Goal: Task Accomplishment & Management: Use online tool/utility

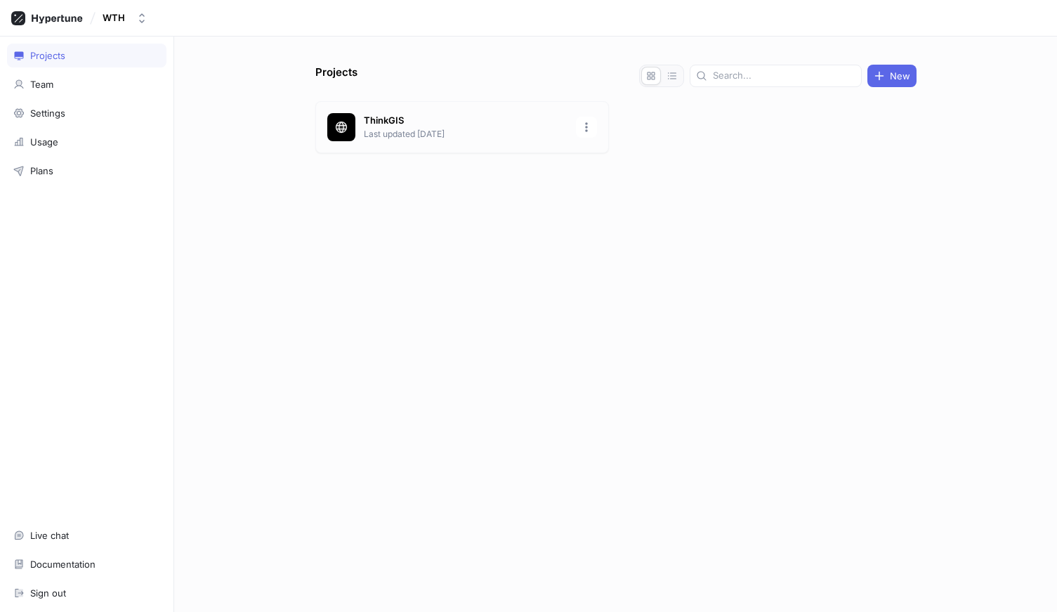
click at [402, 122] on p "ThinkGIS" at bounding box center [466, 121] width 204 height 14
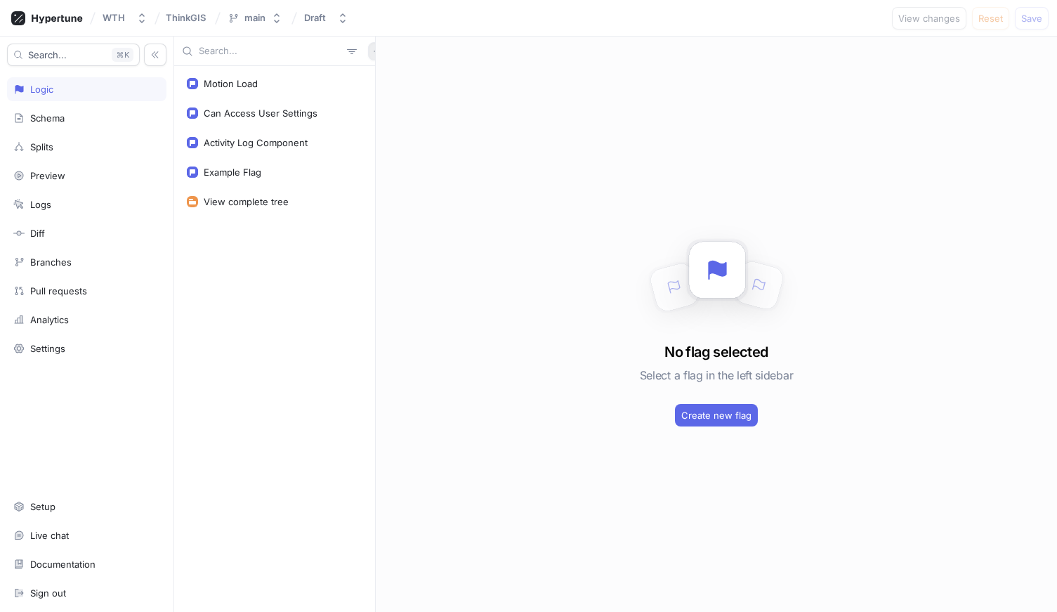
click at [373, 53] on icon "button" at bounding box center [377, 51] width 8 height 8
click at [371, 98] on p "Variable" at bounding box center [387, 103] width 34 height 14
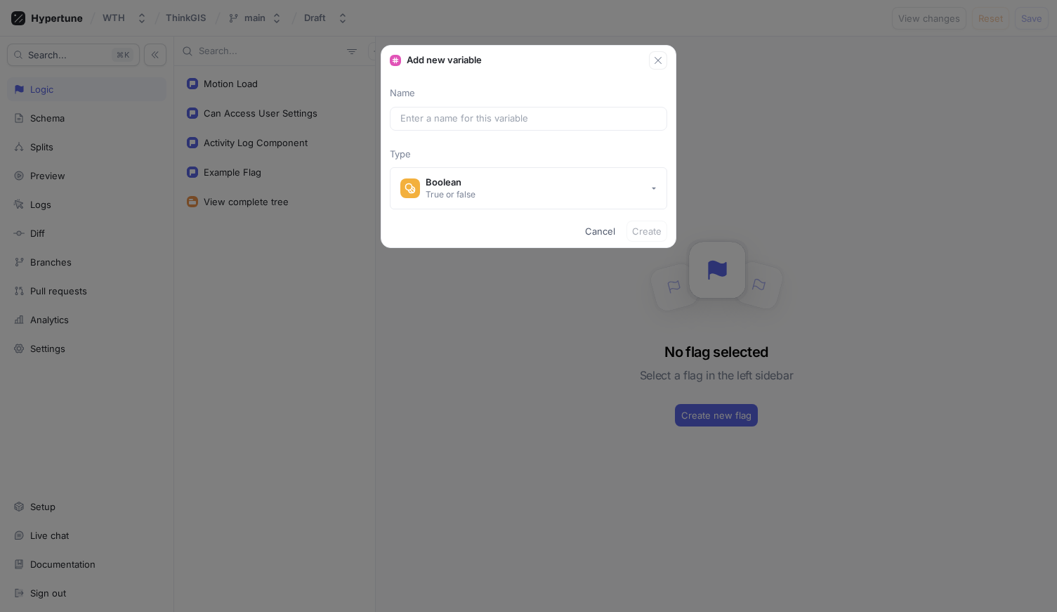
click at [666, 61] on button "button" at bounding box center [658, 60] width 18 height 18
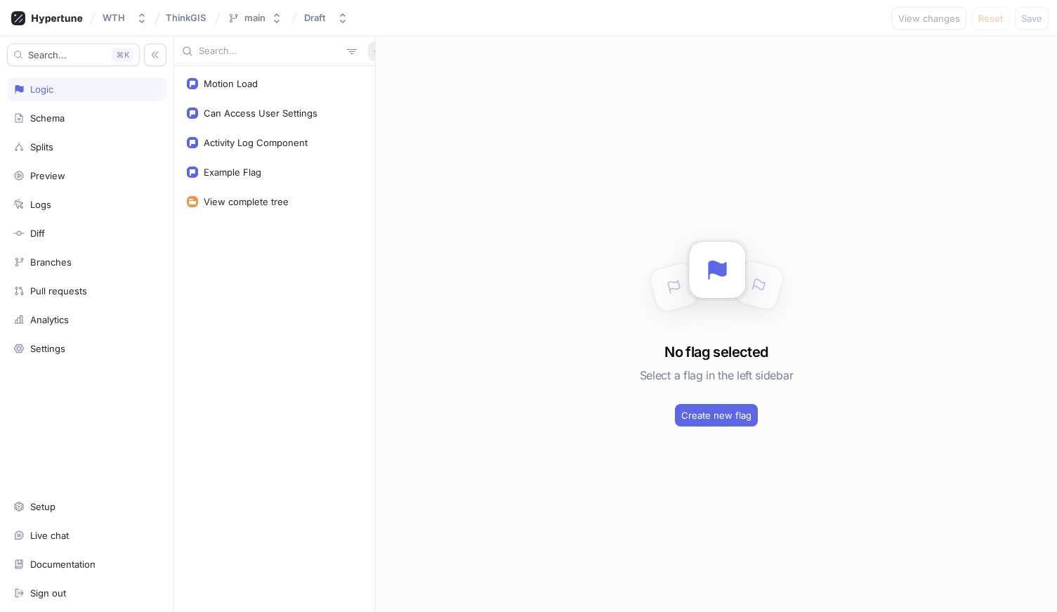
click at [368, 46] on button "button" at bounding box center [377, 51] width 18 height 18
click at [372, 111] on div "Variable" at bounding box center [394, 103] width 83 height 24
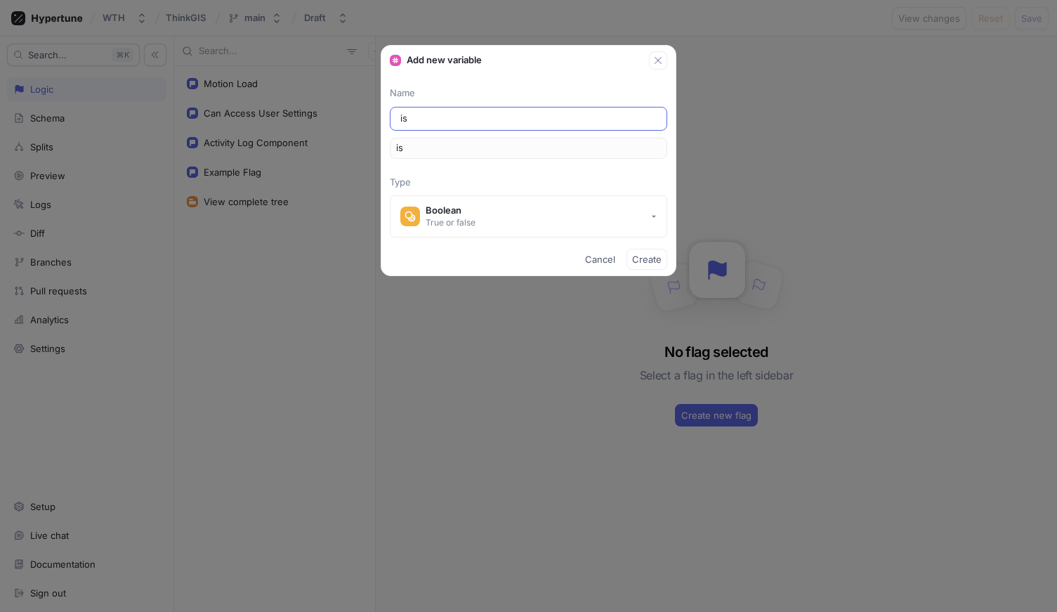
type input "isA"
type input "isAd"
type input "isAdm"
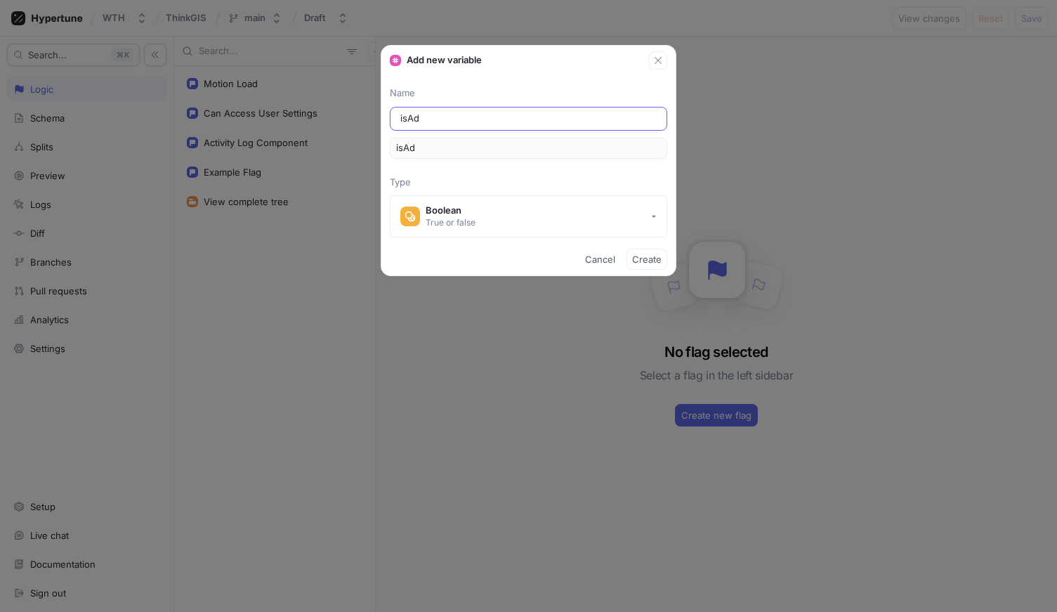
type input "isAdm"
type input "isAdmi"
type input "isAdmin"
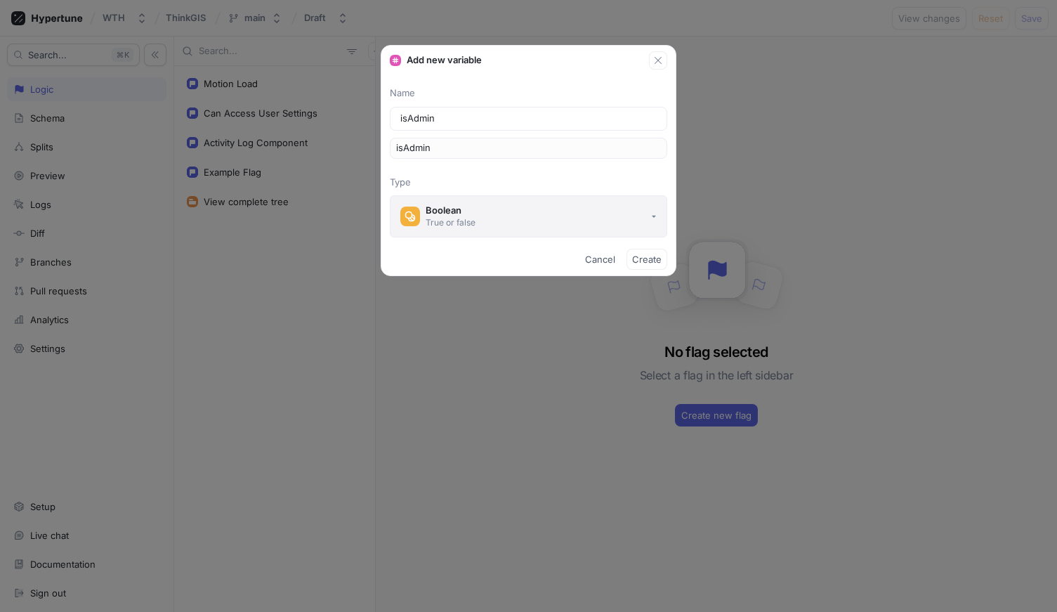
click at [477, 211] on button "Boolean True or false" at bounding box center [528, 216] width 277 height 42
type input "isAdmin"
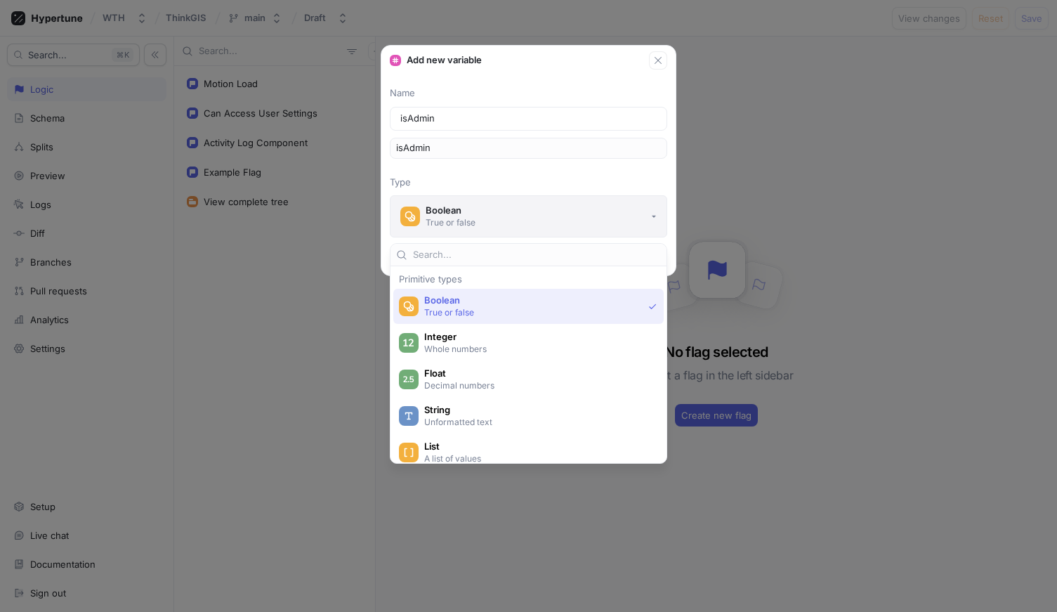
click at [477, 211] on button "Boolean True or false" at bounding box center [528, 216] width 277 height 42
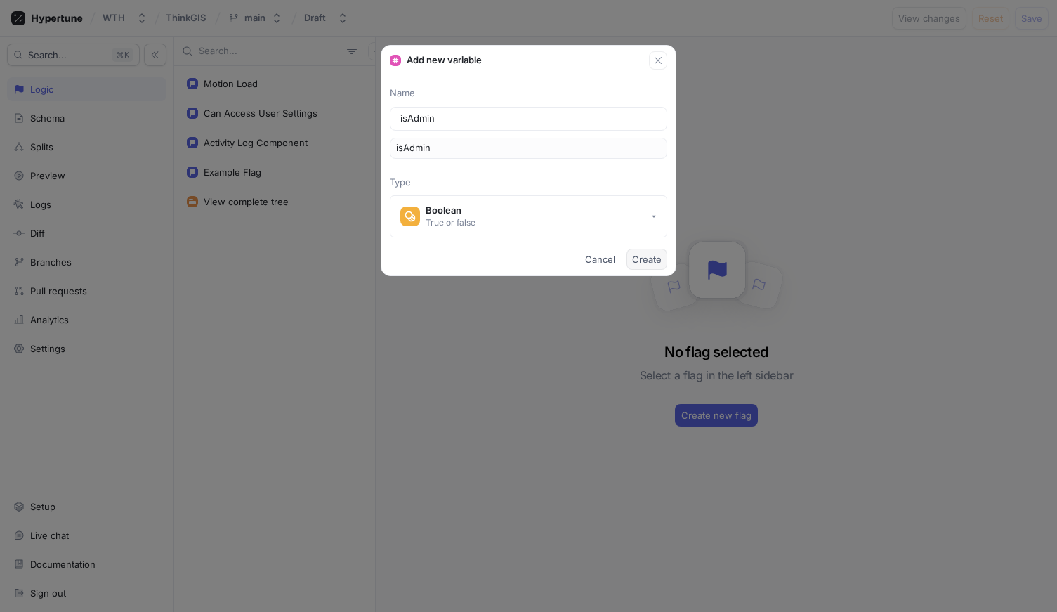
click at [643, 263] on span "Create" at bounding box center [646, 259] width 29 height 8
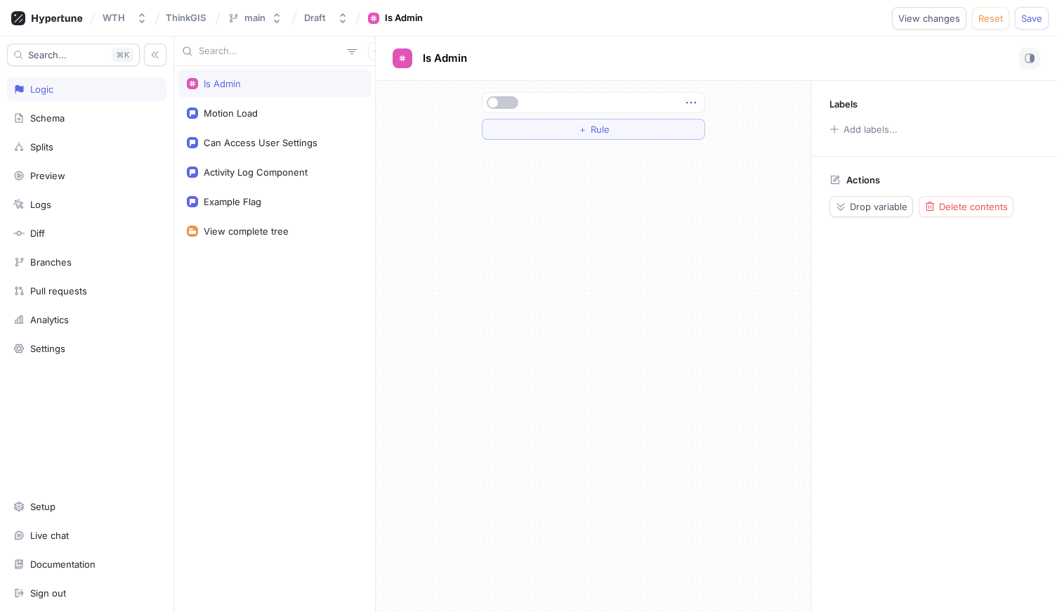
click at [688, 101] on icon "button" at bounding box center [690, 102] width 15 height 15
drag, startPoint x: 579, startPoint y: 100, endPoint x: 566, endPoint y: 100, distance: 13.3
click at [579, 100] on div at bounding box center [591, 102] width 213 height 8
click at [493, 100] on span "button" at bounding box center [493, 103] width 10 height 10
click at [512, 101] on span "button" at bounding box center [512, 103] width 10 height 10
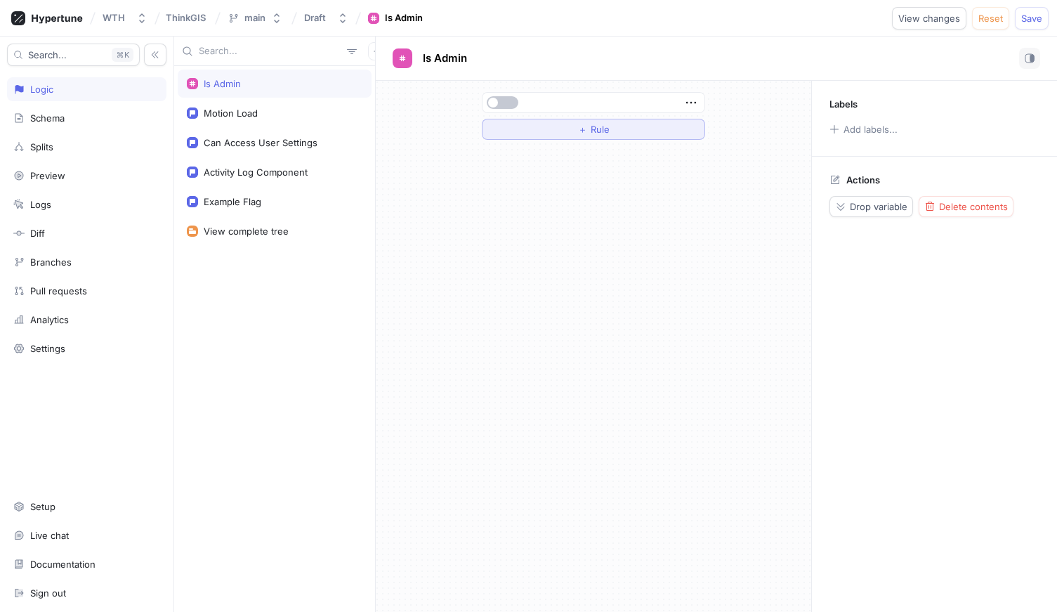
click at [578, 128] on span "＋" at bounding box center [582, 129] width 9 height 8
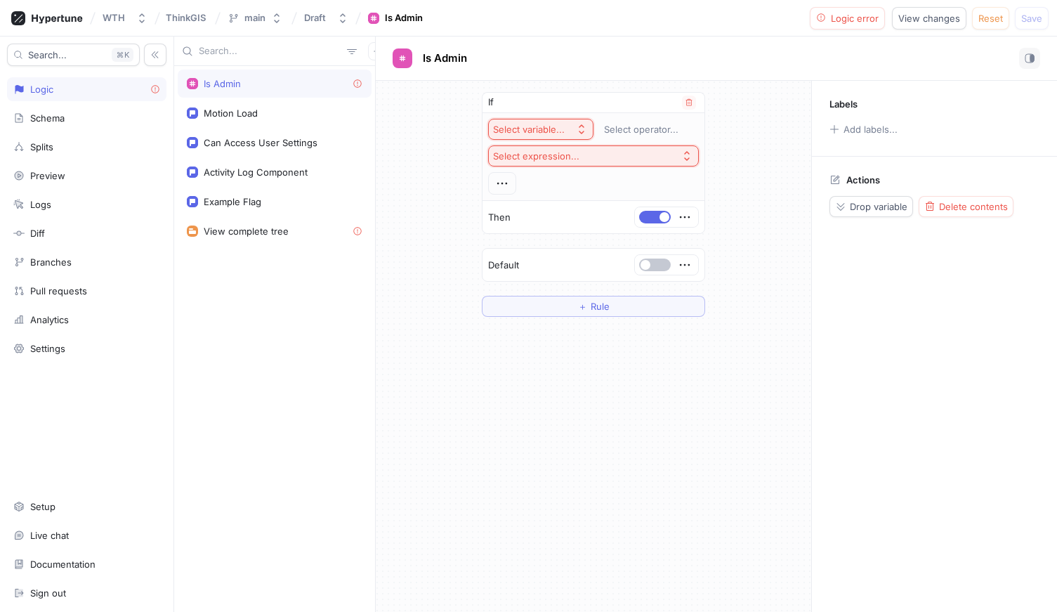
click at [564, 128] on div "Select variable..." at bounding box center [531, 130] width 77 height 12
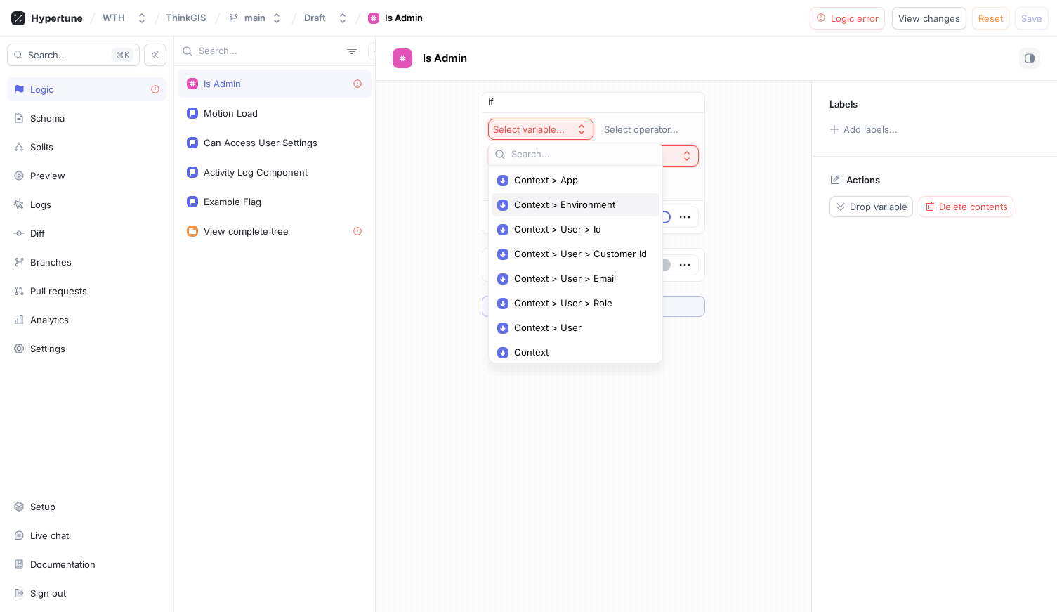
scroll to position [4, 0]
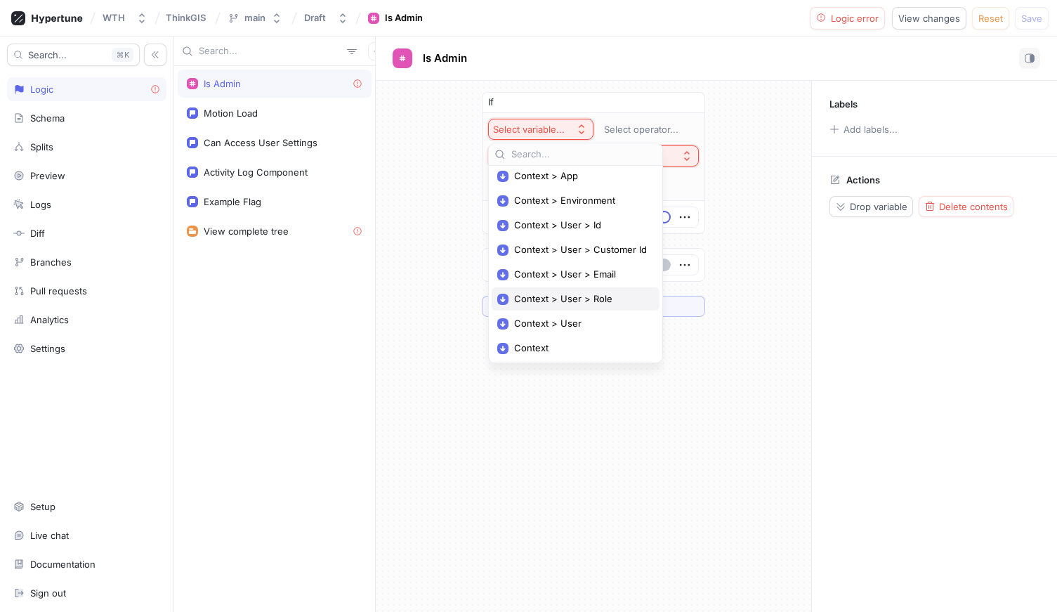
click at [592, 290] on div "Context > User > Role" at bounding box center [576, 298] width 168 height 23
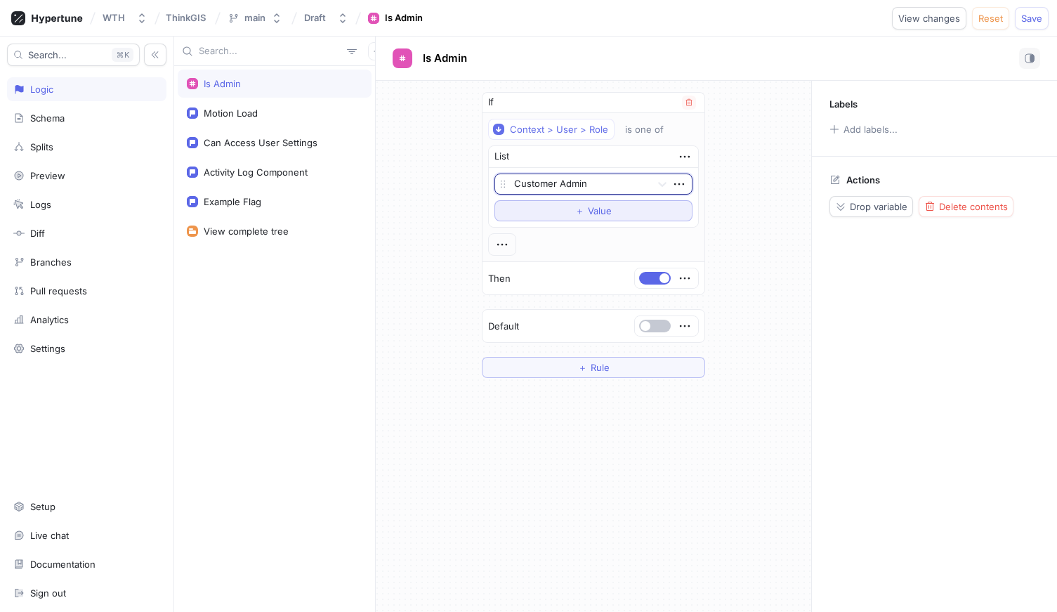
click at [581, 211] on span "＋" at bounding box center [579, 210] width 9 height 8
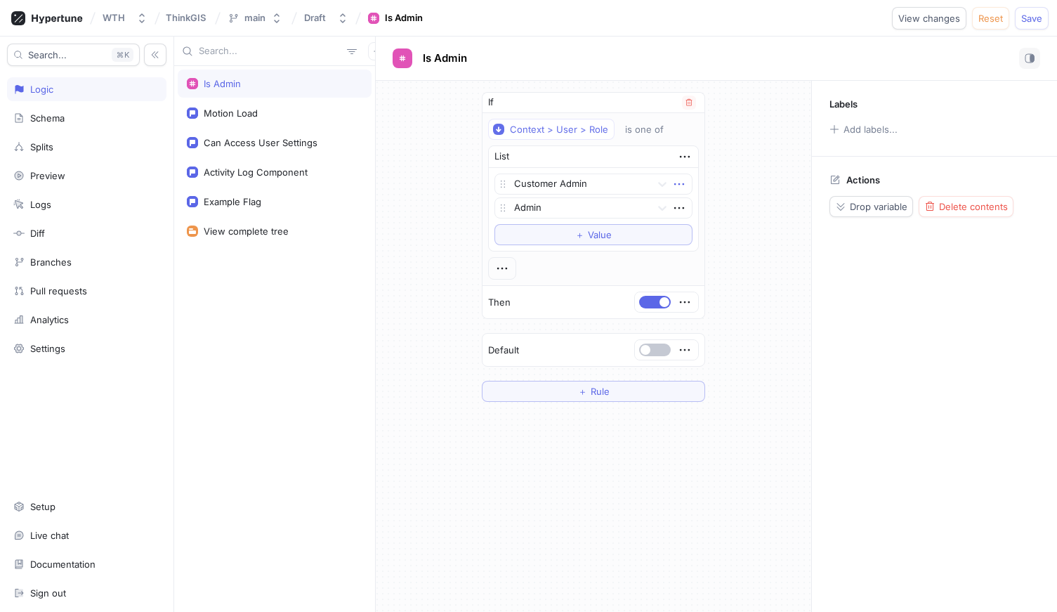
click at [677, 187] on icon "button" at bounding box center [678, 183] width 15 height 15
click at [698, 213] on p "Delete" at bounding box center [706, 210] width 28 height 14
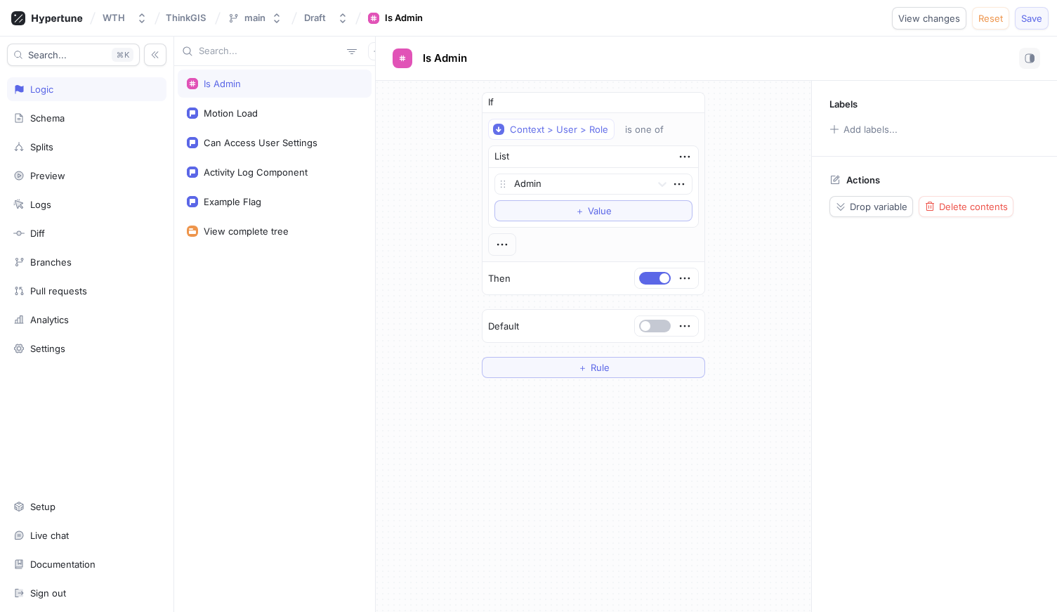
click at [1029, 18] on span "Save" at bounding box center [1031, 18] width 21 height 8
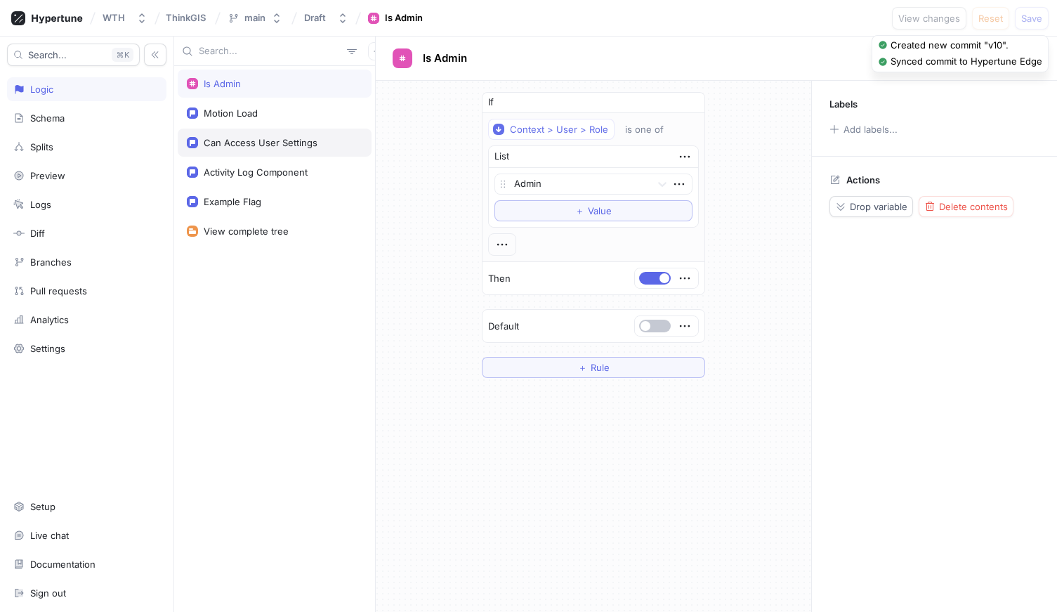
click at [265, 140] on div "Can Access User Settings" at bounding box center [261, 142] width 114 height 11
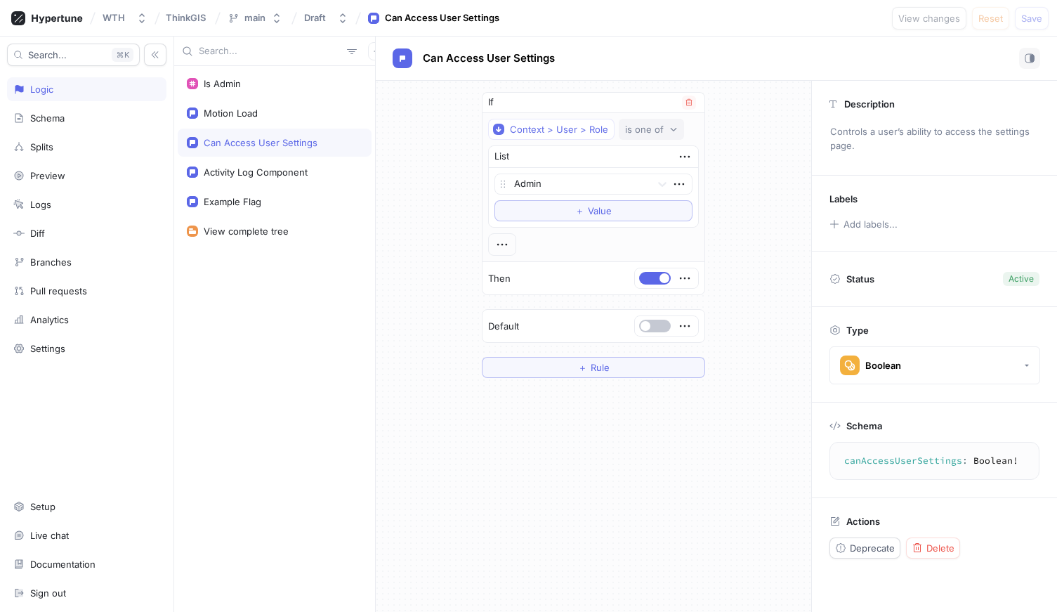
click at [639, 125] on div "is one of" at bounding box center [644, 130] width 39 height 12
click at [597, 126] on div "Context > User > Role" at bounding box center [559, 130] width 98 height 12
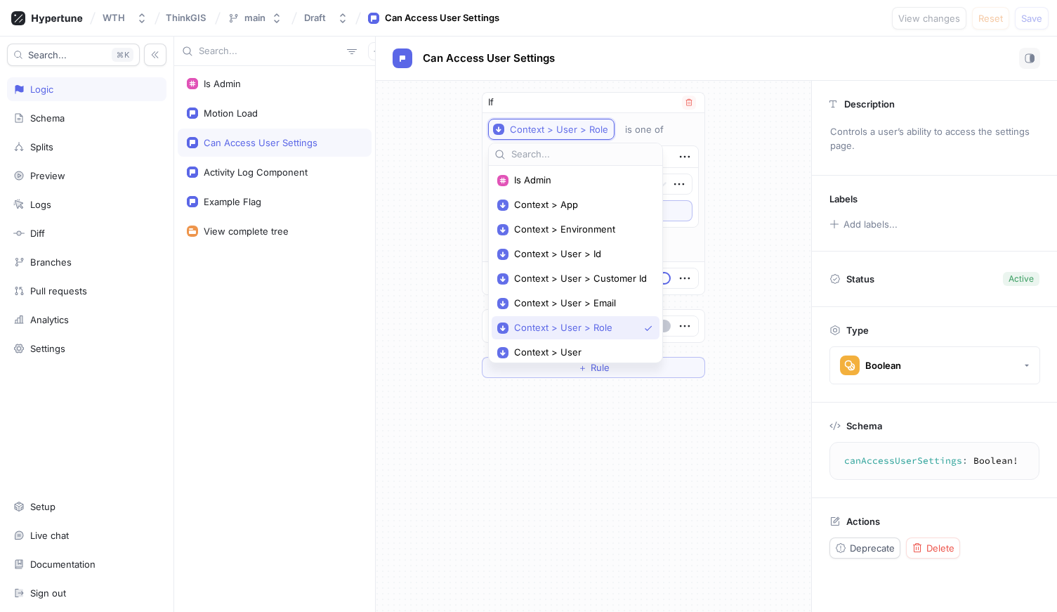
scroll to position [29, 0]
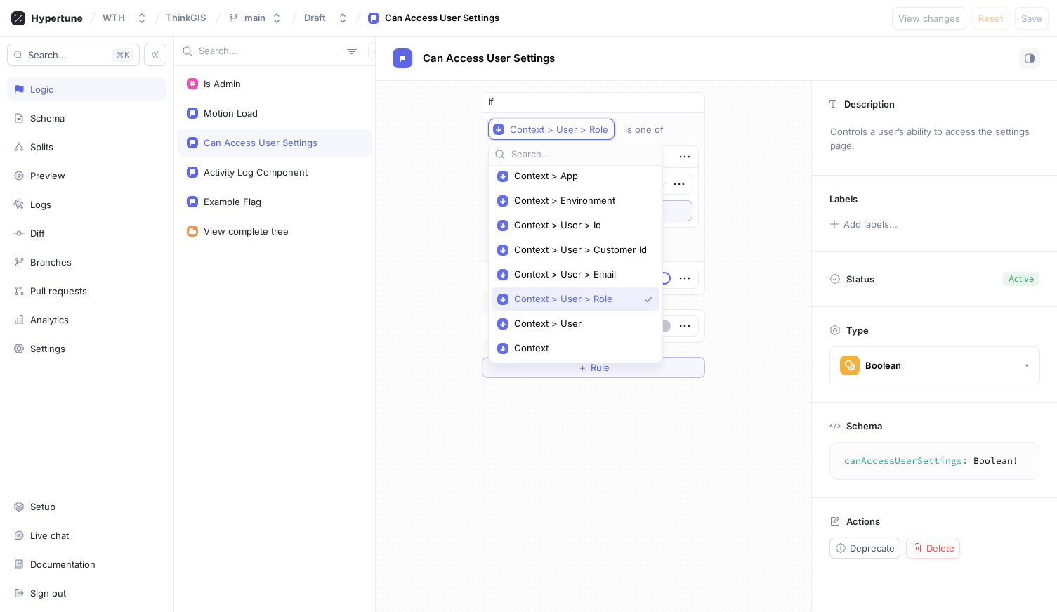
click at [560, 155] on input "text" at bounding box center [583, 154] width 145 height 14
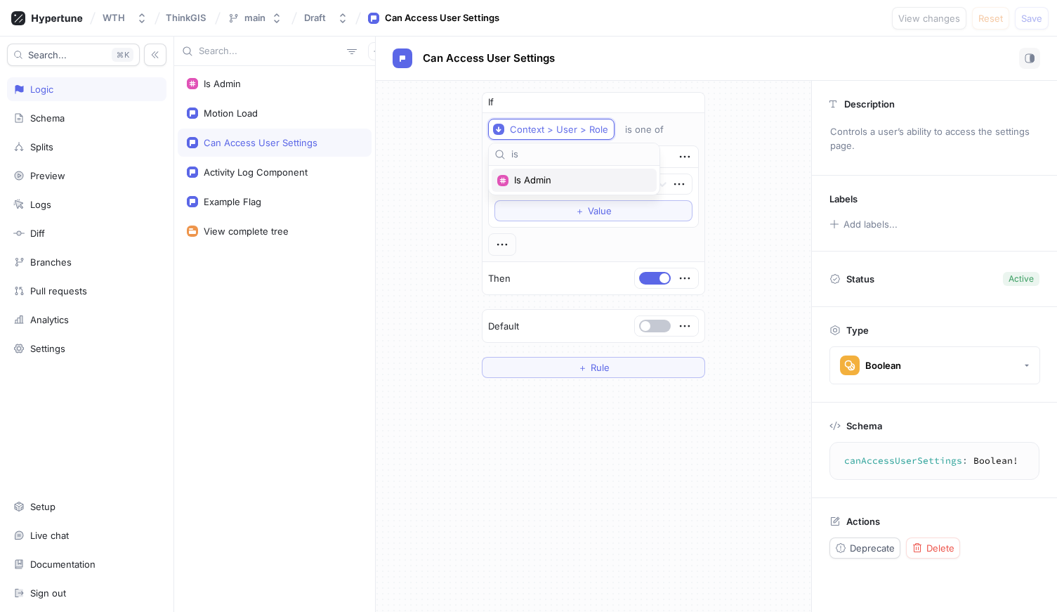
type input "is"
click at [539, 174] on span "Is Admin" at bounding box center [579, 180] width 130 height 12
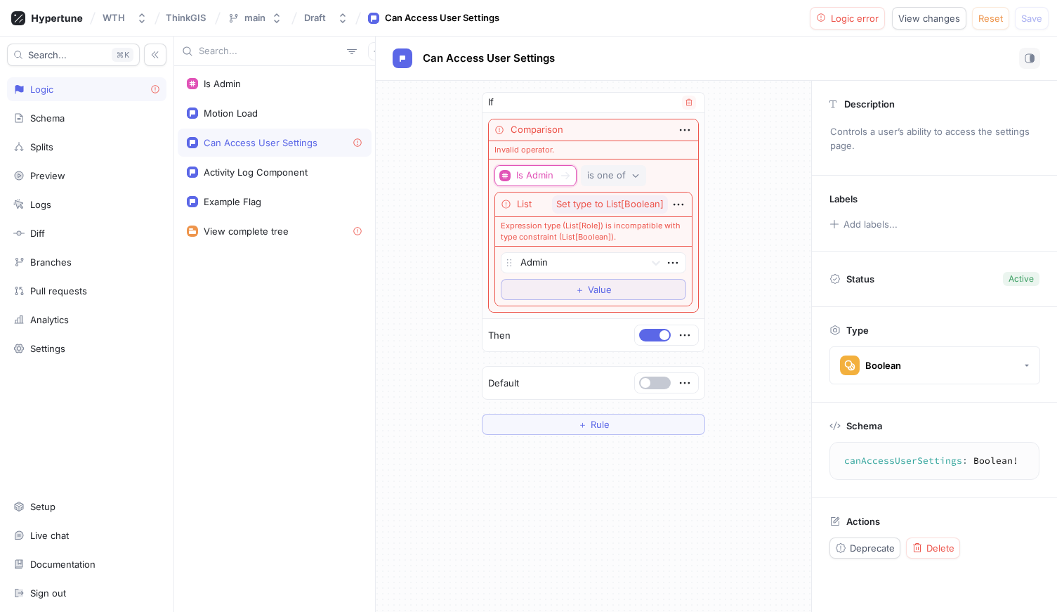
click at [602, 173] on div "is one of" at bounding box center [606, 175] width 39 height 12
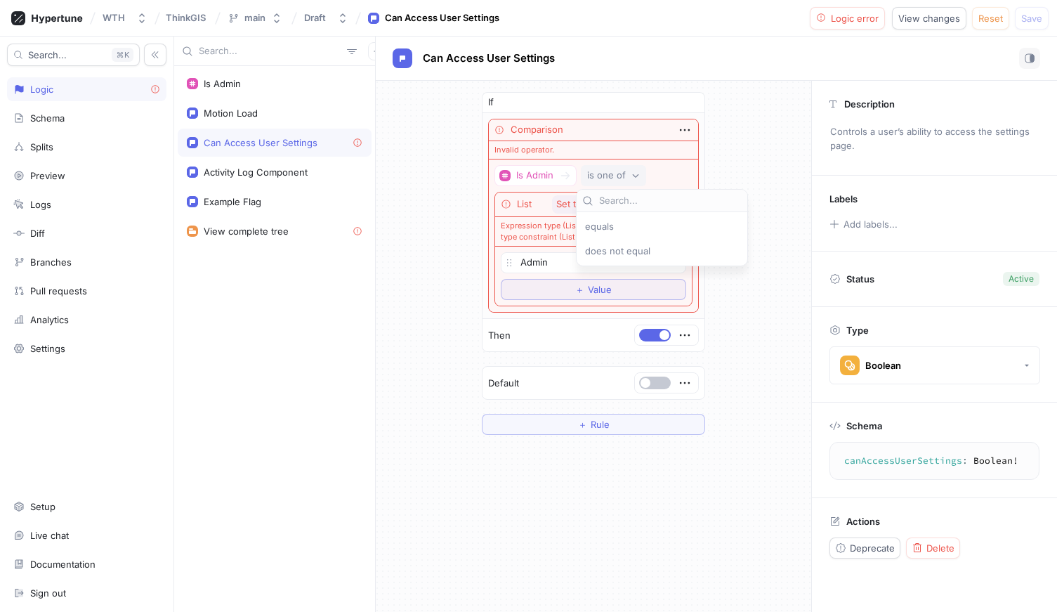
click at [606, 213] on div "equals does not equal" at bounding box center [662, 238] width 171 height 53
click at [606, 225] on span "equals" at bounding box center [599, 227] width 29 height 12
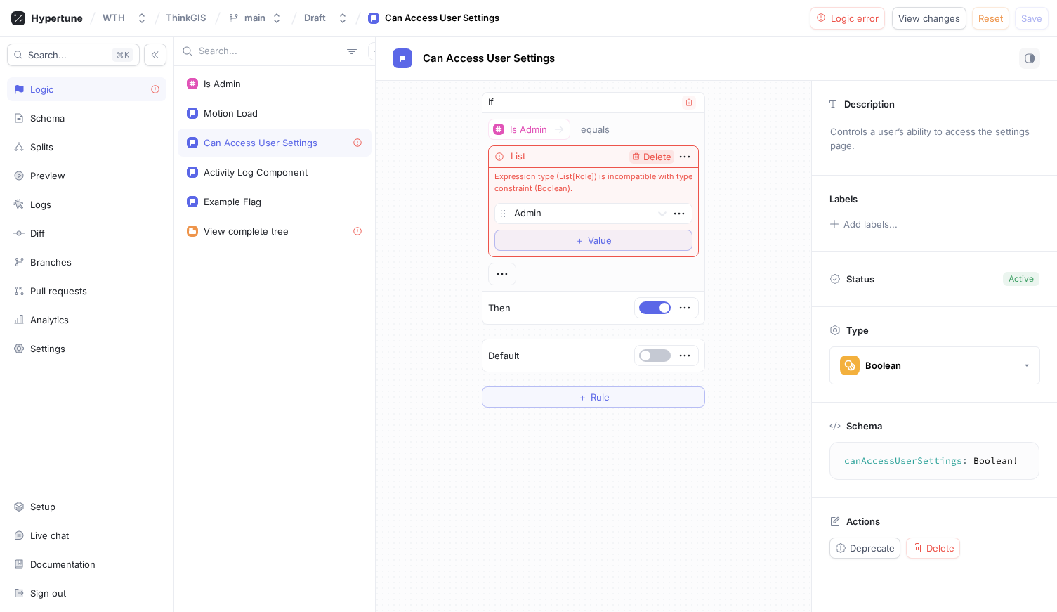
click at [662, 153] on span "Delete" at bounding box center [657, 156] width 28 height 9
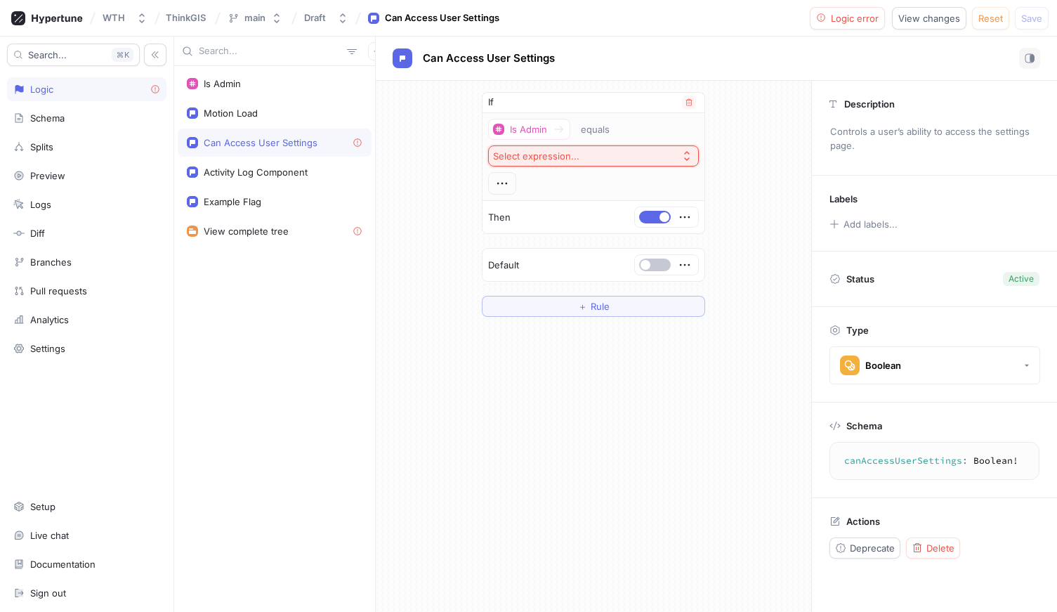
click at [598, 156] on button "Select expression..." at bounding box center [593, 155] width 211 height 21
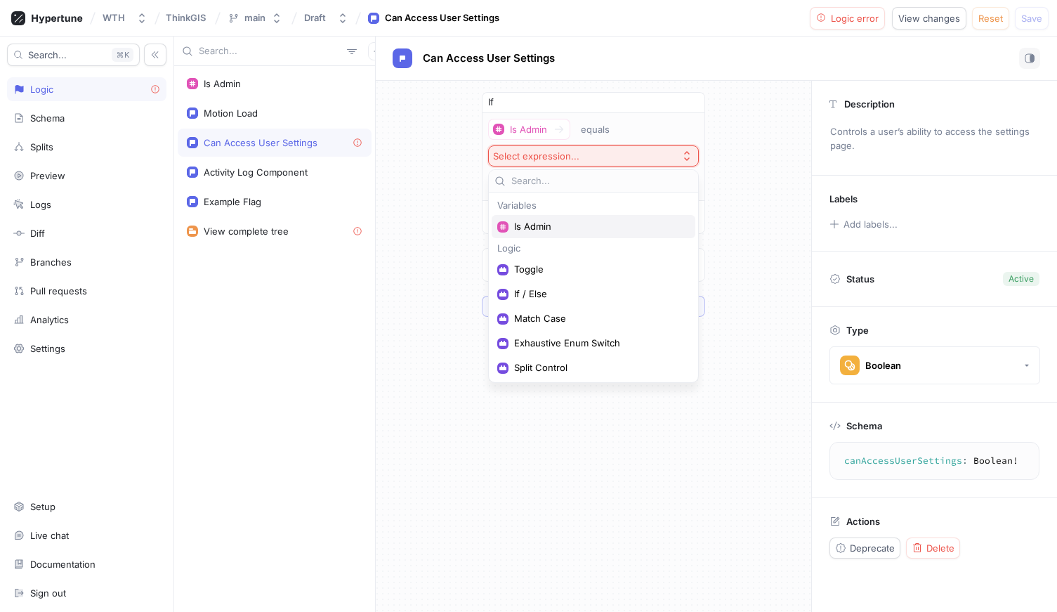
click at [533, 221] on span "Is Admin" at bounding box center [598, 227] width 169 height 12
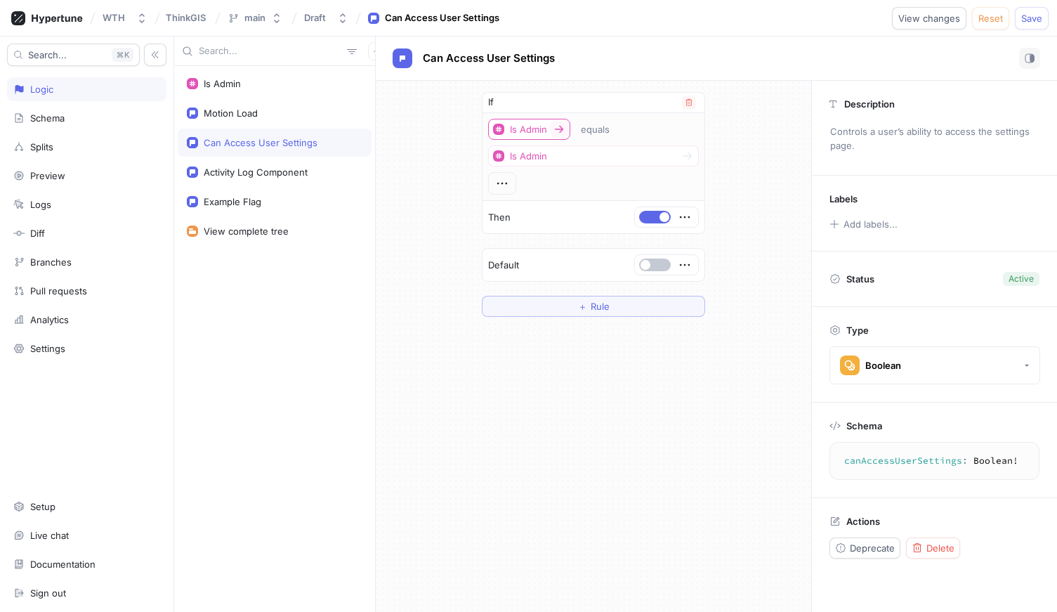
click at [555, 130] on icon at bounding box center [558, 129] width 11 height 11
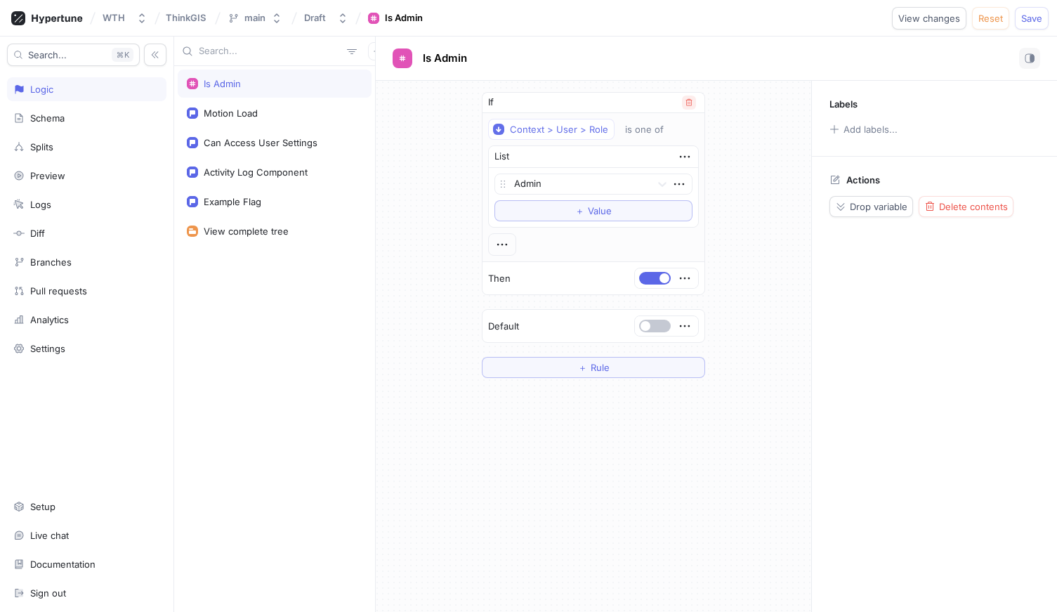
click at [688, 100] on icon "button" at bounding box center [689, 102] width 8 height 8
click at [606, 135] on button "＋ Rule" at bounding box center [593, 129] width 223 height 21
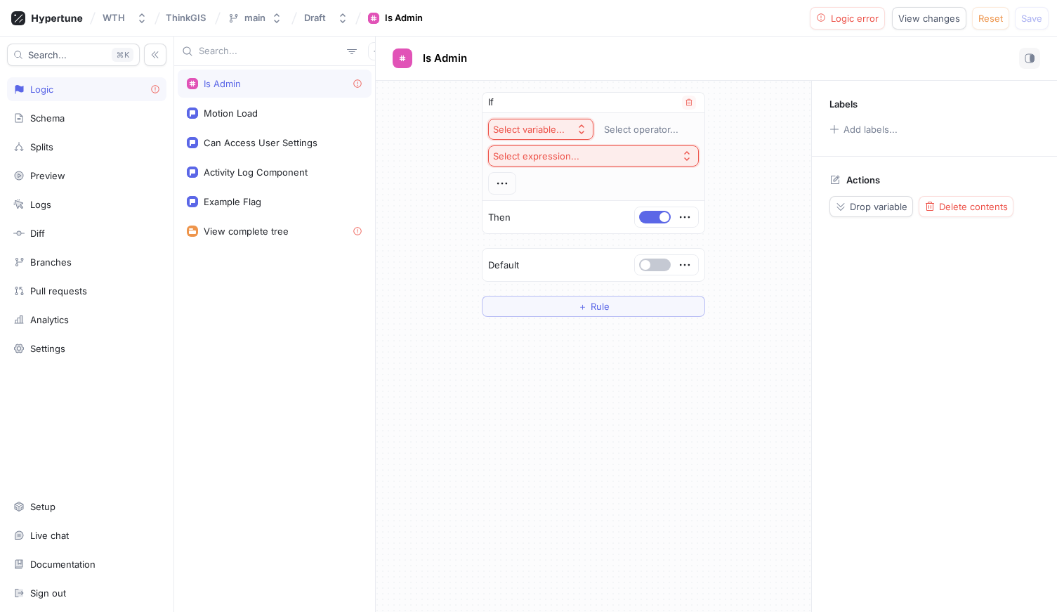
click at [567, 131] on div "Select variable..." at bounding box center [531, 130] width 77 height 12
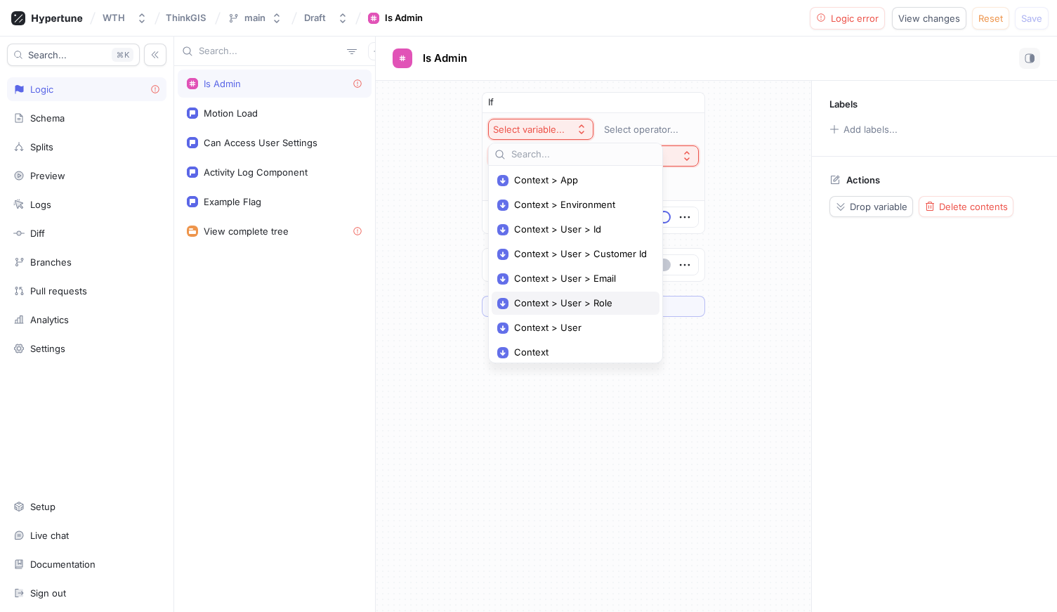
click at [588, 297] on span "Context > User > Role" at bounding box center [580, 303] width 133 height 12
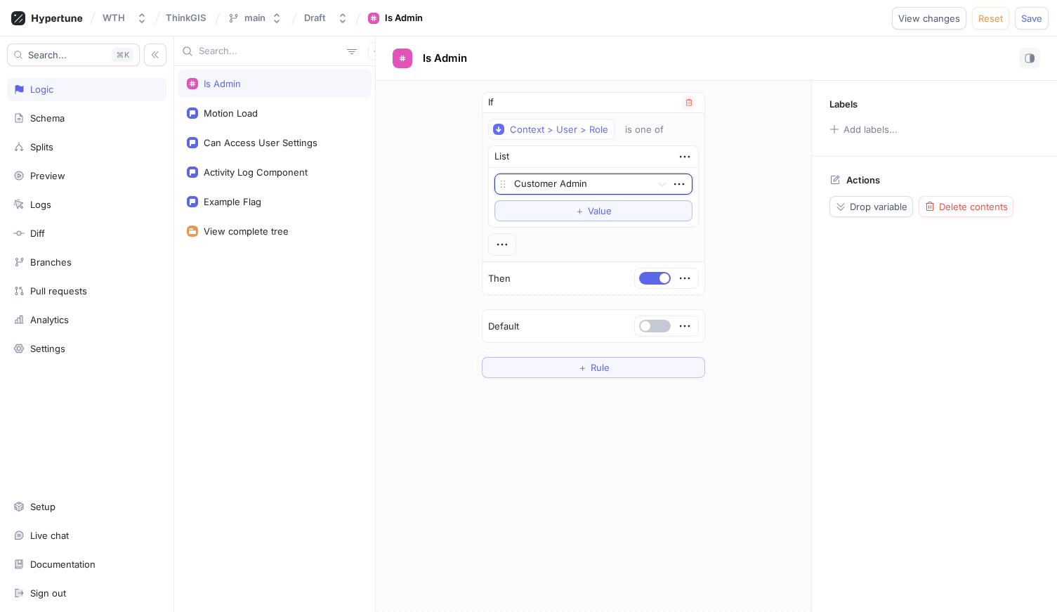
click at [596, 181] on div at bounding box center [579, 184] width 131 height 17
click at [580, 231] on div "Admin" at bounding box center [593, 234] width 197 height 22
click at [1018, 19] on button "Save" at bounding box center [1032, 18] width 34 height 22
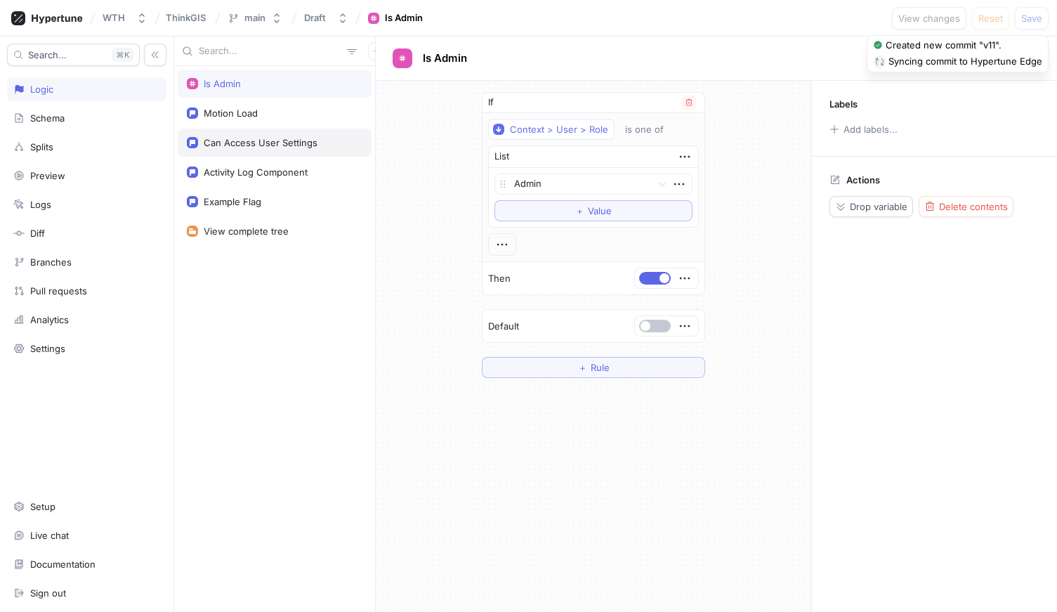
click at [257, 150] on div "Can Access User Settings" at bounding box center [275, 143] width 194 height 28
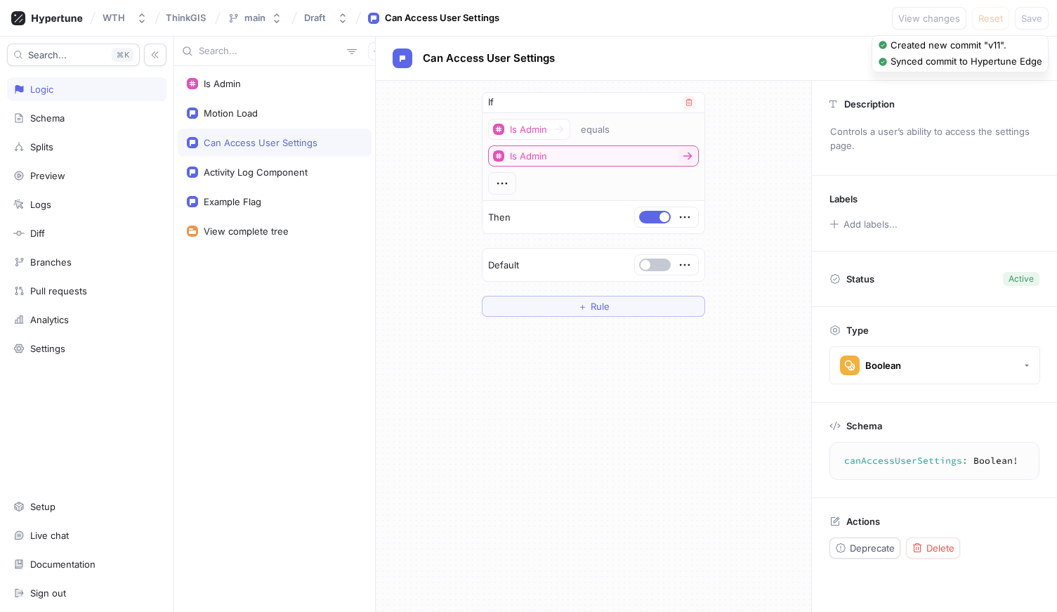
click at [632, 155] on button "Is Admin" at bounding box center [593, 155] width 211 height 21
click at [496, 152] on rect "button" at bounding box center [498, 155] width 11 height 11
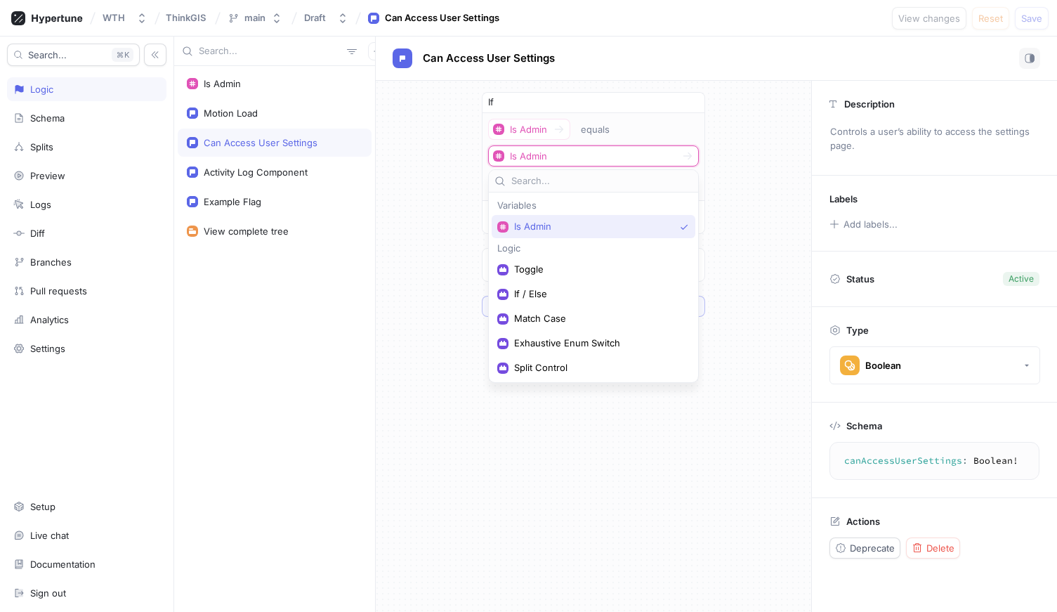
click at [527, 181] on input "text" at bounding box center [601, 181] width 181 height 14
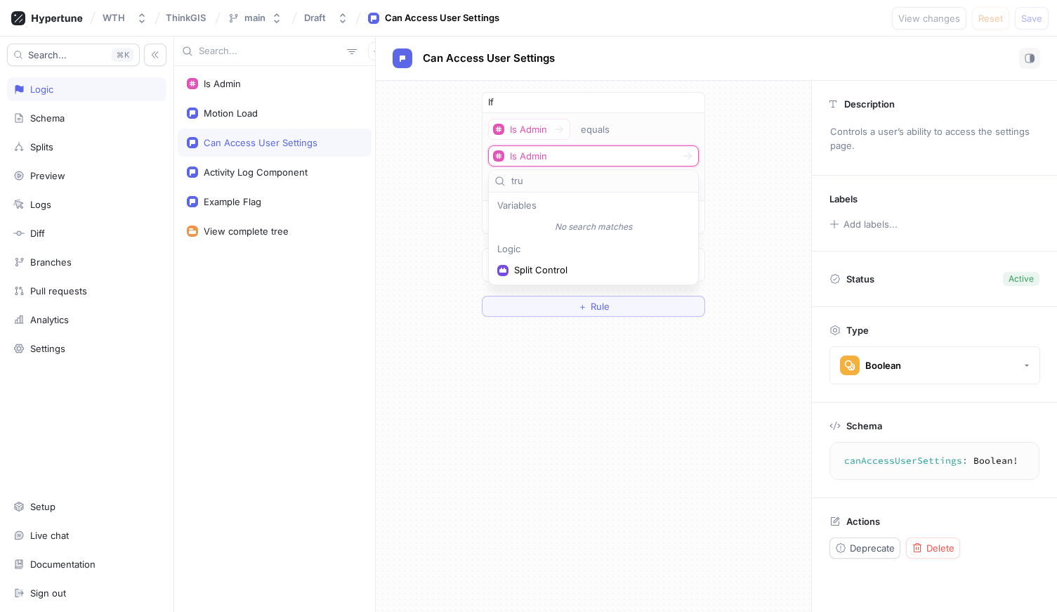
type input "true"
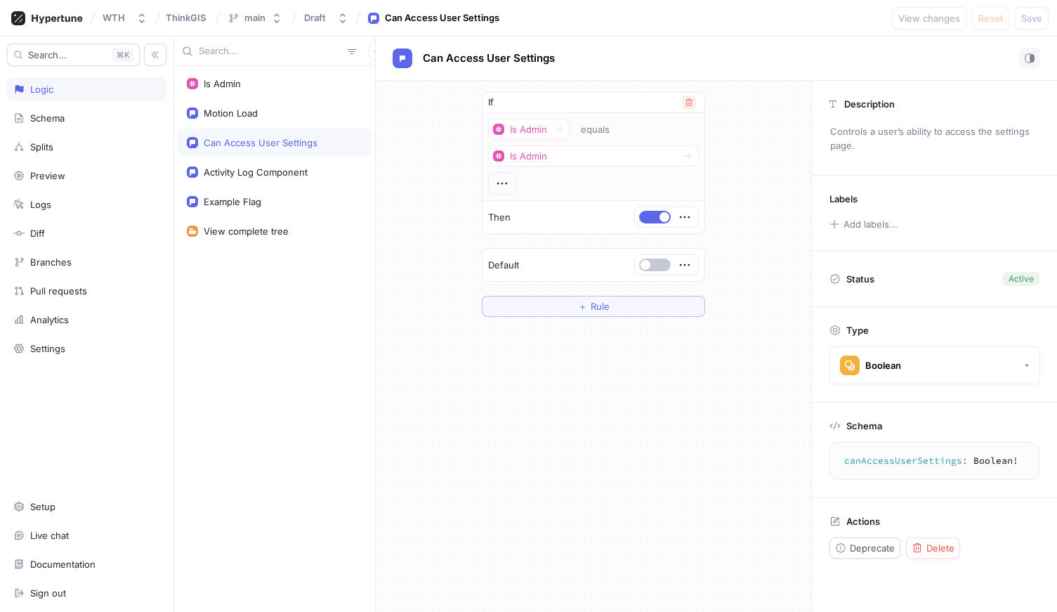
click at [692, 103] on icon "button" at bounding box center [689, 102] width 8 height 8
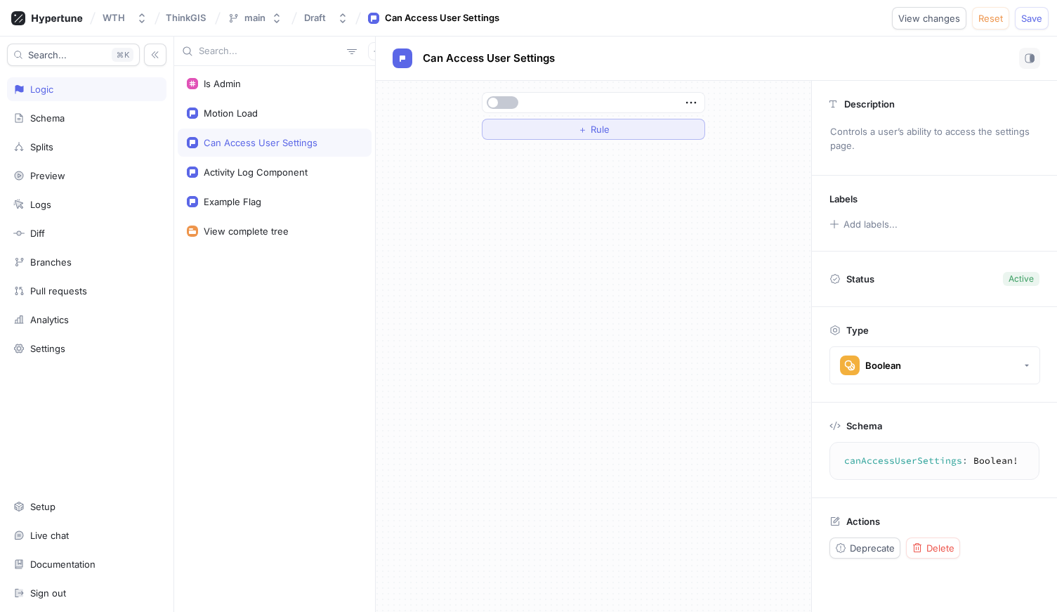
click at [637, 125] on button "＋ Rule" at bounding box center [593, 129] width 223 height 21
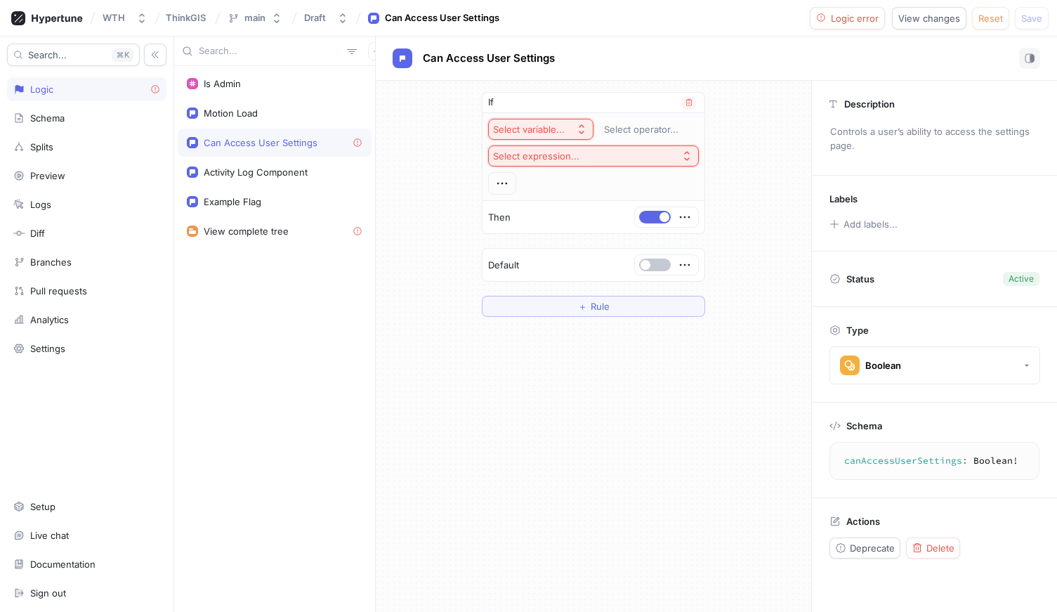
click at [585, 126] on icon "button" at bounding box center [581, 129] width 11 height 11
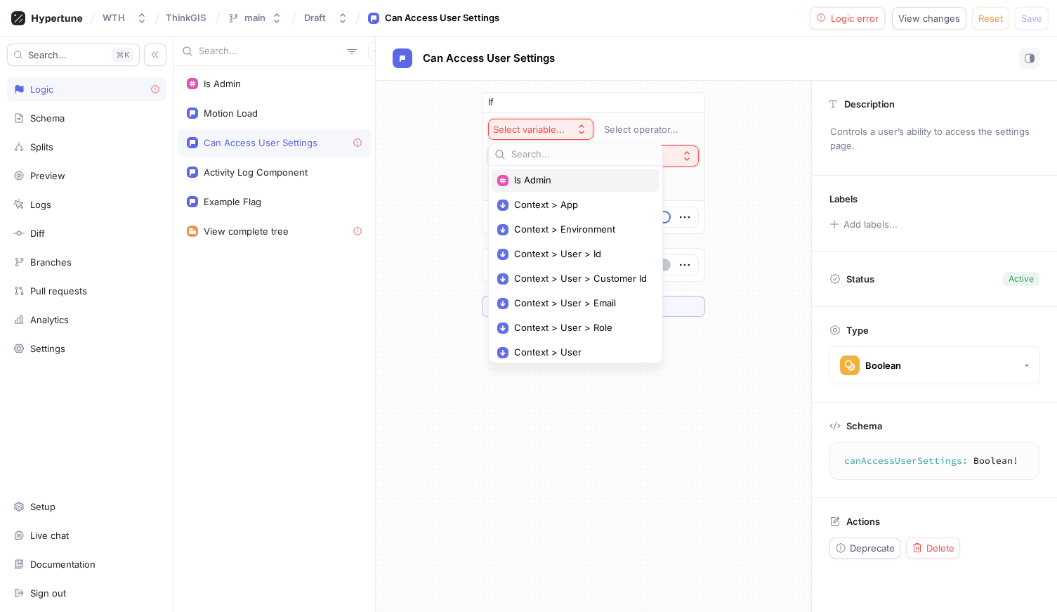
click at [572, 178] on span "Is Admin" at bounding box center [580, 180] width 133 height 12
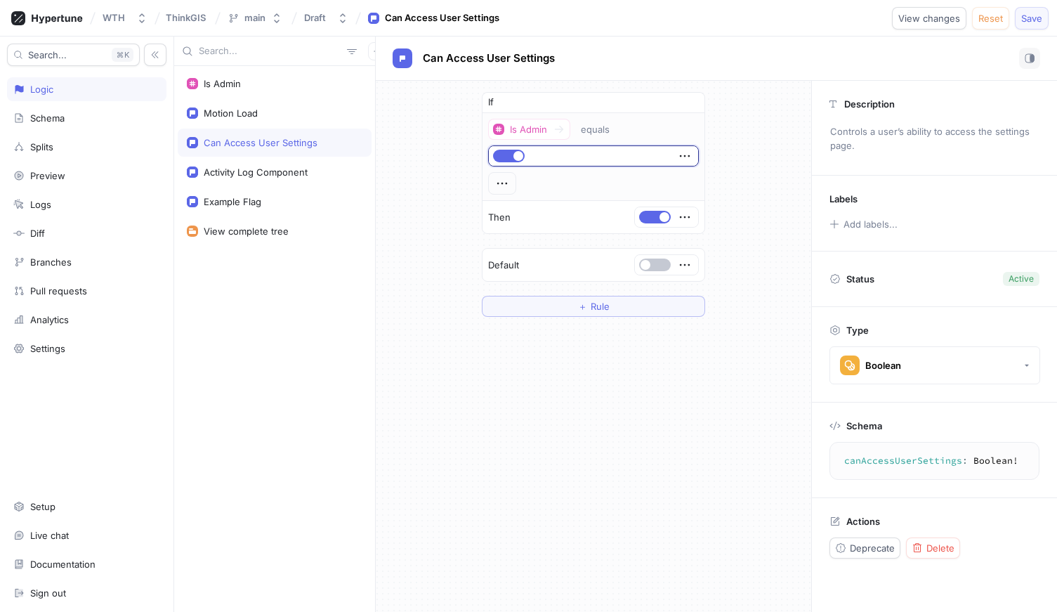
click at [1034, 14] on span "Save" at bounding box center [1031, 18] width 21 height 8
click at [416, 147] on div "If Is Admin equals Then Default ＋ Rule" at bounding box center [593, 204] width 435 height 247
click at [373, 49] on icon "button" at bounding box center [377, 51] width 8 height 8
click at [389, 85] on div "Flag" at bounding box center [394, 79] width 83 height 24
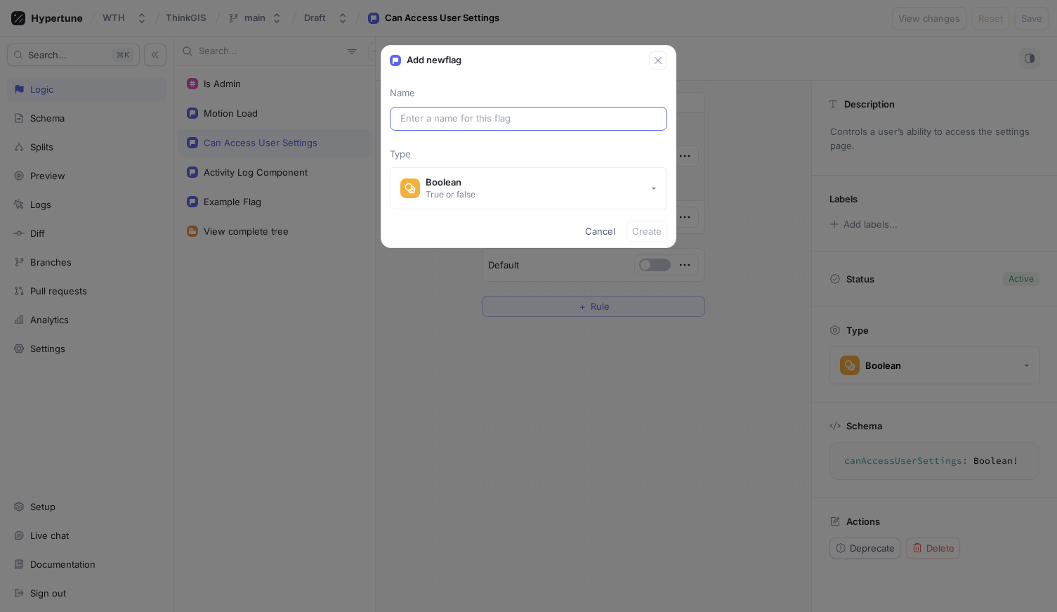
type input "s"
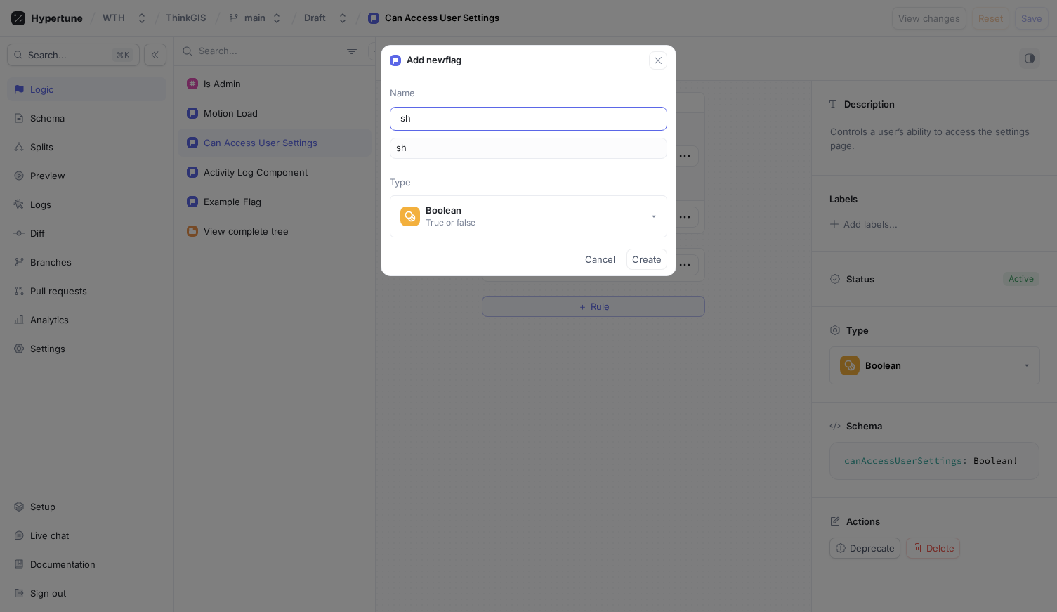
type input "sho"
type input "show"
type input "showA"
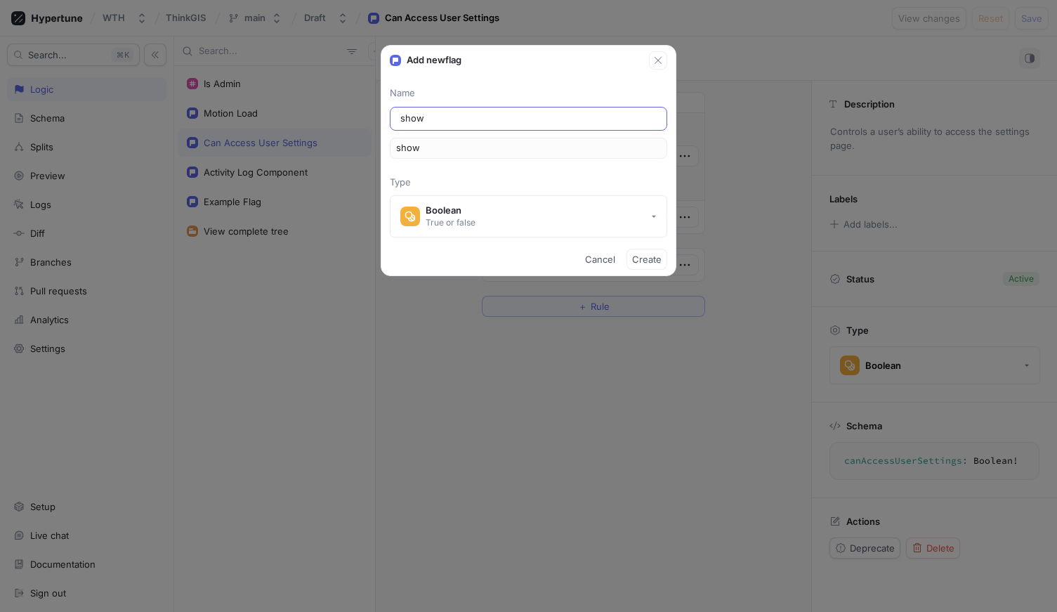
type input "showA"
type input "showAd"
type input "showAdm"
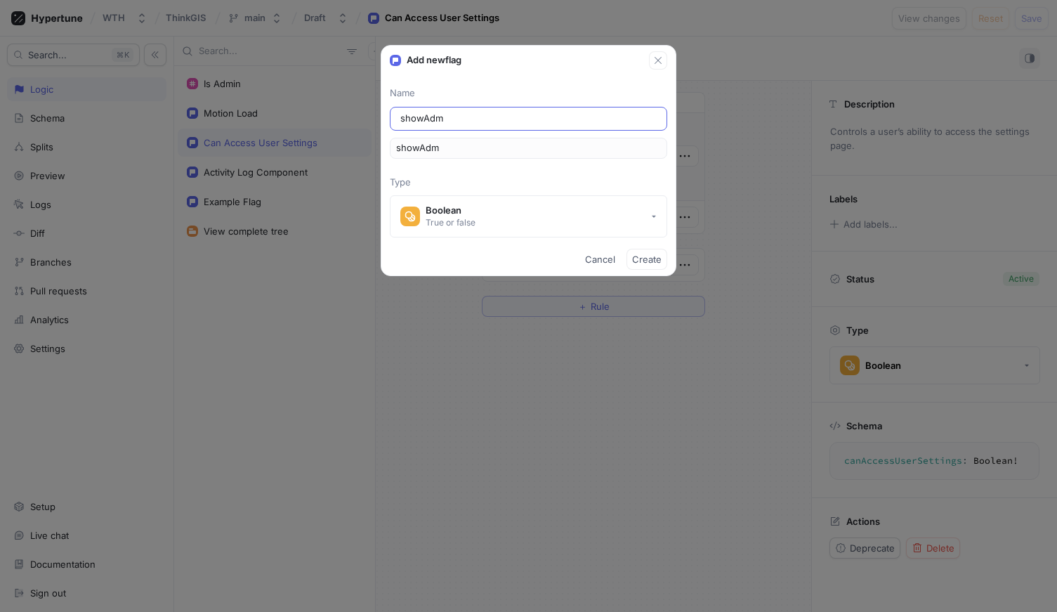
type input "showAdmi"
type input "showAdmin"
type input "showAdmins"
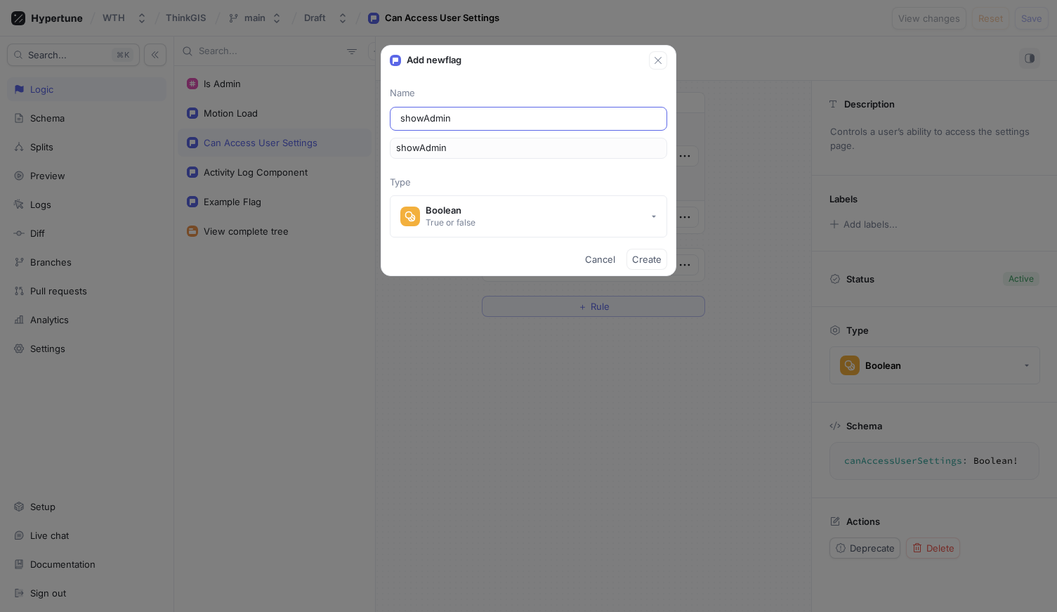
type input "showAdmins"
type input "showAdminsI"
type input "showAdminsIn"
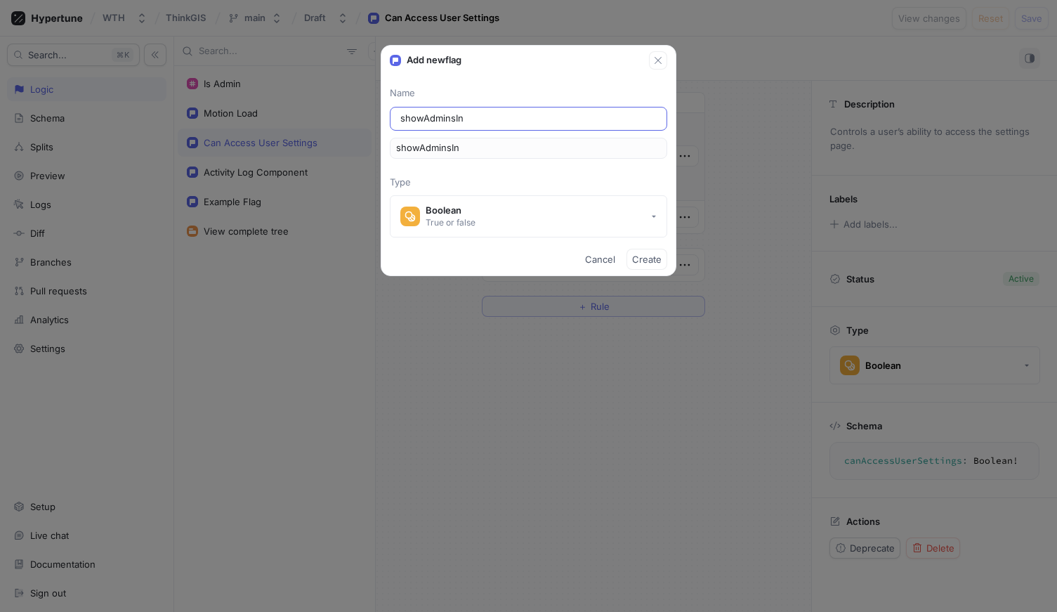
type input "showAdminsInU"
type input "showAdminsInUs"
type input "showAdminsInUS"
type input "showAdminsInUse"
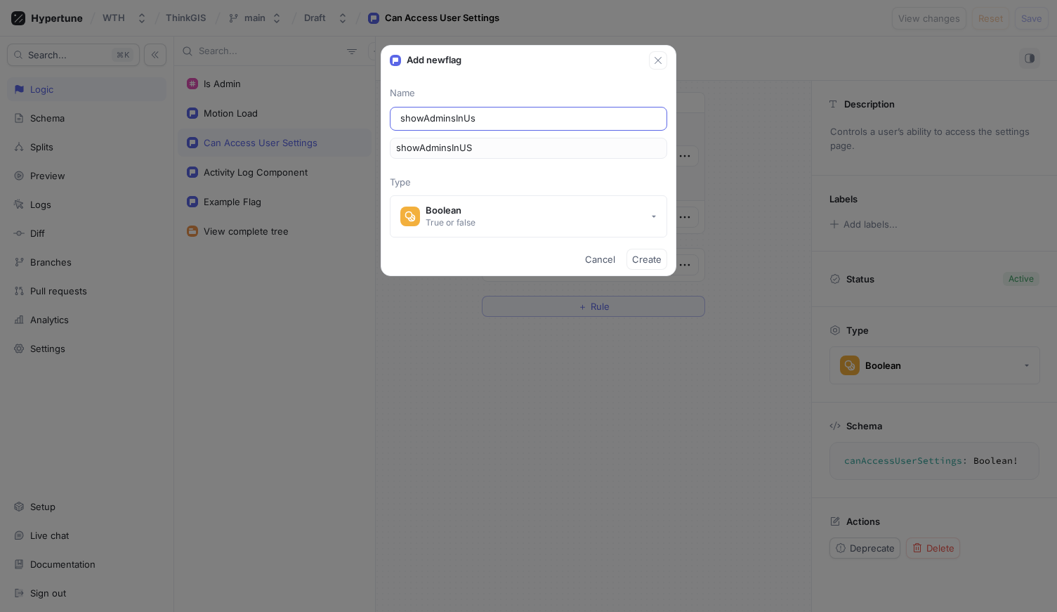
type input "showAdminsInUse"
type input "showAdminsInUser"
type input "showAdminsInUserL"
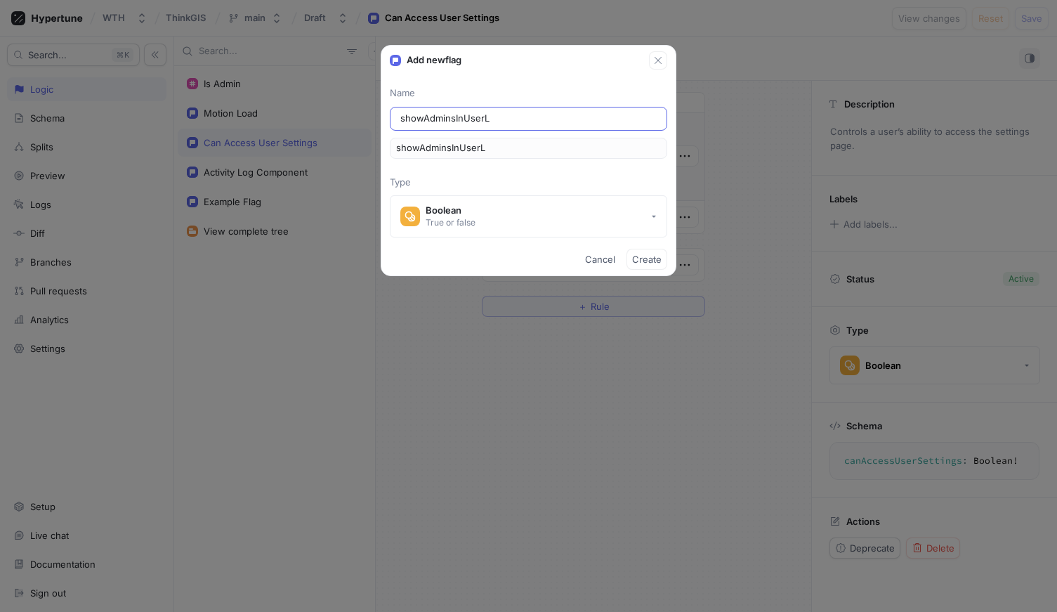
type input "showAdminsInUserLi"
type input "showAdminsInUserLis"
type input "showAdminsInUserList"
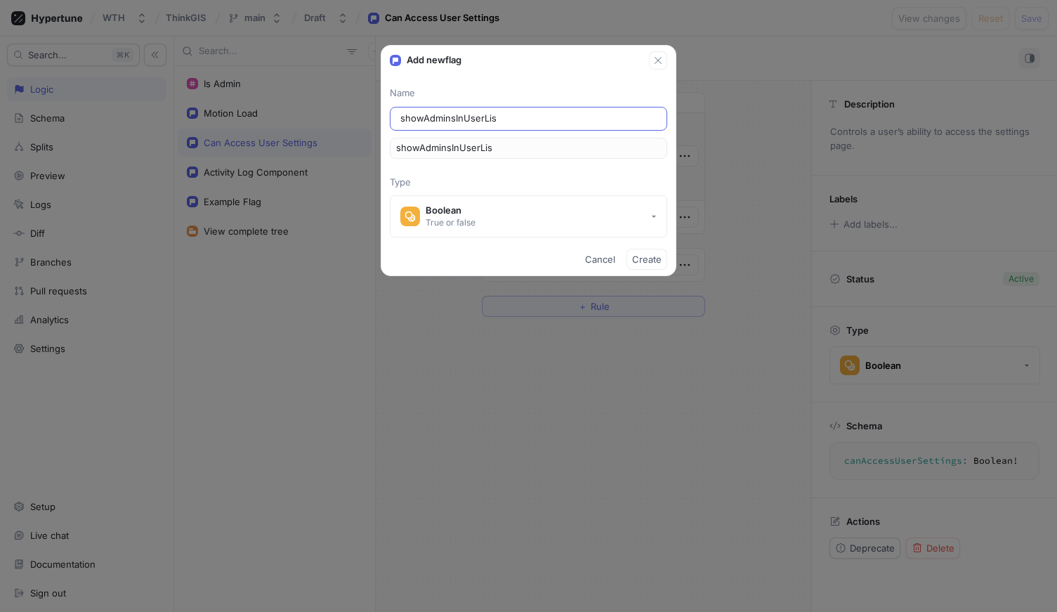
type input "showAdminsInUserList"
type input "showAdminsInUserLists"
click at [533, 177] on p "Type" at bounding box center [528, 183] width 277 height 14
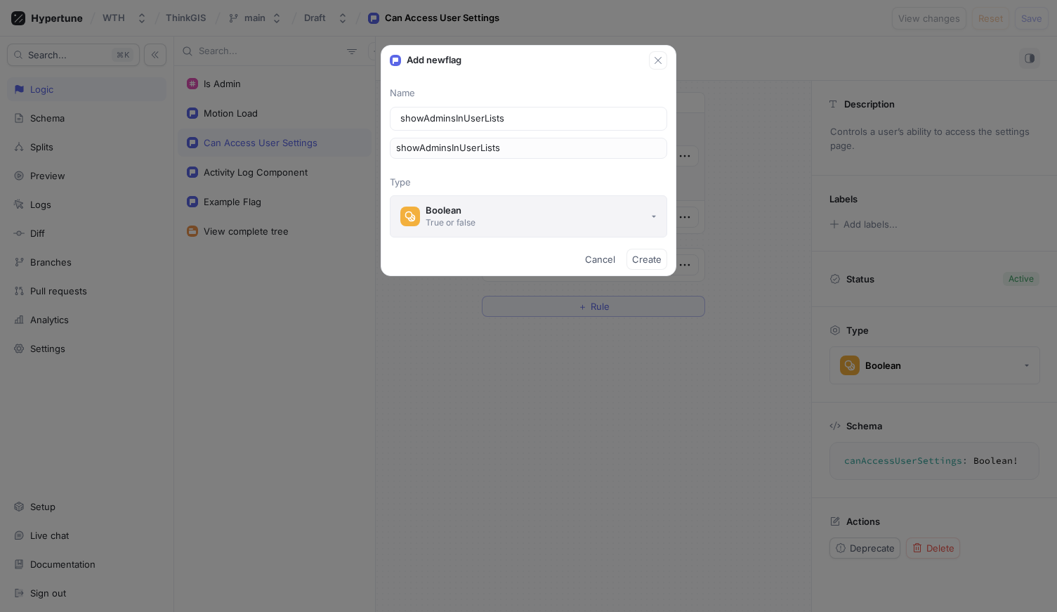
click at [529, 211] on button "Boolean True or false" at bounding box center [528, 216] width 277 height 42
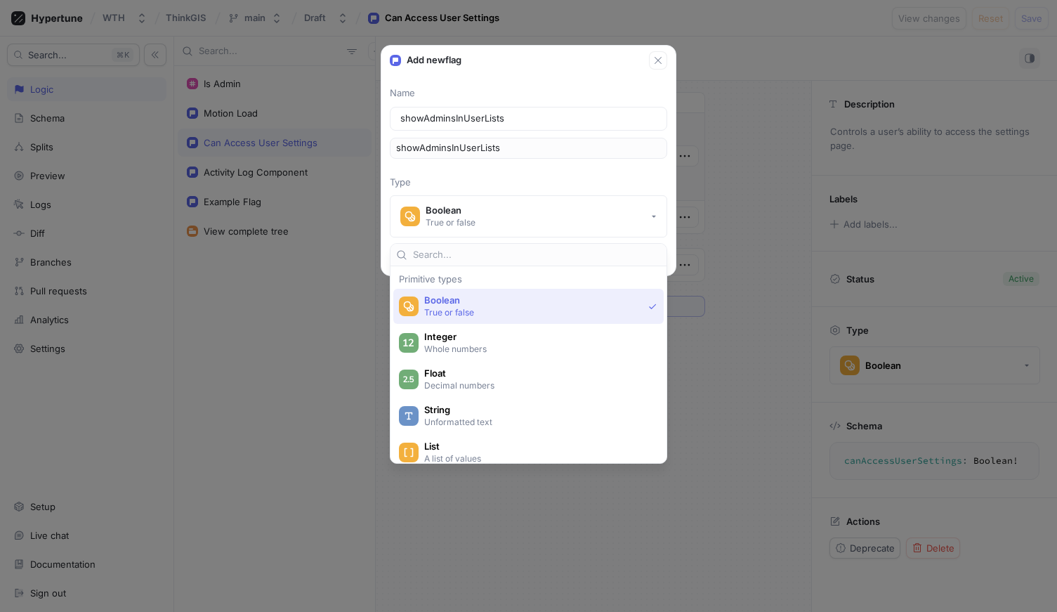
click at [513, 179] on p "Type" at bounding box center [528, 183] width 277 height 14
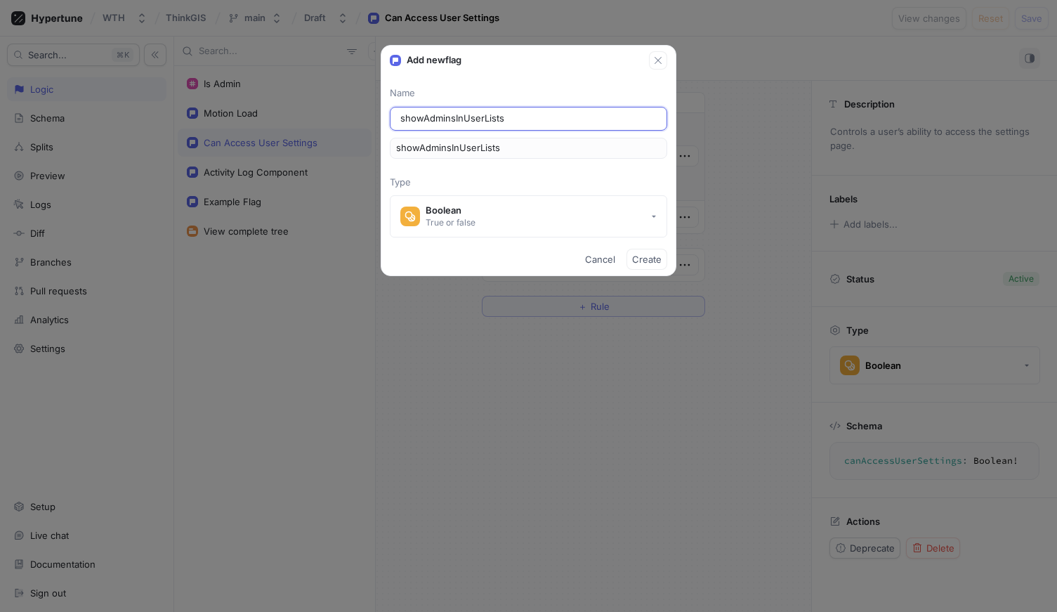
click at [492, 115] on input "showAdminsInUserLists" at bounding box center [528, 119] width 256 height 14
drag, startPoint x: 516, startPoint y: 119, endPoint x: 375, endPoint y: 117, distance: 141.2
click at [375, 117] on div "Add new flag Name showAdminsInUserLists showAdminsInUserLists Type Boolean True…" at bounding box center [528, 306] width 1057 height 612
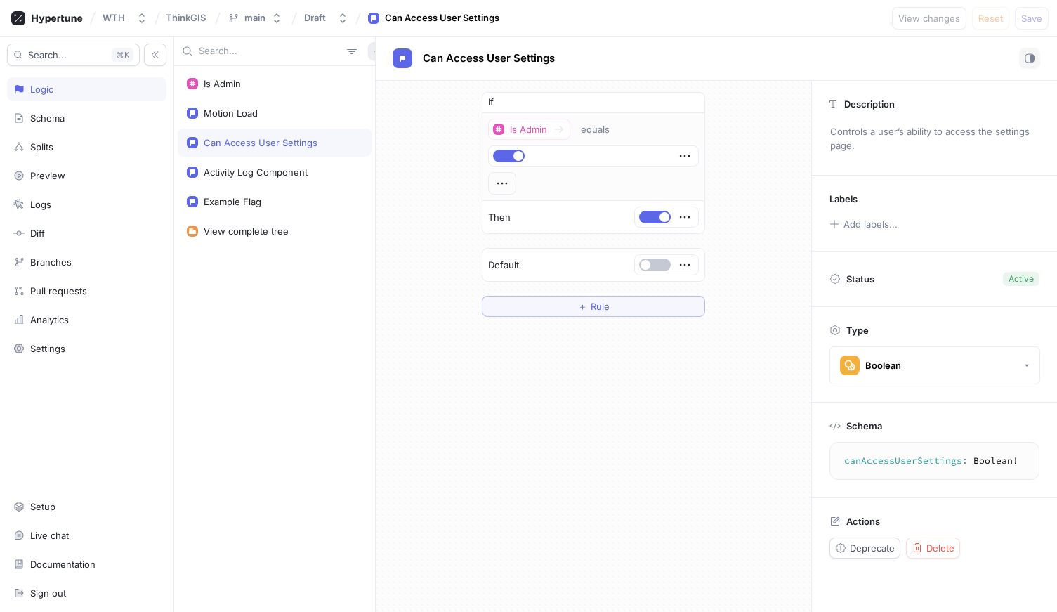
click at [373, 54] on icon "button" at bounding box center [377, 51] width 8 height 8
click at [376, 81] on p "Flag" at bounding box center [379, 79] width 18 height 14
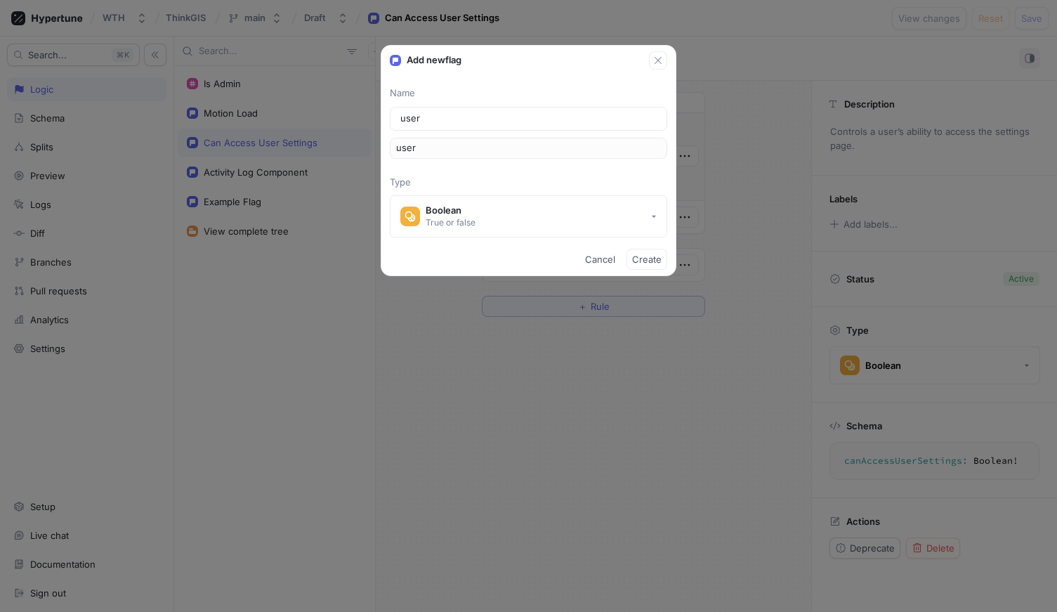
type input "userL"
type input "userLi"
type input "userLis"
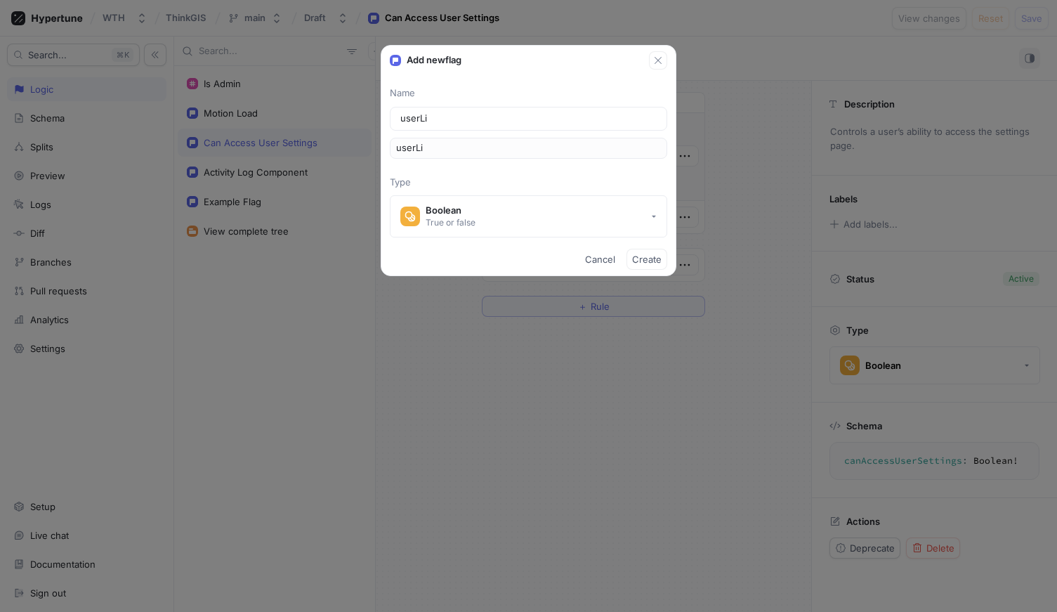
type input "userLis"
type input "userList"
type input "userLists"
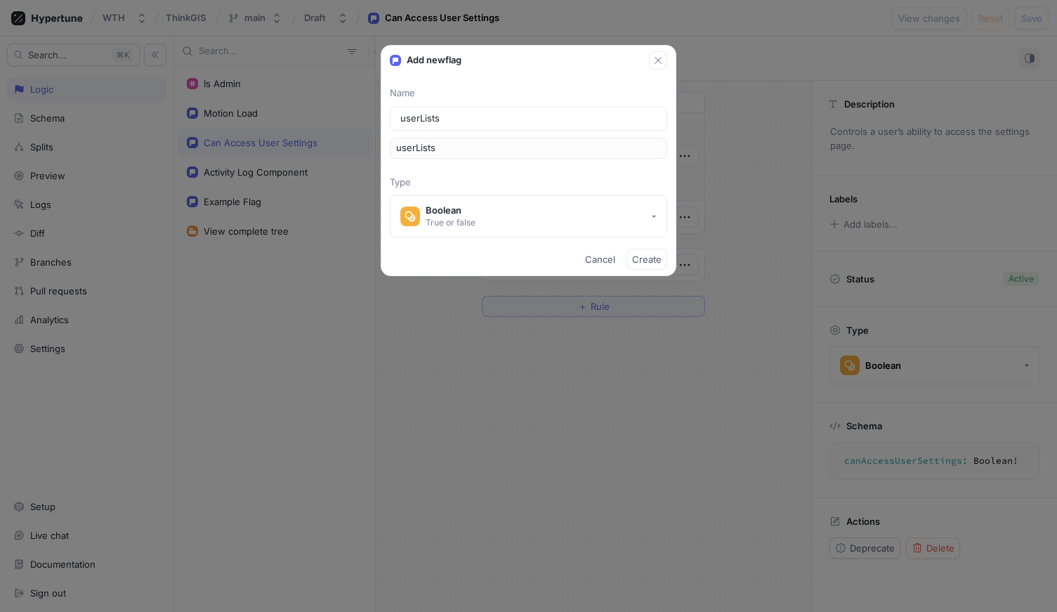
type input "userListsO"
type input "userListsOp"
type input "userListsOpt"
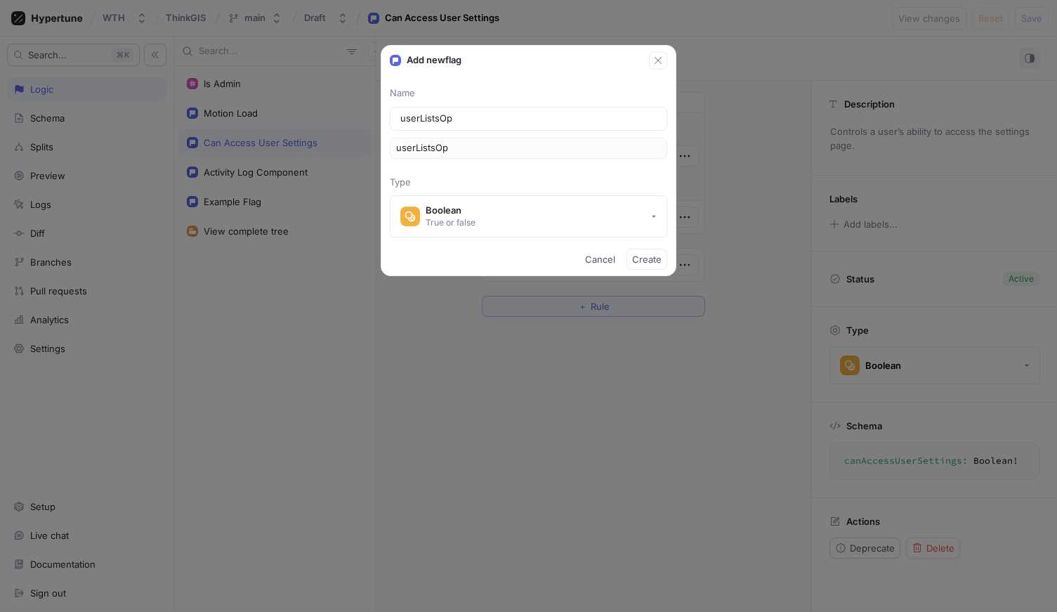
type input "userListsOpt"
type input "userListsOpti"
type input "userListsOptio"
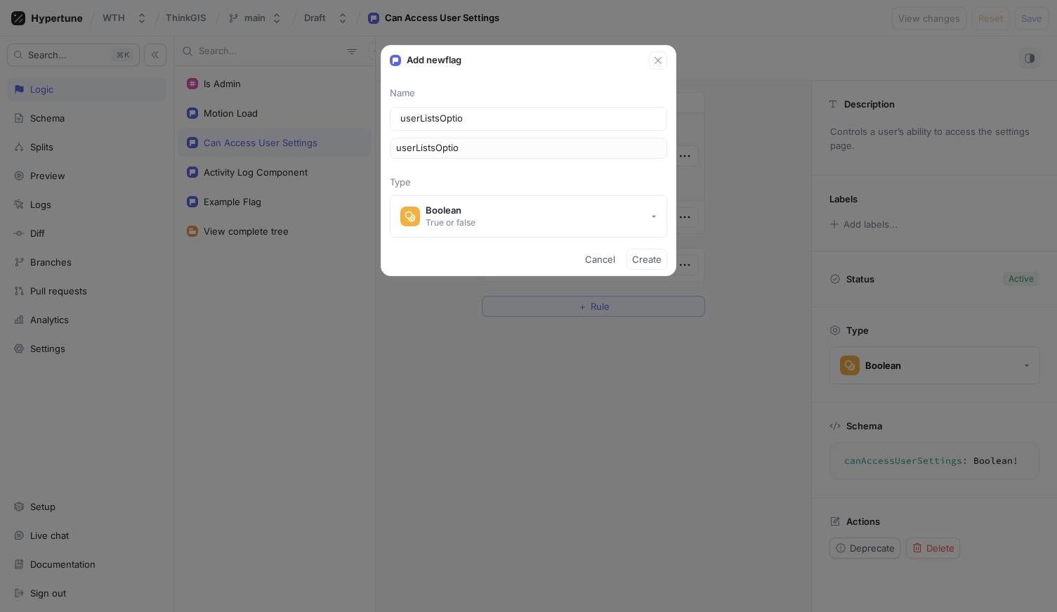
type input "userListsOption"
type input "userListsOptions"
click at [474, 216] on div "True or false" at bounding box center [451, 222] width 50 height 12
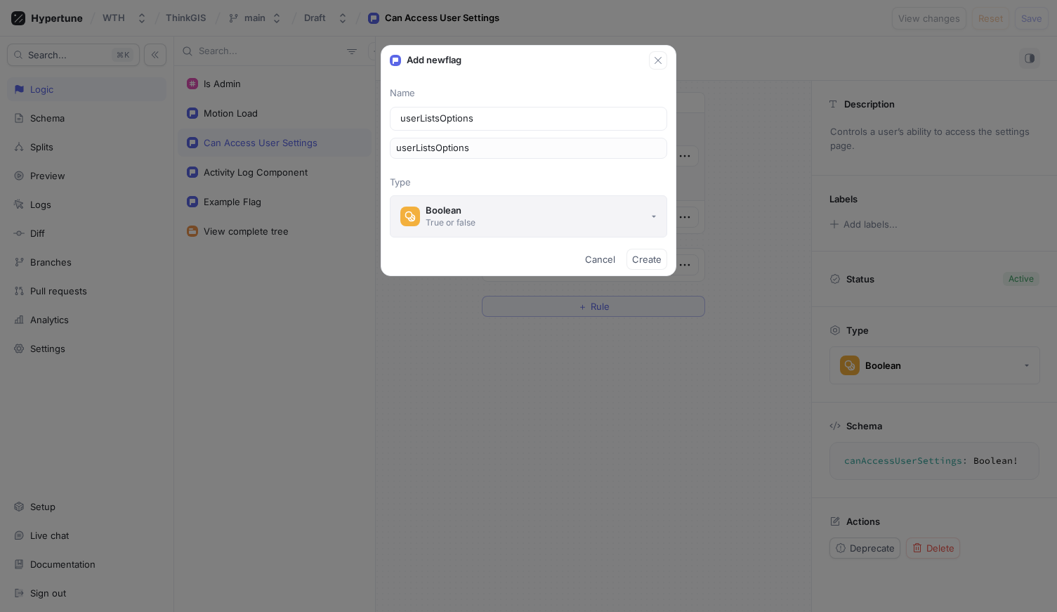
type input "userListsOptions"
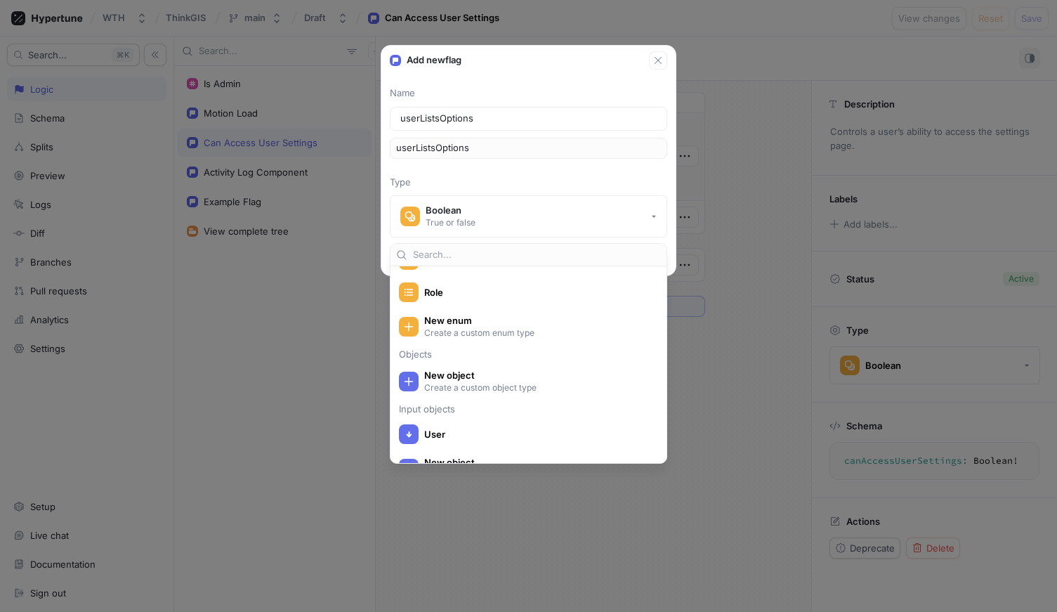
scroll to position [344, 0]
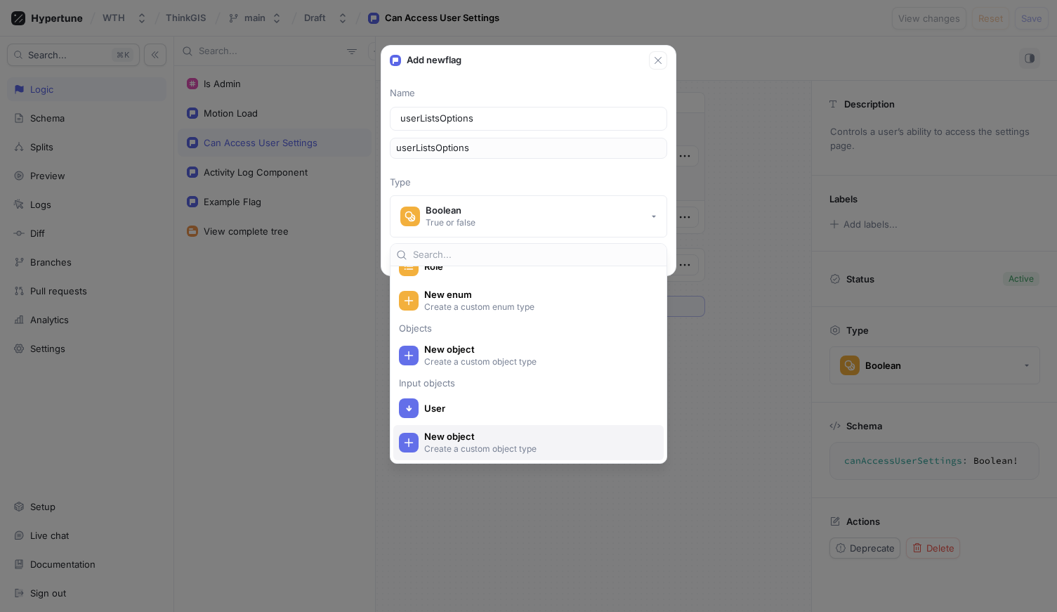
click at [485, 438] on span "New object" at bounding box center [537, 436] width 227 height 12
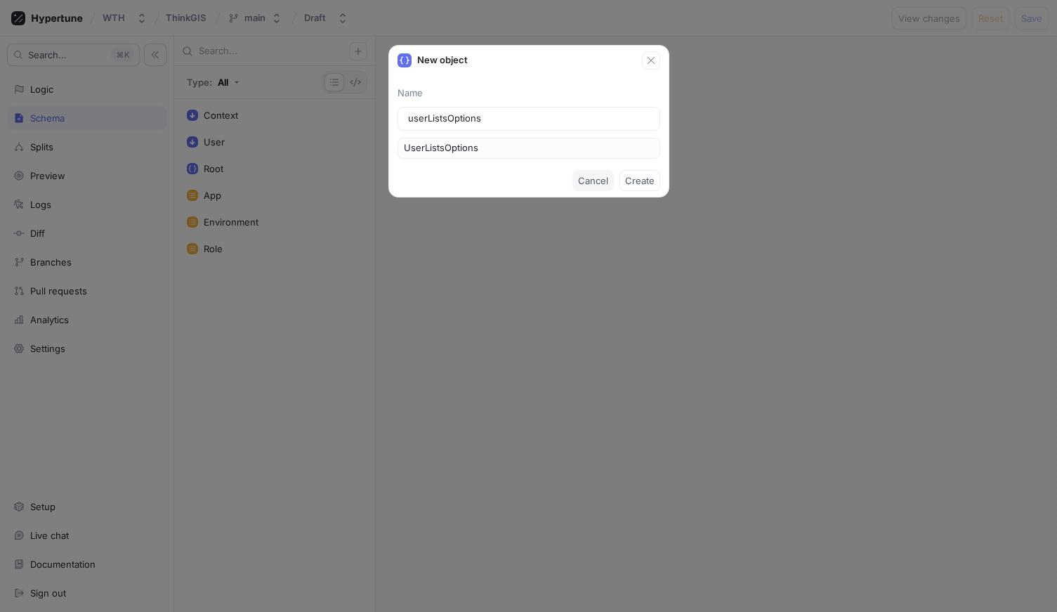
click at [603, 181] on span "Cancel" at bounding box center [593, 180] width 30 height 8
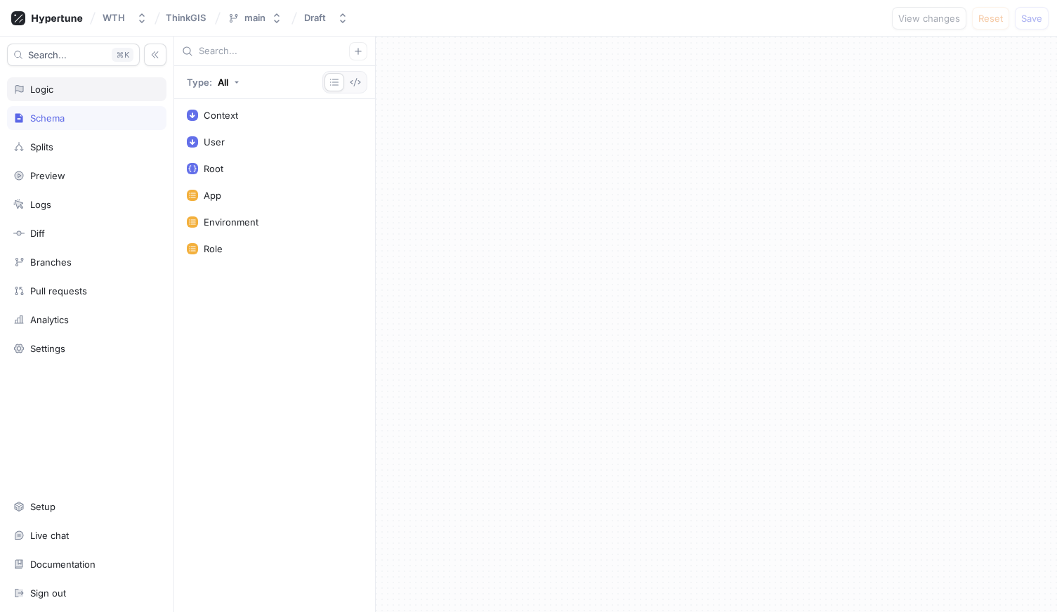
click at [85, 85] on div "Logic" at bounding box center [86, 89] width 147 height 11
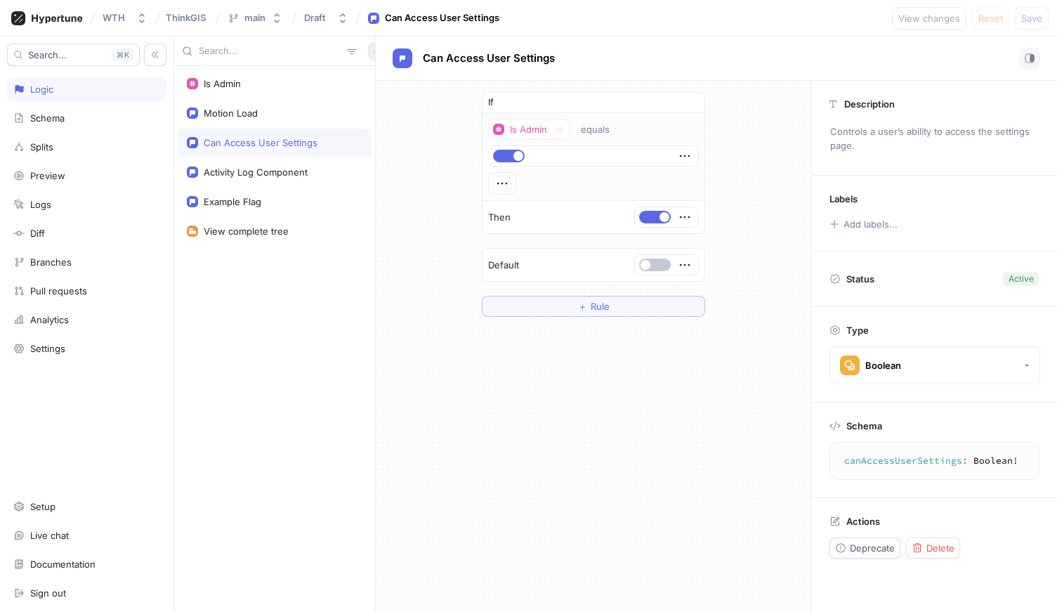
click at [373, 55] on icon "button" at bounding box center [377, 51] width 8 height 8
click at [377, 87] on div "Flag" at bounding box center [394, 79] width 83 height 24
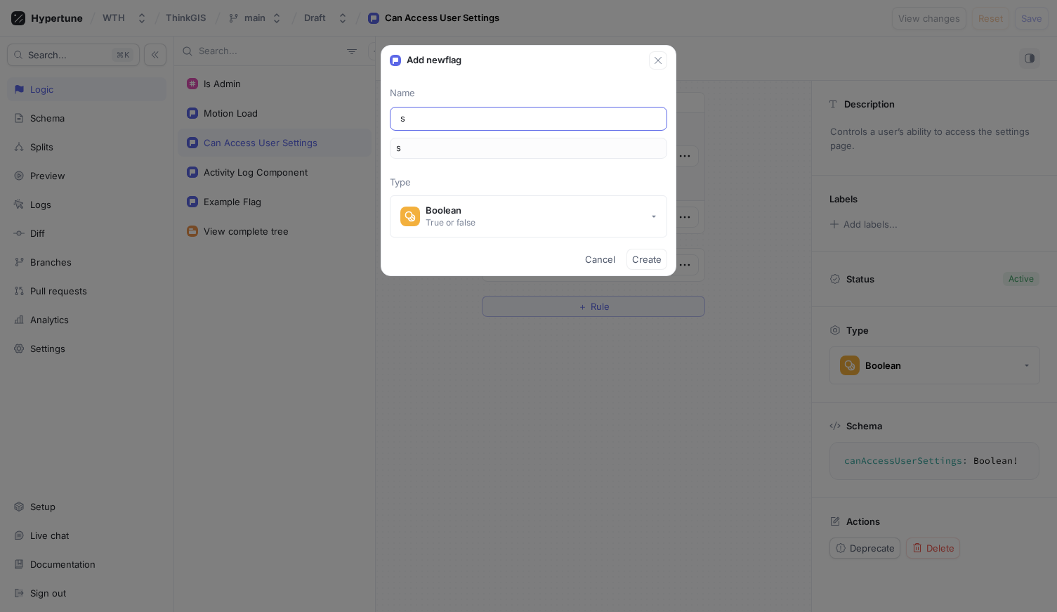
type input "sh"
type input "sho"
type input "show"
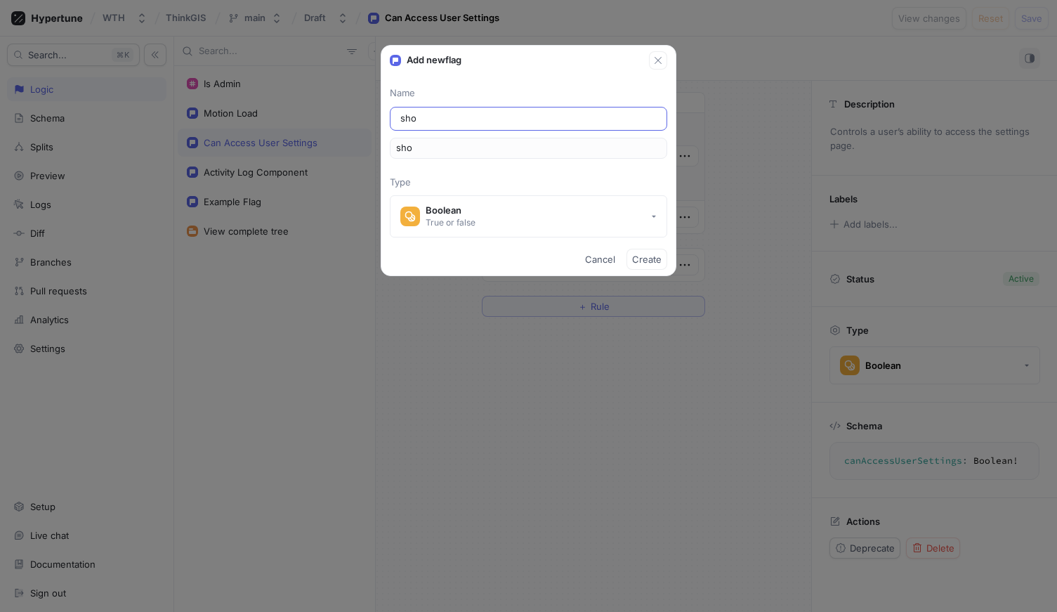
type input "show"
type input "showA"
type input "showAd"
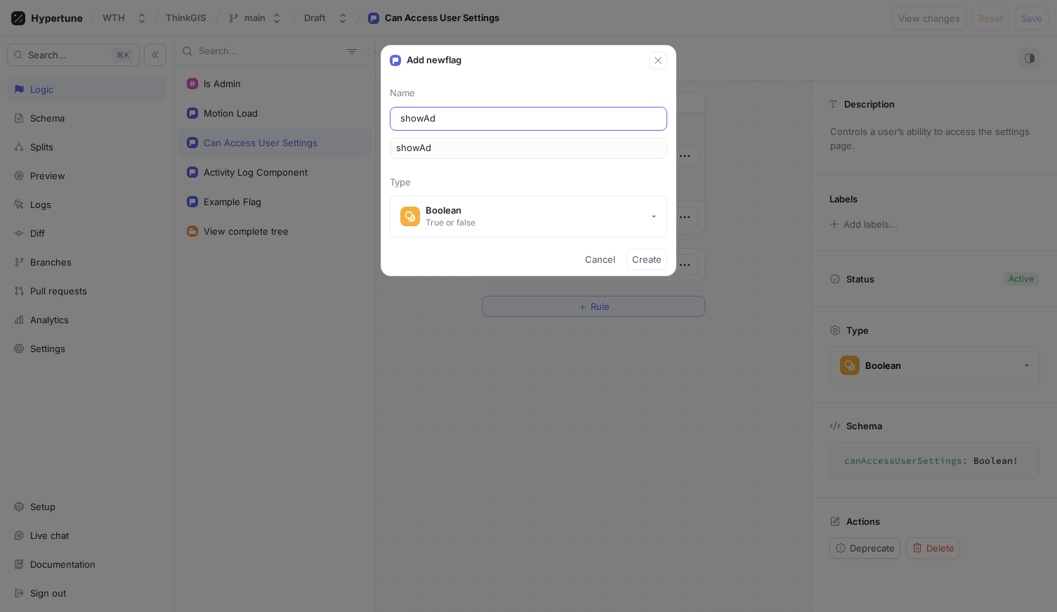
type input "showAdm"
type input "showAdmi"
type input "showAdmin"
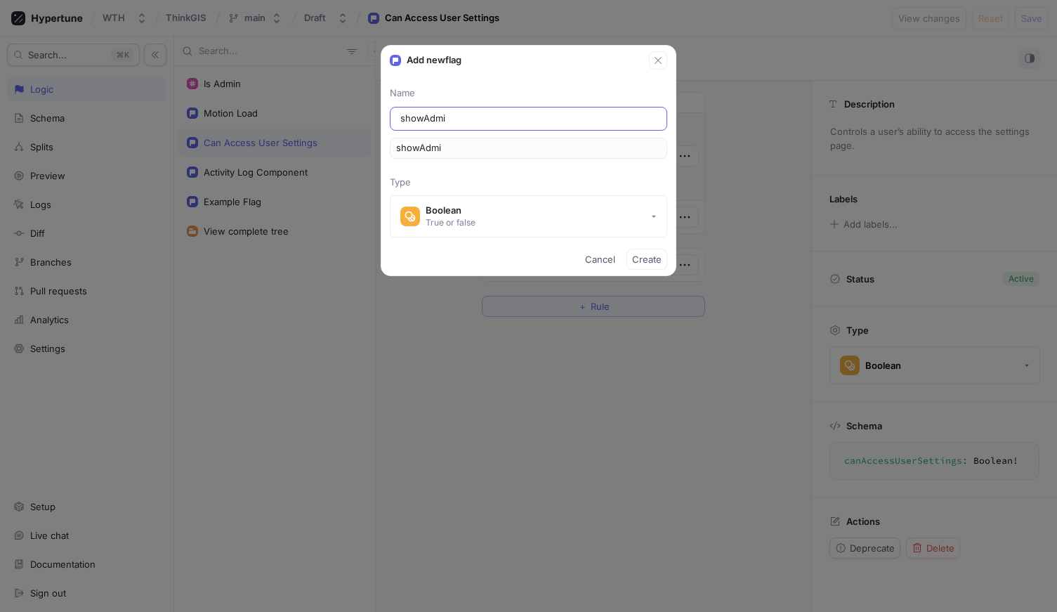
type input "showAdmin"
type input "showAdmins"
type input "showAdminsI"
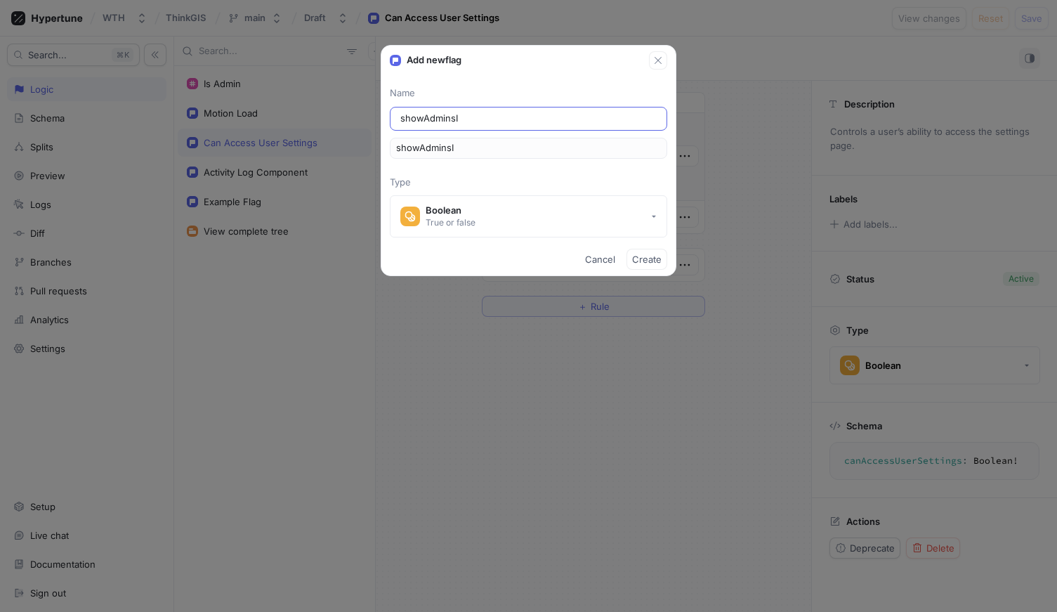
type input "showAdminsIn"
type input "showAdminsInU"
type input "showAdminsInUs"
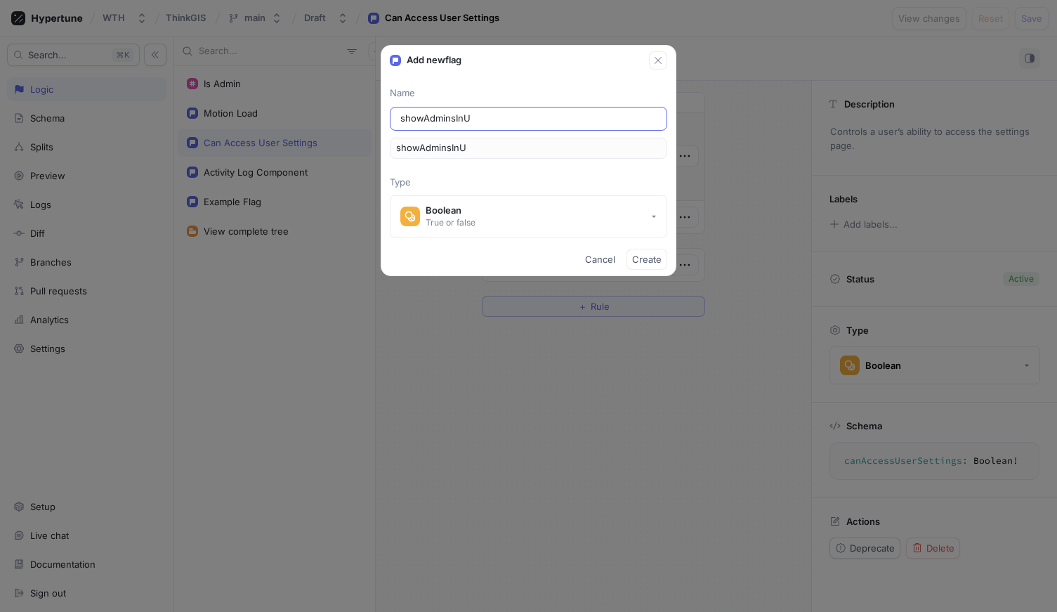
type input "showAdminsInUS"
type input "showAdminsInUse"
type input "showAdminsInUser"
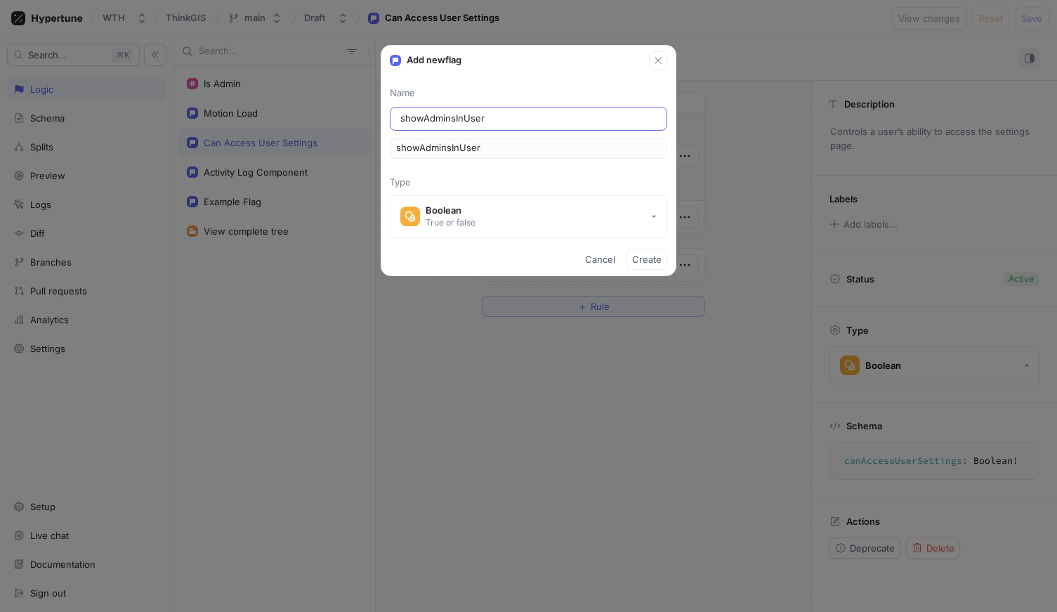
type input "showAdminsInUserL"
type input "showAdminsInUserLi"
type input "showAdminsInUserLis"
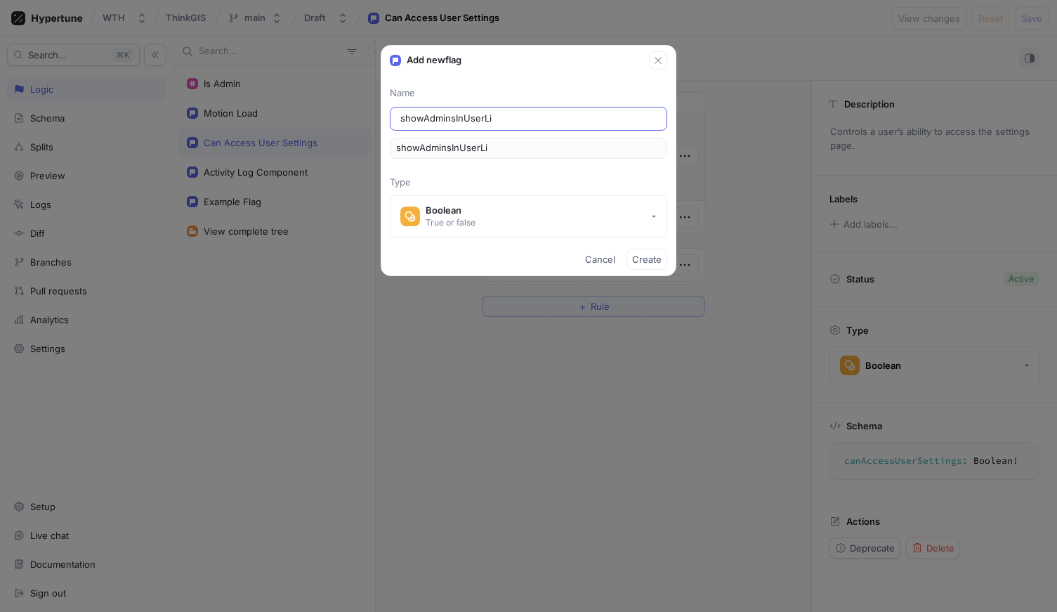
type input "showAdminsInUserLis"
type input "showAdminsInUserList"
type input "showAdminsInUserLists"
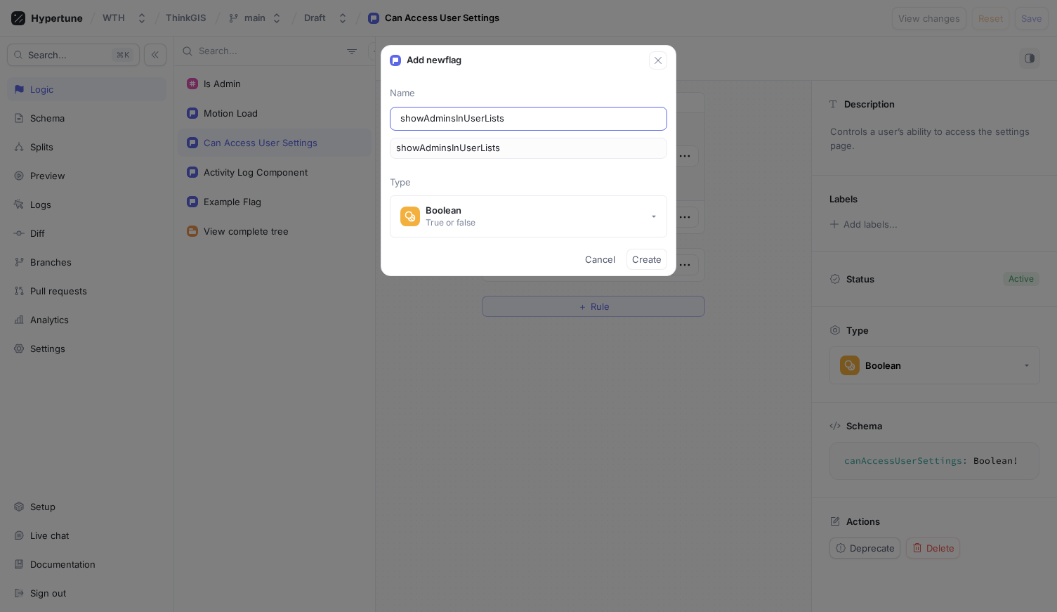
click at [454, 118] on input "showAdminsInUserLists" at bounding box center [528, 119] width 256 height 14
type input "showAdmins"
type input "showAdmin"
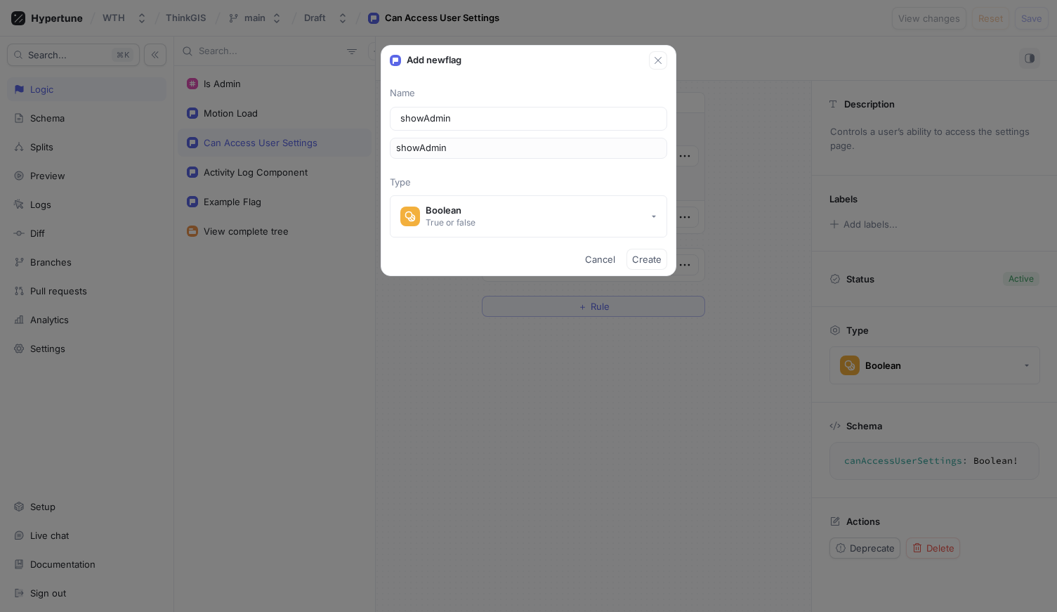
type input "showAdminU"
type input "showAdminUs"
type input "showAdminUS"
type input "showAdminUse"
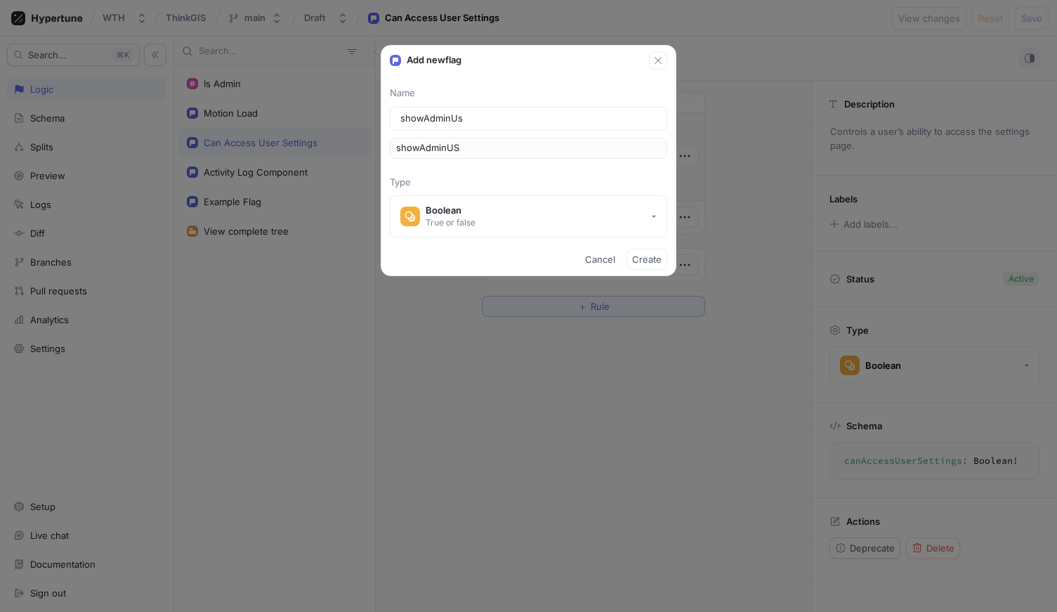
type input "showAdminUse"
type input "showAdminUser"
type input "showAdminUsers"
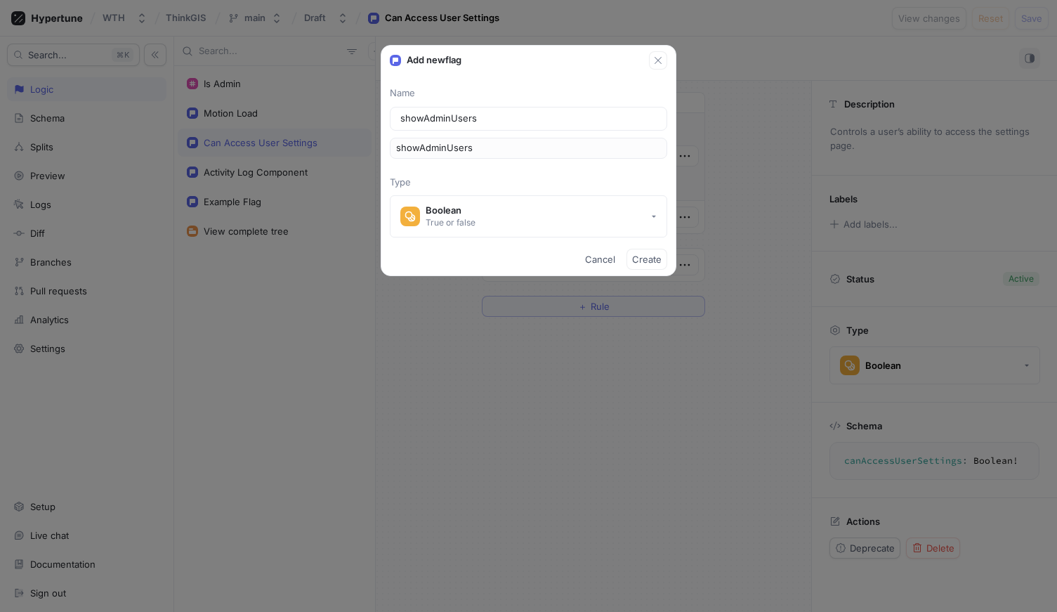
type input "showAdminUsersi"
type input "showAdminUsersin"
type input "showAdminUsersi"
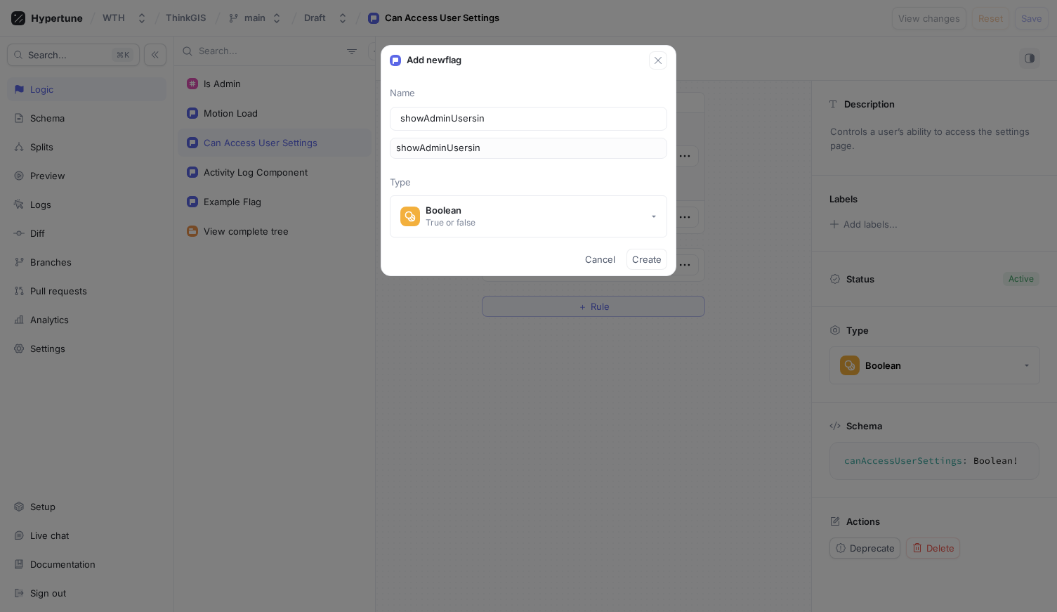
type input "showAdminUsersi"
type input "showAdminUsers"
type input "showAdminUsersI"
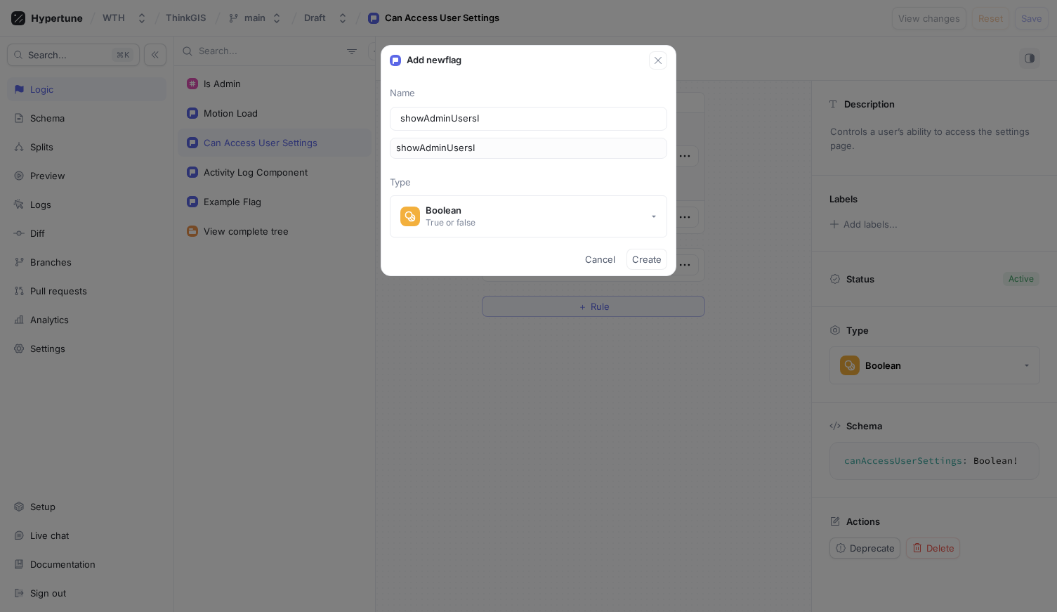
type input "showAdminUsersIn"
type input "showAdminUsersInC"
type input "showAdminUsersInCu"
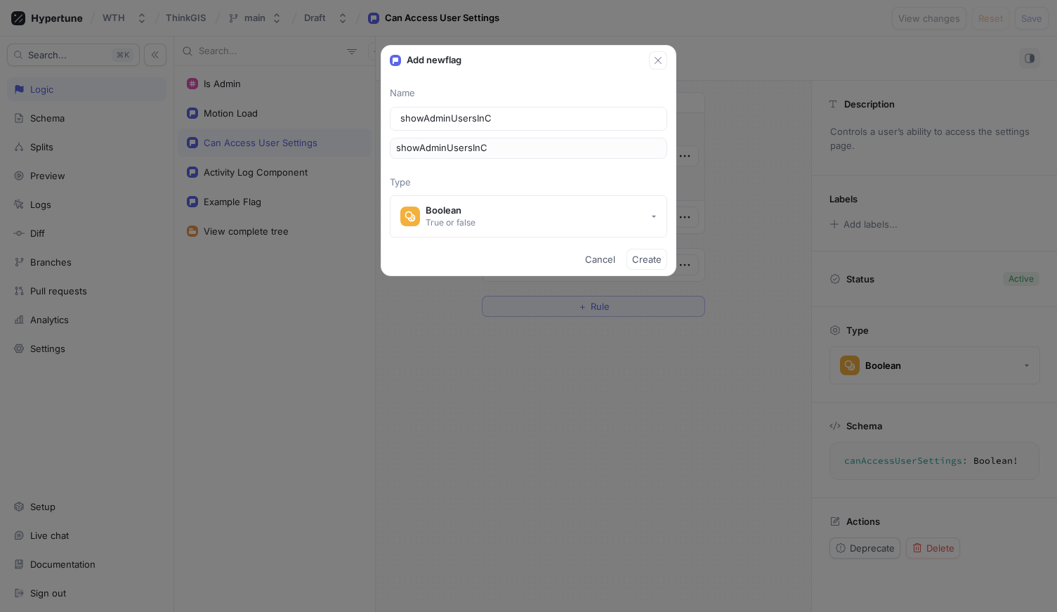
type input "showAdminUsersInCu"
type input "showAdminUsersInCus"
type input "showAdminUsersInCust"
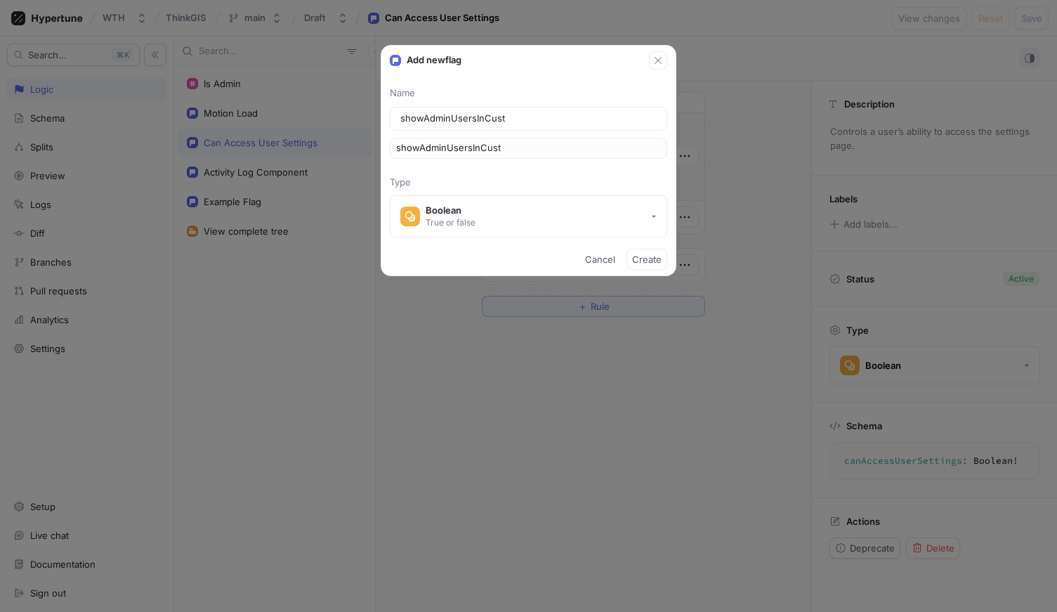
type input "showAdminUsersInCusto"
type input "showAdminUsersInCustom"
type input "showAdminUsersInCustome"
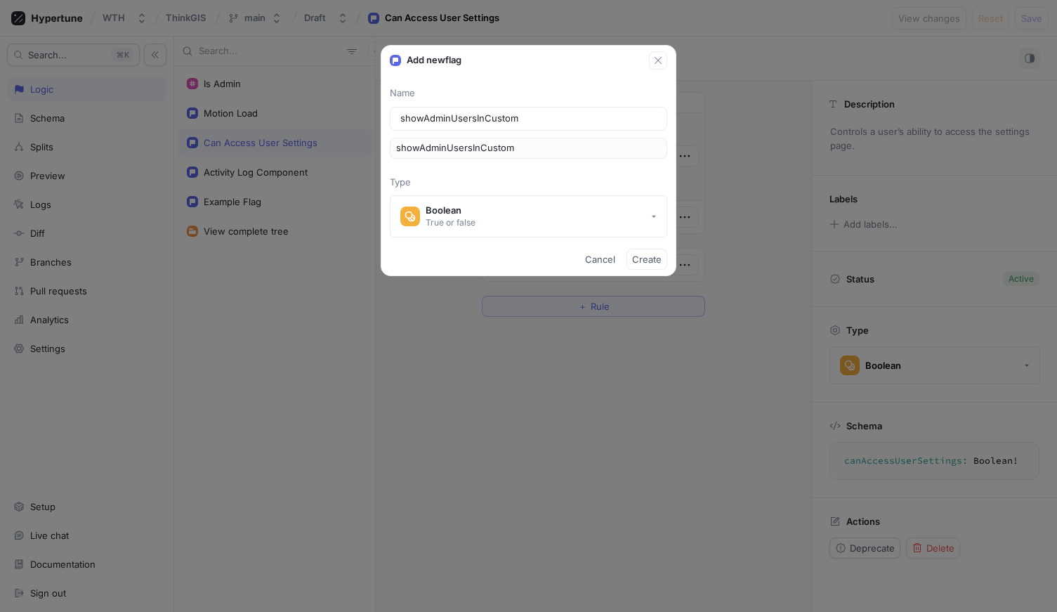
type input "showAdminUsersInCustome"
type input "showAdminUsersInCustomer"
type input "showAdminUsersInCustomerL"
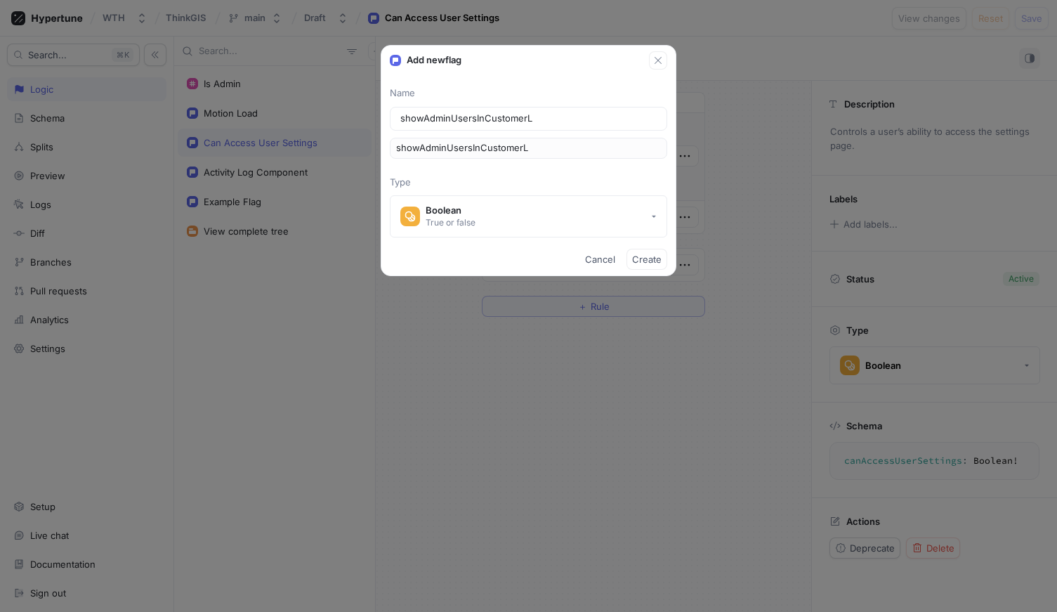
type input "showAdminUsersInCustomerLi"
type input "showAdminUsersInCustomerLis"
type input "showAdminUsersInCustomerList"
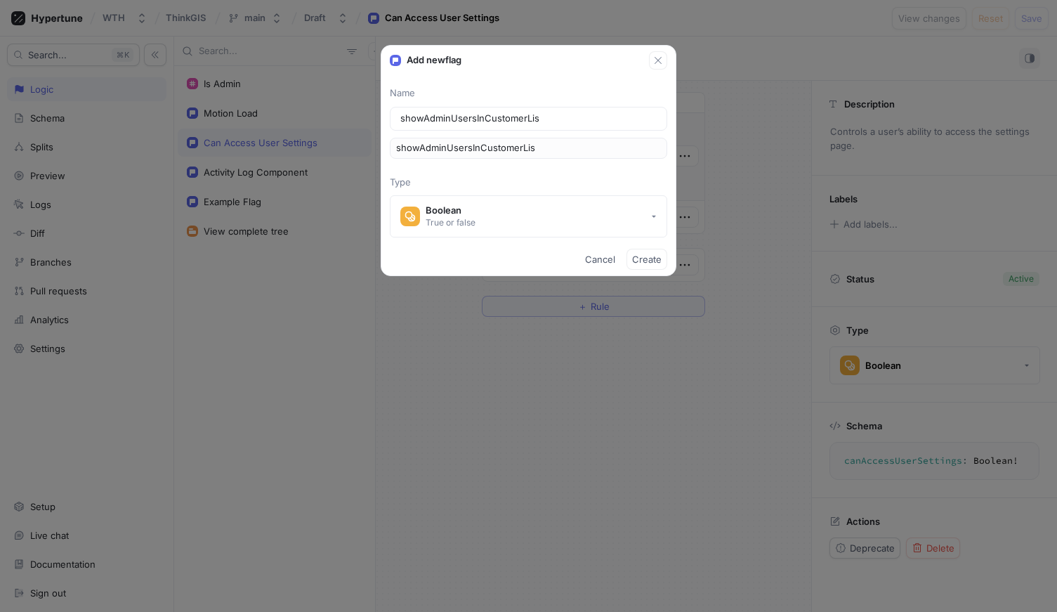
type input "showAdminUsersInCustomerList"
type input "showAdminUsersInCustomerLists"
click at [494, 178] on p "Type" at bounding box center [528, 183] width 277 height 14
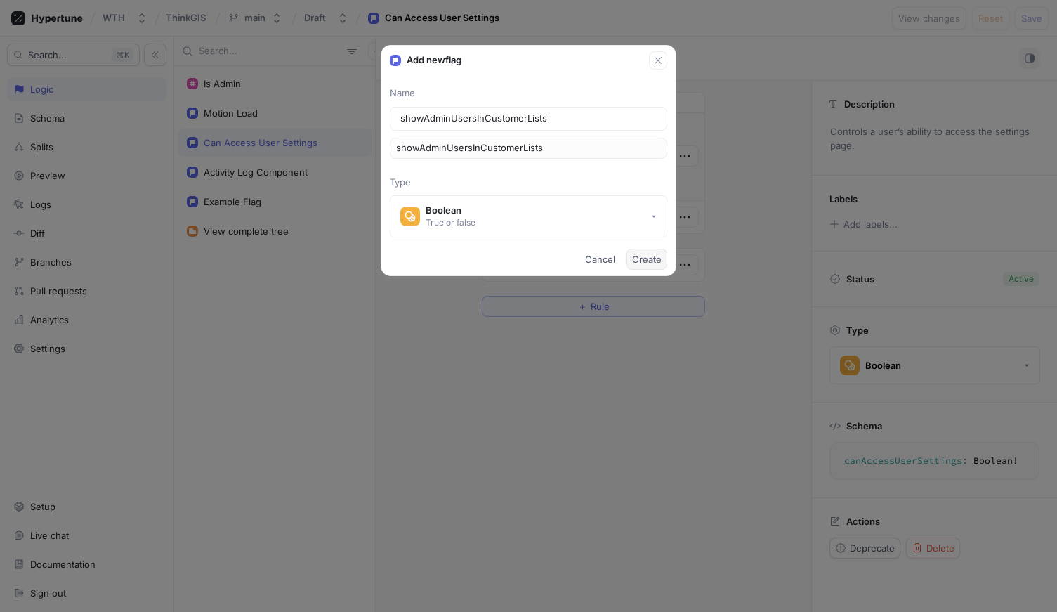
click at [643, 261] on span "Create" at bounding box center [646, 259] width 29 height 8
type textarea "showAdminUsersInCustomerLists: Boolean!"
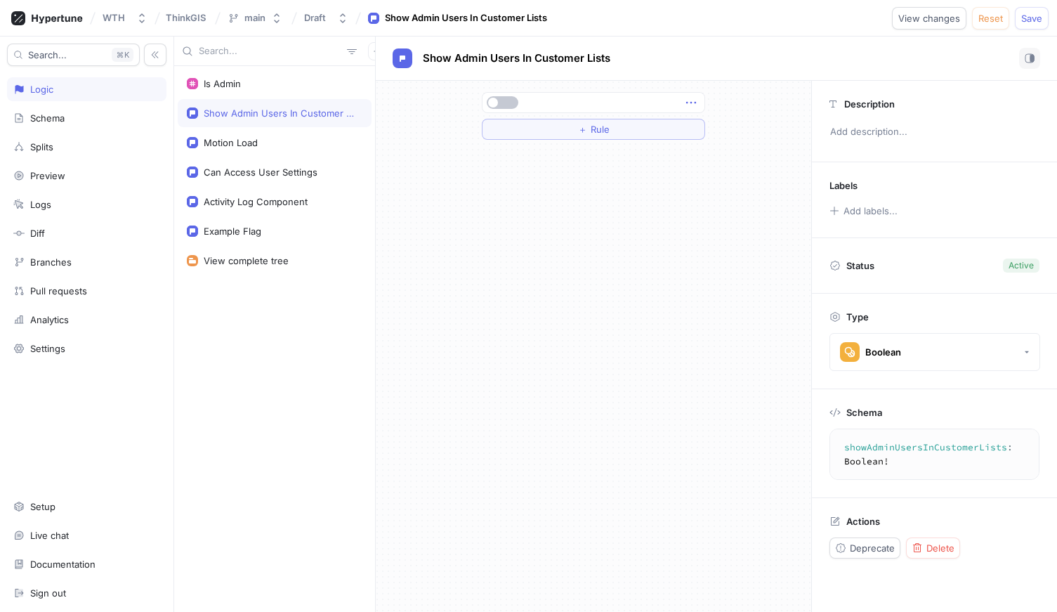
click at [697, 102] on icon "button" at bounding box center [690, 102] width 15 height 15
drag, startPoint x: 645, startPoint y: 100, endPoint x: 613, endPoint y: 101, distance: 31.6
click at [643, 100] on div at bounding box center [591, 102] width 213 height 8
click at [572, 124] on button "＋ Rule" at bounding box center [593, 129] width 223 height 21
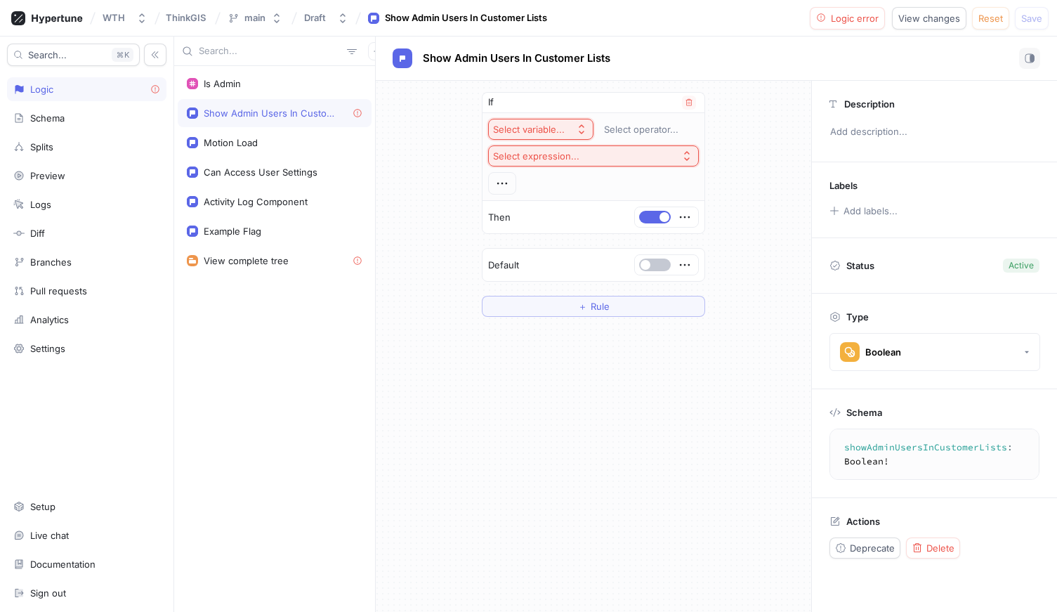
click at [561, 130] on div "Select variable..." at bounding box center [529, 130] width 72 height 12
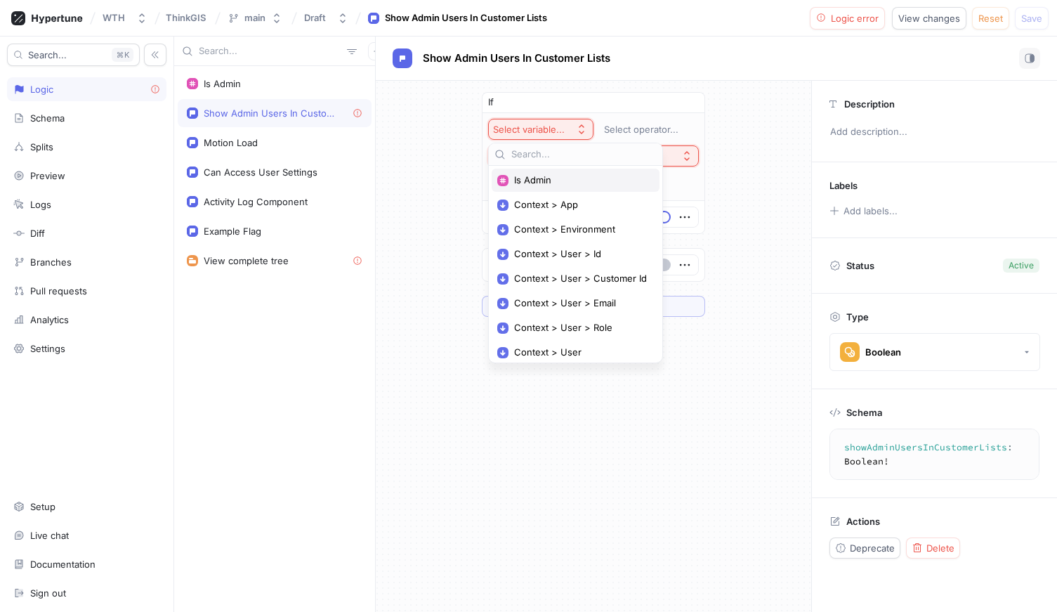
click at [561, 181] on span "Is Admin" at bounding box center [580, 180] width 133 height 12
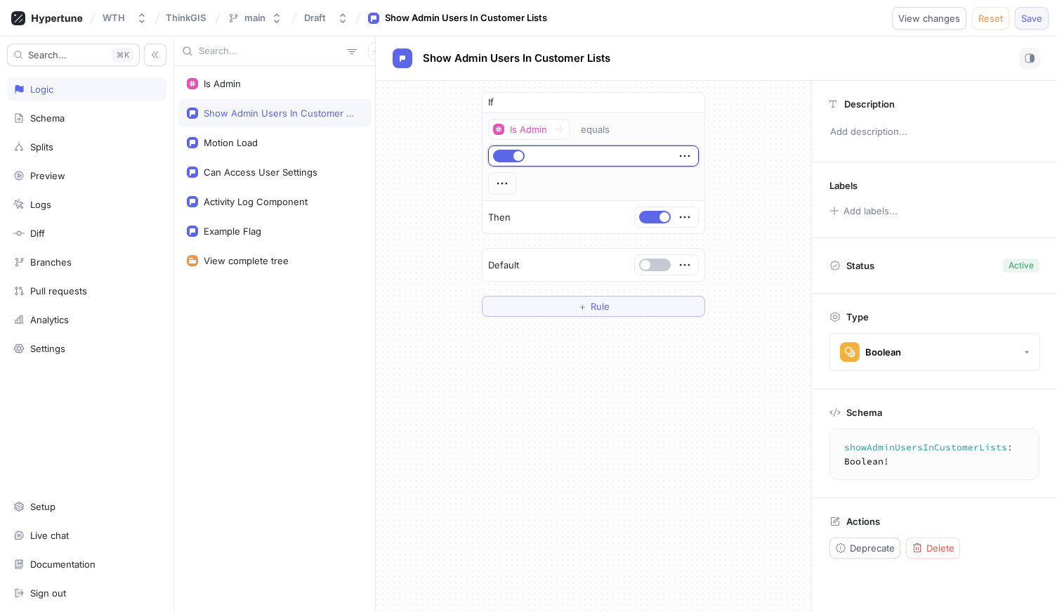
click at [1025, 18] on span "Save" at bounding box center [1031, 18] width 21 height 8
click at [669, 27] on div "WTH ThinkGIS main Draft Show Admin Users In Customer Lists View changes Reset S…" at bounding box center [528, 18] width 1057 height 37
click at [264, 20] on div "main" at bounding box center [254, 18] width 21 height 12
click at [384, 270] on div "If Is Admin equals Then Default ＋ Rule" at bounding box center [593, 204] width 435 height 247
click at [251, 13] on div "main" at bounding box center [254, 18] width 21 height 12
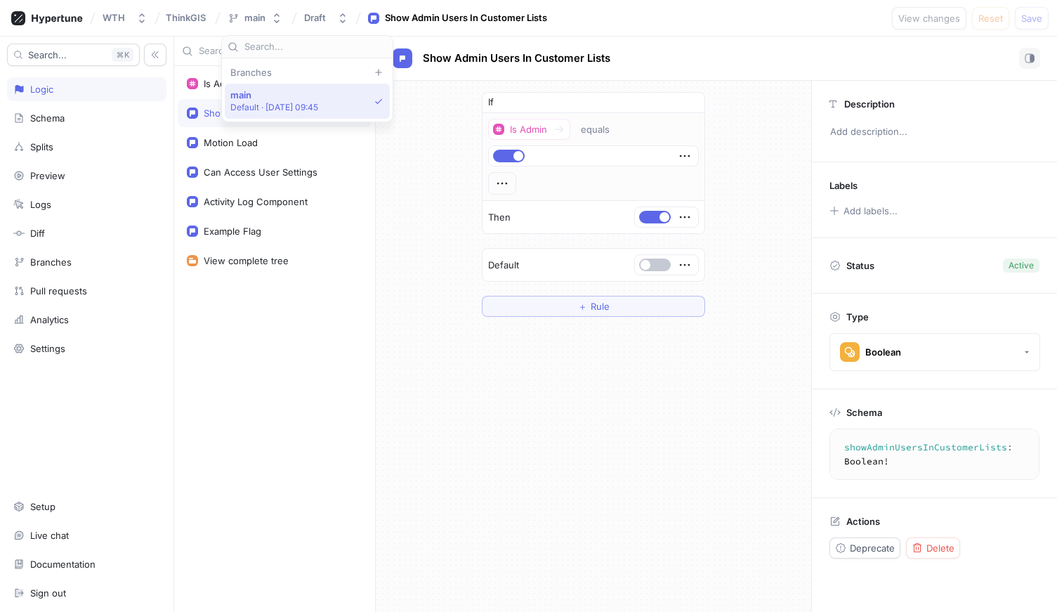
click at [721, 49] on div "Show Admin Users In Customer Lists" at bounding box center [716, 58] width 647 height 21
click at [247, 20] on div "main" at bounding box center [254, 18] width 21 height 12
click at [262, 110] on p "Default ‧ [DATE] 09:45" at bounding box center [274, 107] width 88 height 12
click at [244, 87] on div "Is Admin" at bounding box center [275, 83] width 176 height 11
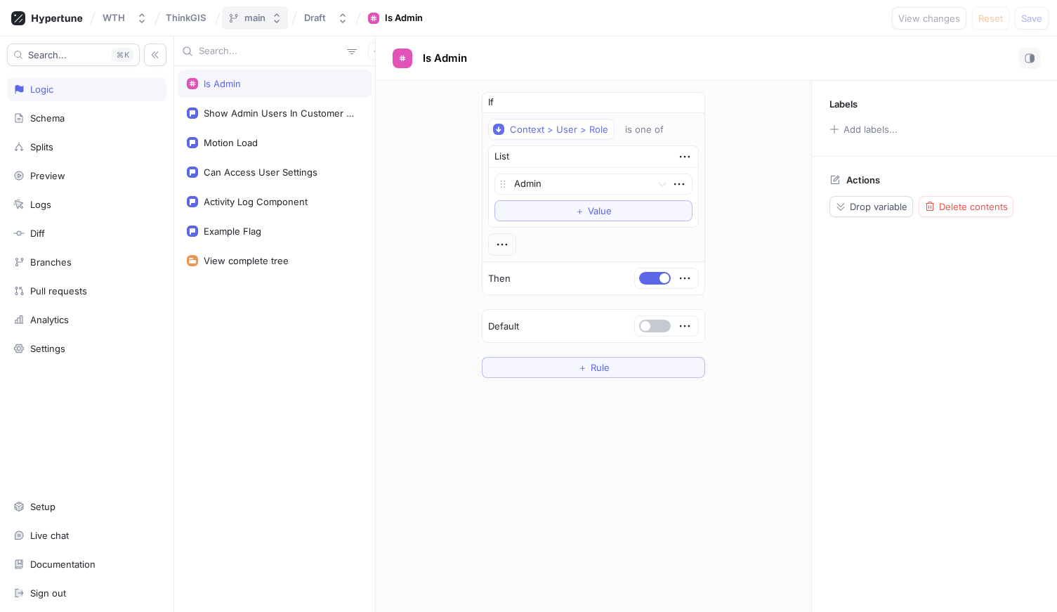
click at [249, 23] on div "main" at bounding box center [254, 18] width 21 height 12
click at [298, 341] on div "Is Admin Show Admin Users In Customer Lists Motion Load Can Access User Setting…" at bounding box center [274, 339] width 201 height 546
click at [58, 117] on div "Schema" at bounding box center [47, 117] width 34 height 11
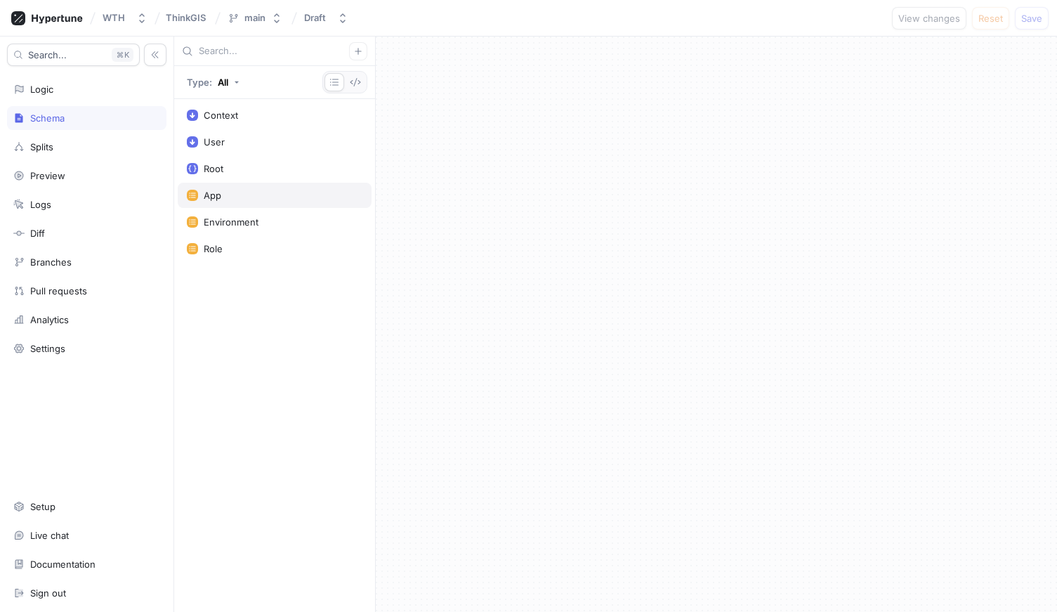
click at [244, 190] on div "App" at bounding box center [275, 195] width 176 height 11
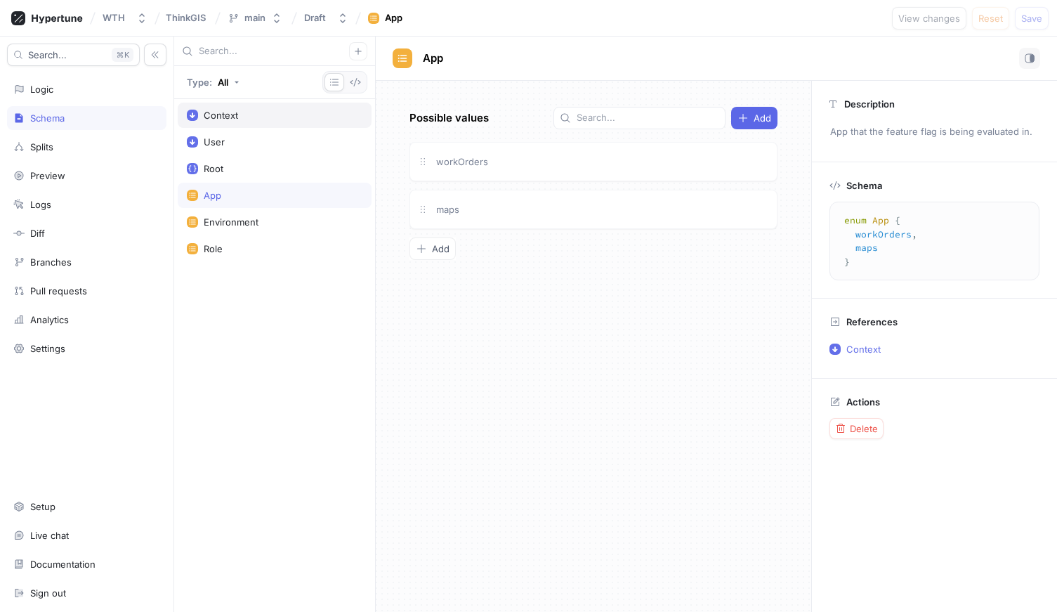
click at [221, 117] on div "Context" at bounding box center [221, 115] width 34 height 11
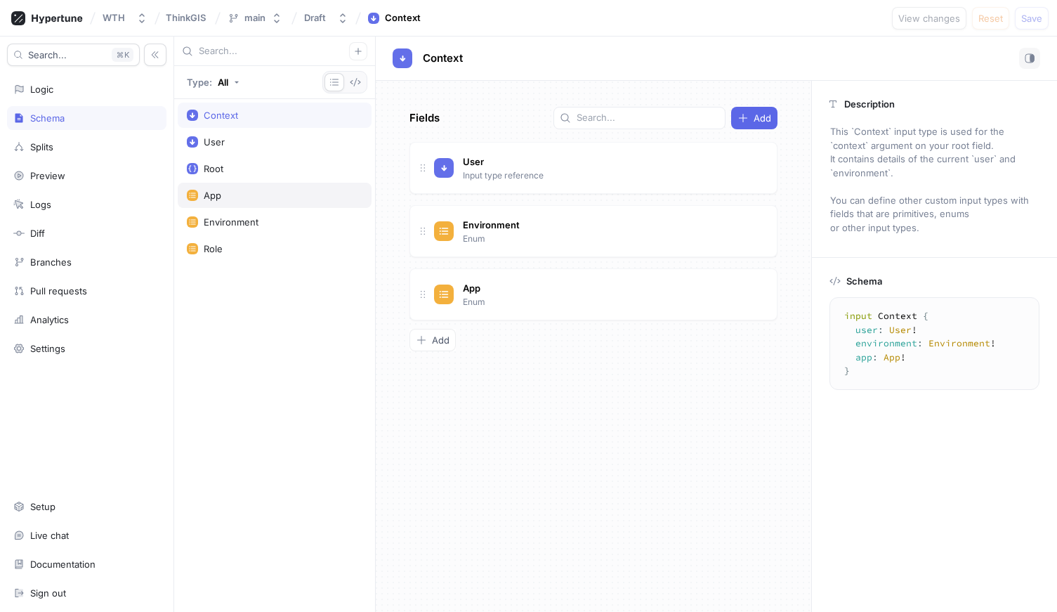
click at [289, 197] on div "App" at bounding box center [275, 195] width 176 height 11
type textarea "enum App { workOrders, maps }"
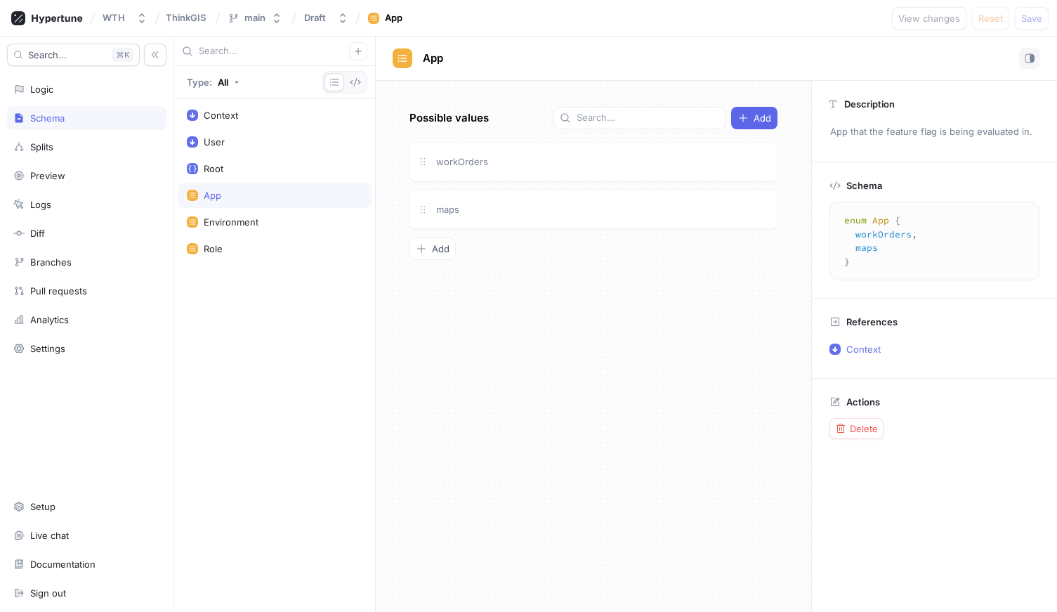
click at [215, 200] on div "App" at bounding box center [213, 195] width 18 height 11
click at [320, 13] on div "Draft" at bounding box center [315, 18] width 22 height 12
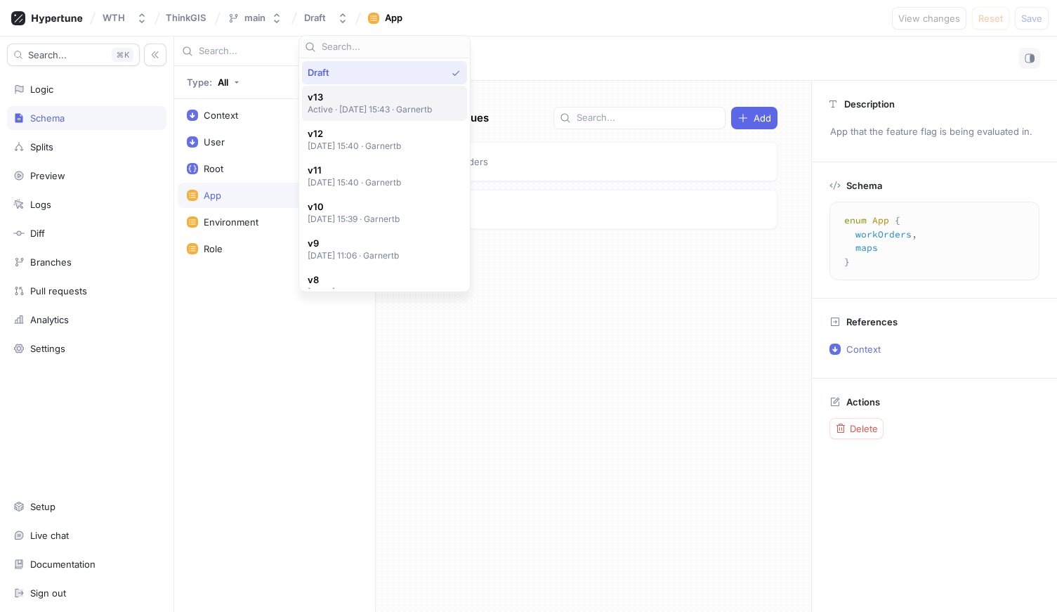
click at [331, 110] on p "Active ‧ [DATE] 15:43 ‧ Garnertb" at bounding box center [370, 109] width 125 height 12
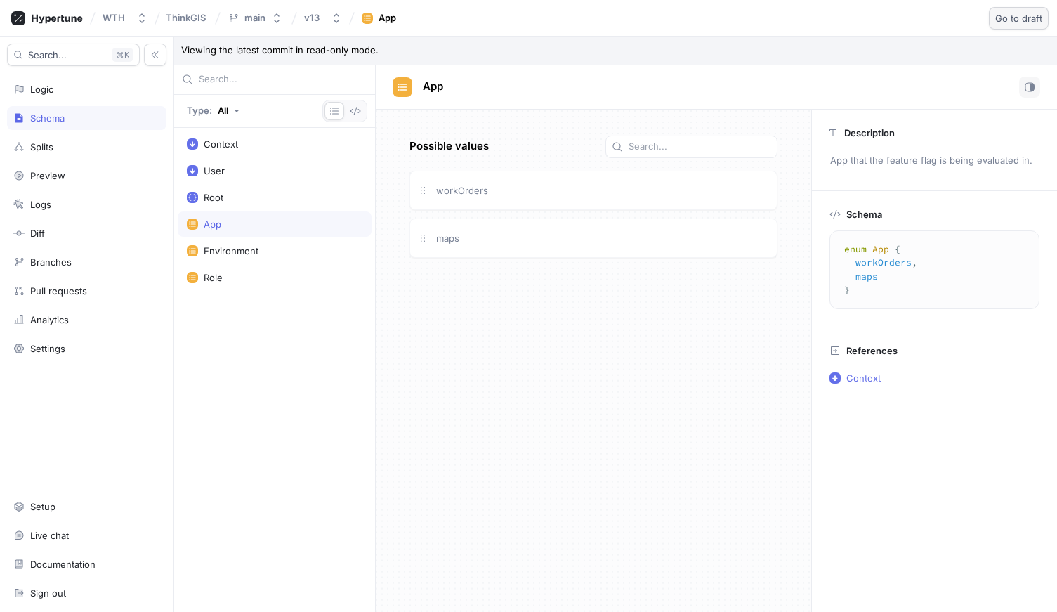
click at [1024, 20] on span "Go to draft" at bounding box center [1018, 18] width 47 height 8
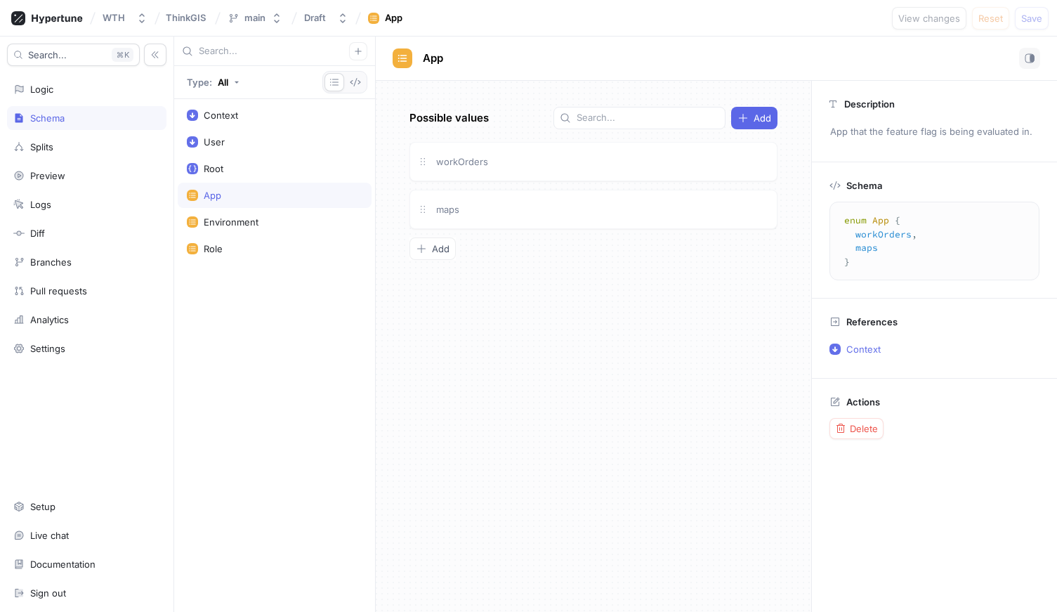
click at [228, 193] on div "App" at bounding box center [275, 195] width 176 height 11
click at [231, 213] on div "Environment" at bounding box center [275, 221] width 194 height 25
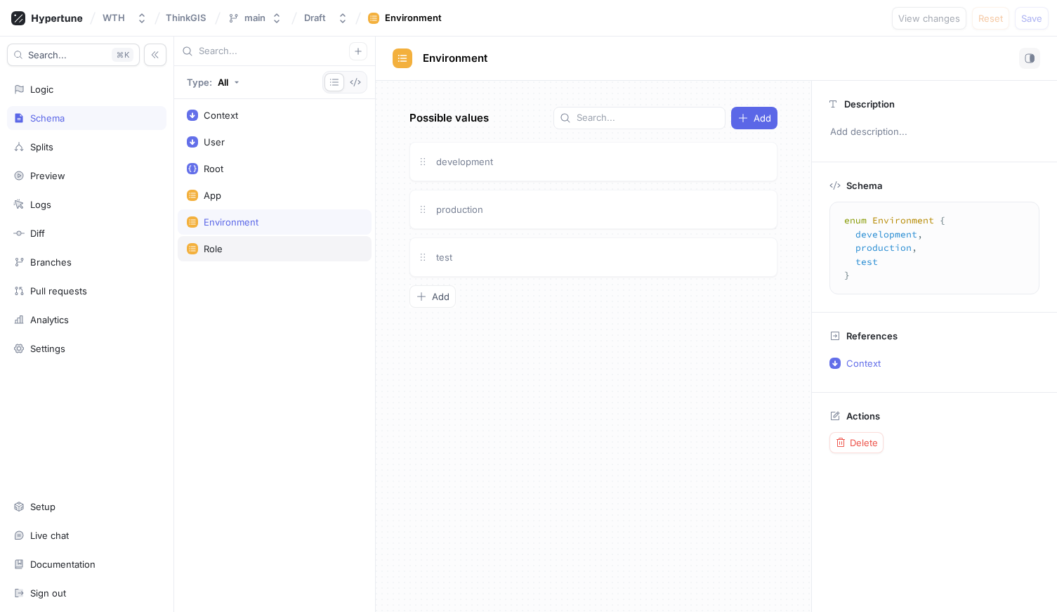
click at [218, 244] on div "Role" at bounding box center [213, 248] width 19 height 11
click at [249, 124] on div "Context" at bounding box center [275, 115] width 194 height 25
type textarea "input Context { user: User! environment: Environment! app: App! }"
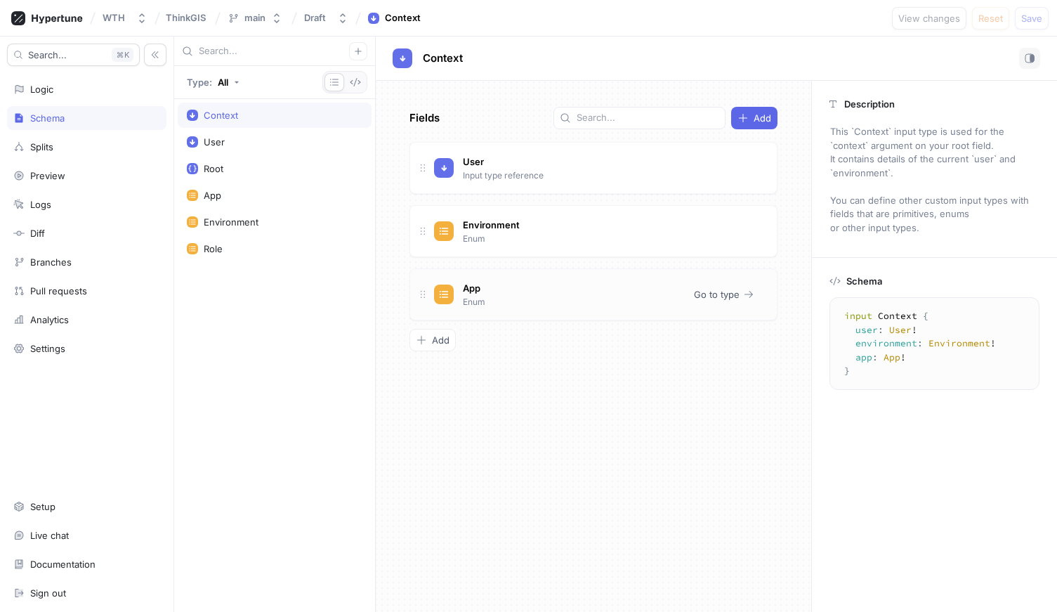
click at [426, 293] on icon at bounding box center [422, 294] width 11 height 11
click at [530, 296] on div "App Enum" at bounding box center [558, 294] width 249 height 28
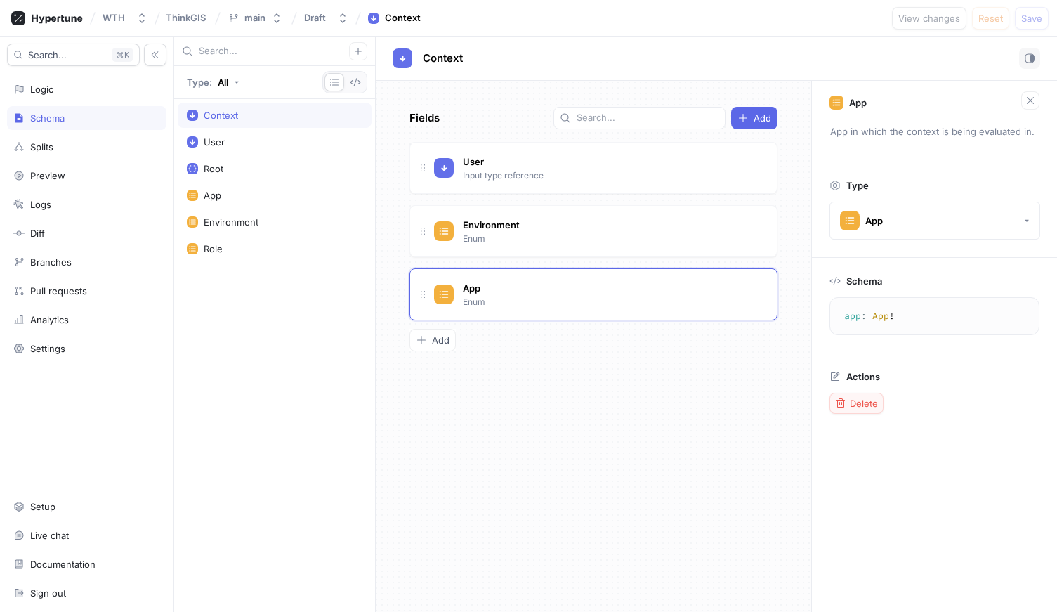
click at [853, 404] on span "Delete" at bounding box center [864, 403] width 28 height 8
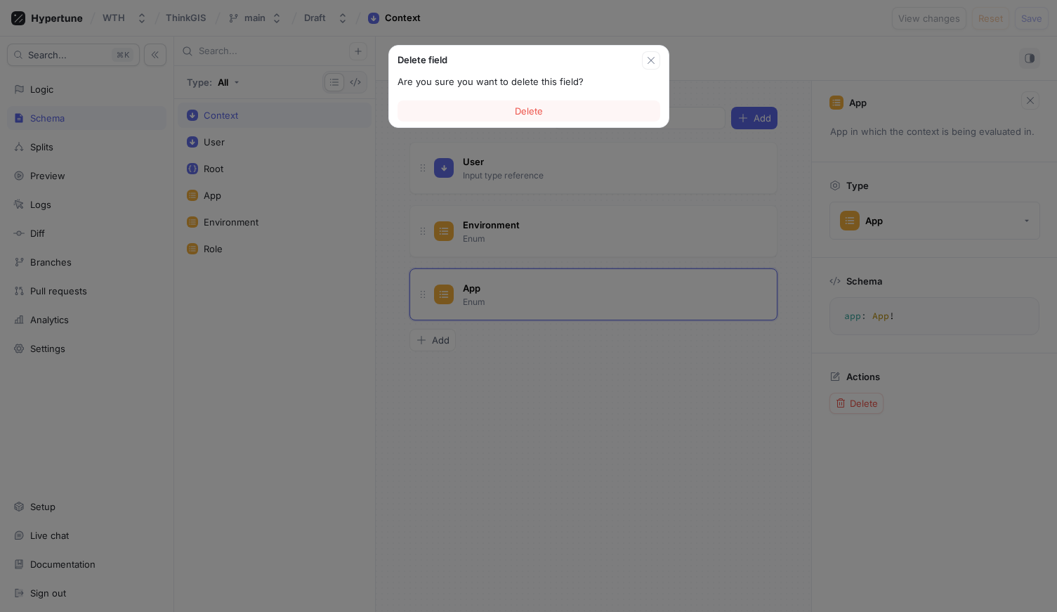
click at [559, 112] on button "Delete" at bounding box center [528, 110] width 263 height 21
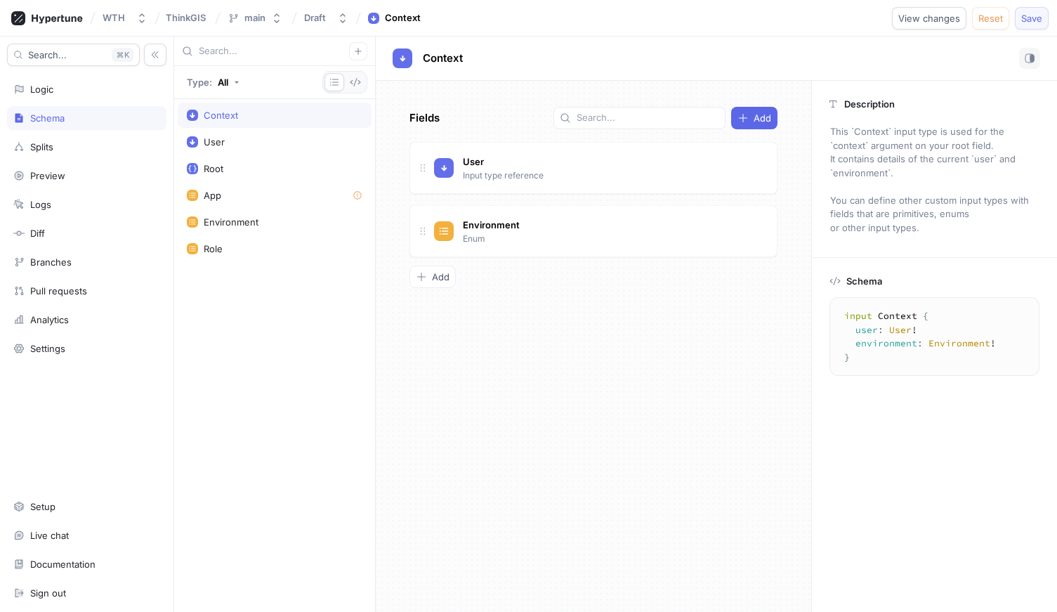
click at [1033, 18] on span "Save" at bounding box center [1031, 18] width 21 height 8
click at [360, 196] on icon at bounding box center [357, 195] width 8 height 8
type textarea "enum App { workOrders, maps }"
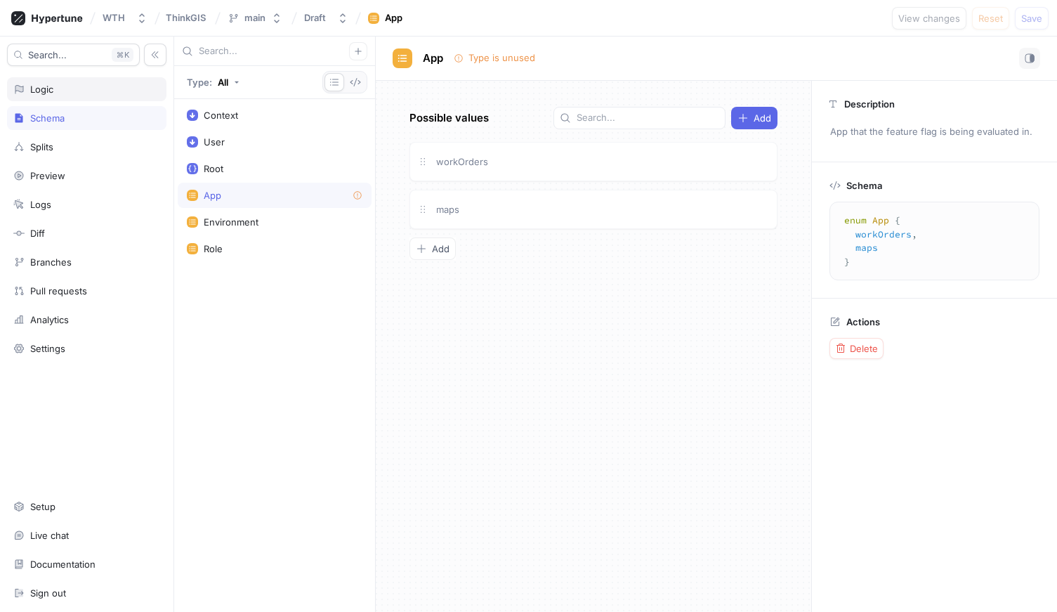
click at [46, 93] on div "Logic" at bounding box center [41, 89] width 23 height 11
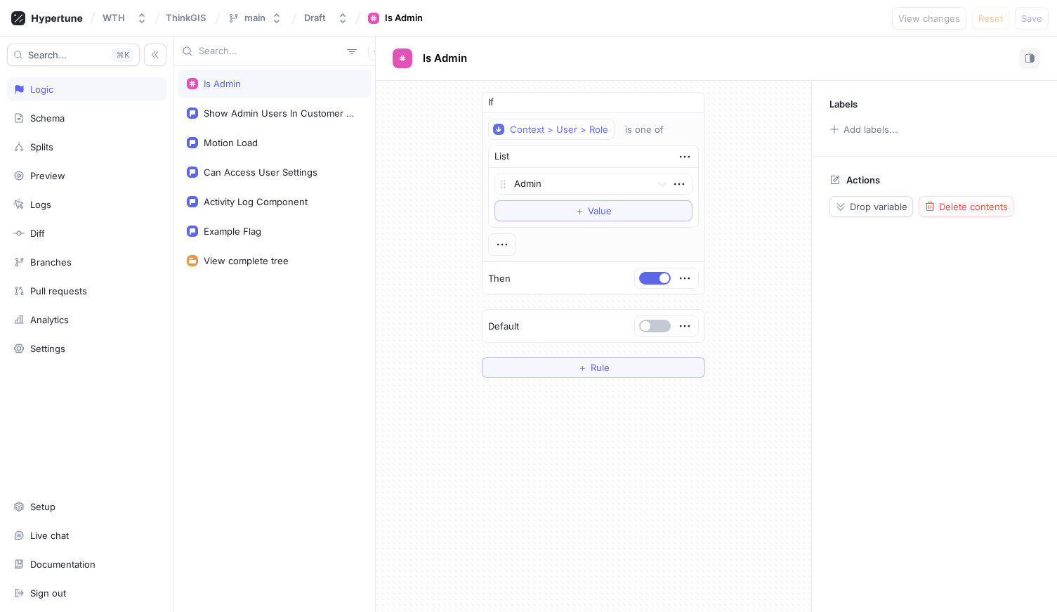
click at [46, 93] on div "Logic" at bounding box center [41, 89] width 23 height 11
click at [263, 114] on div "Show Admin Users In Customer Lists" at bounding box center [280, 112] width 153 height 11
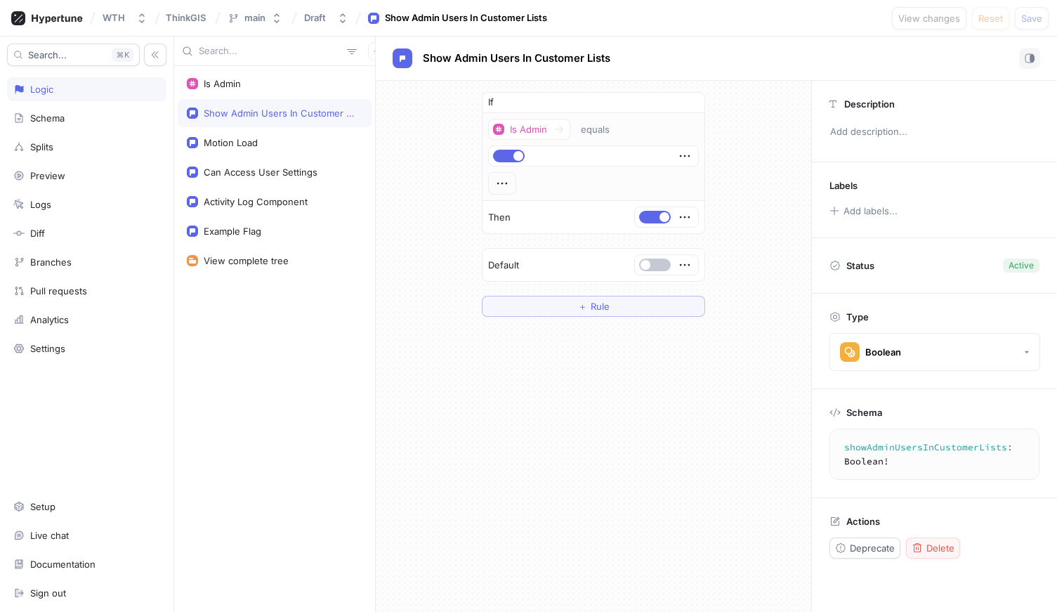
click at [940, 550] on span "Delete" at bounding box center [940, 548] width 28 height 8
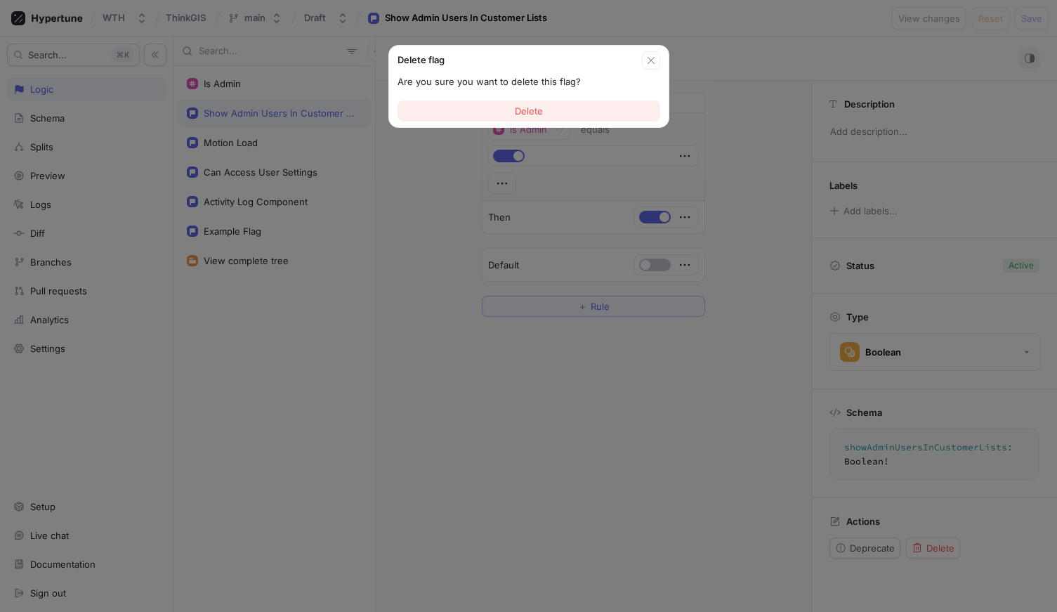
click at [566, 108] on button "Delete" at bounding box center [528, 110] width 263 height 21
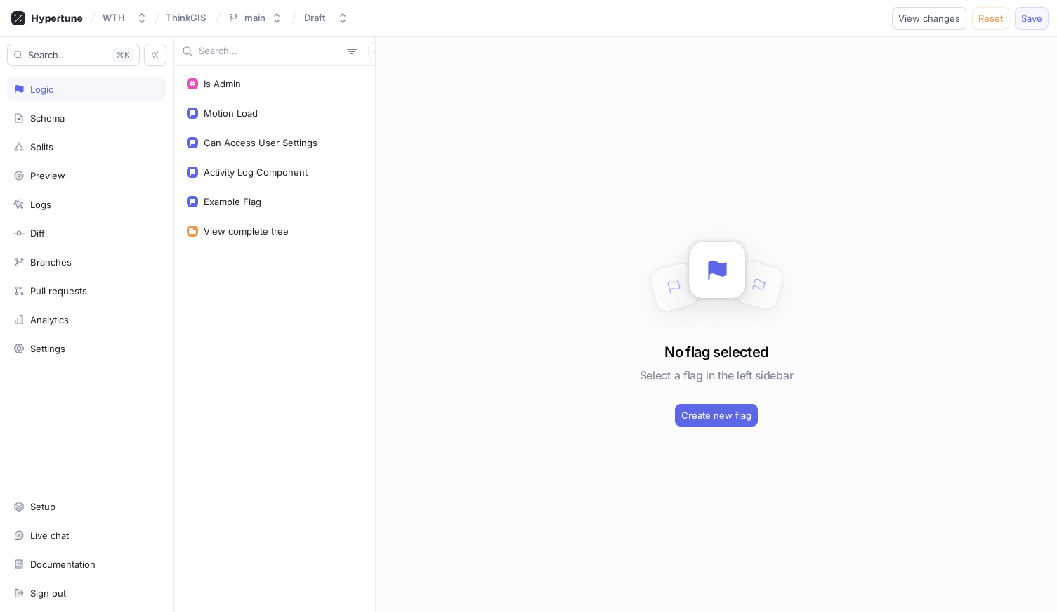
click at [1031, 19] on span "Save" at bounding box center [1031, 18] width 21 height 8
